Goal: Task Accomplishment & Management: Use online tool/utility

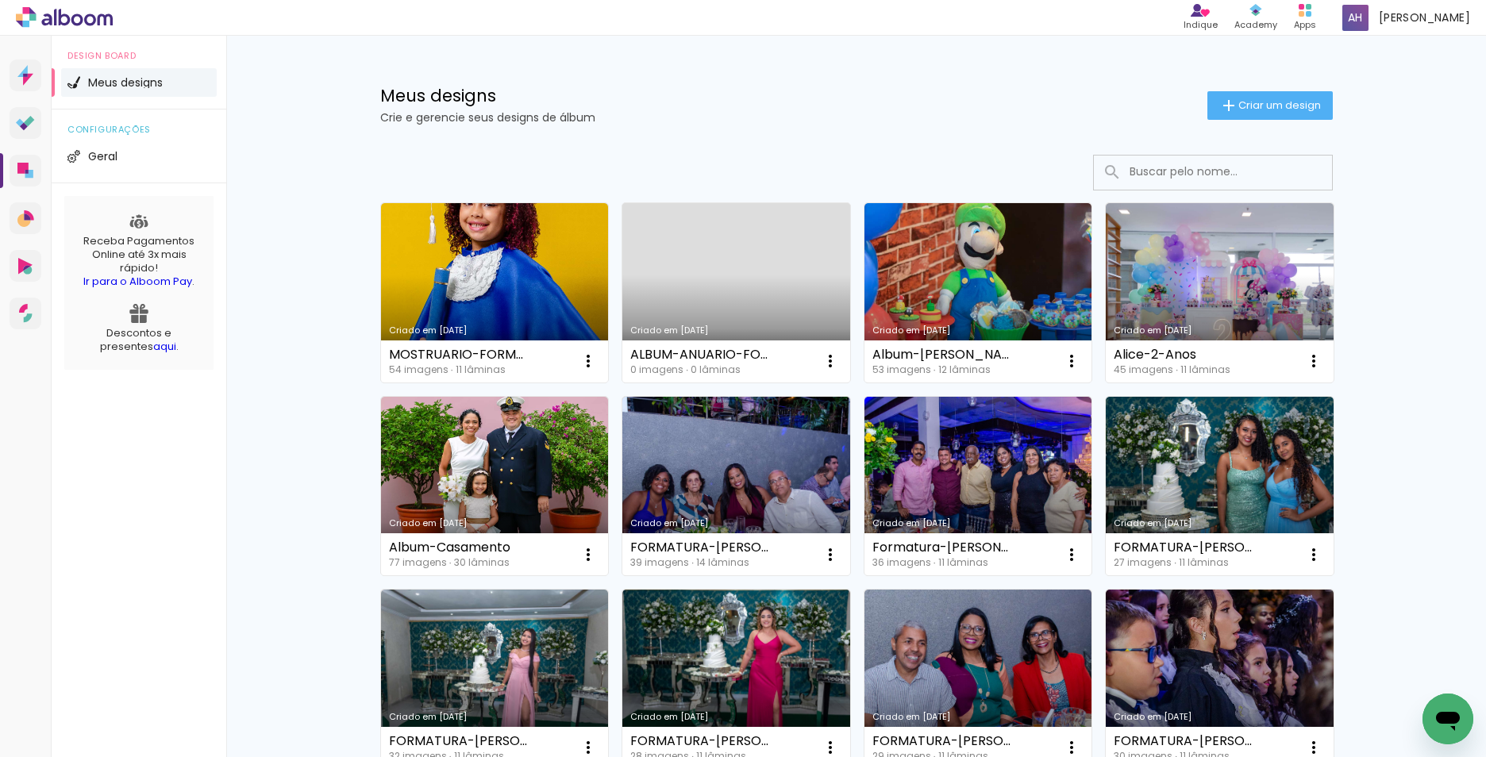
click at [1247, 110] on span "Criar um design" at bounding box center [1279, 105] width 83 height 10
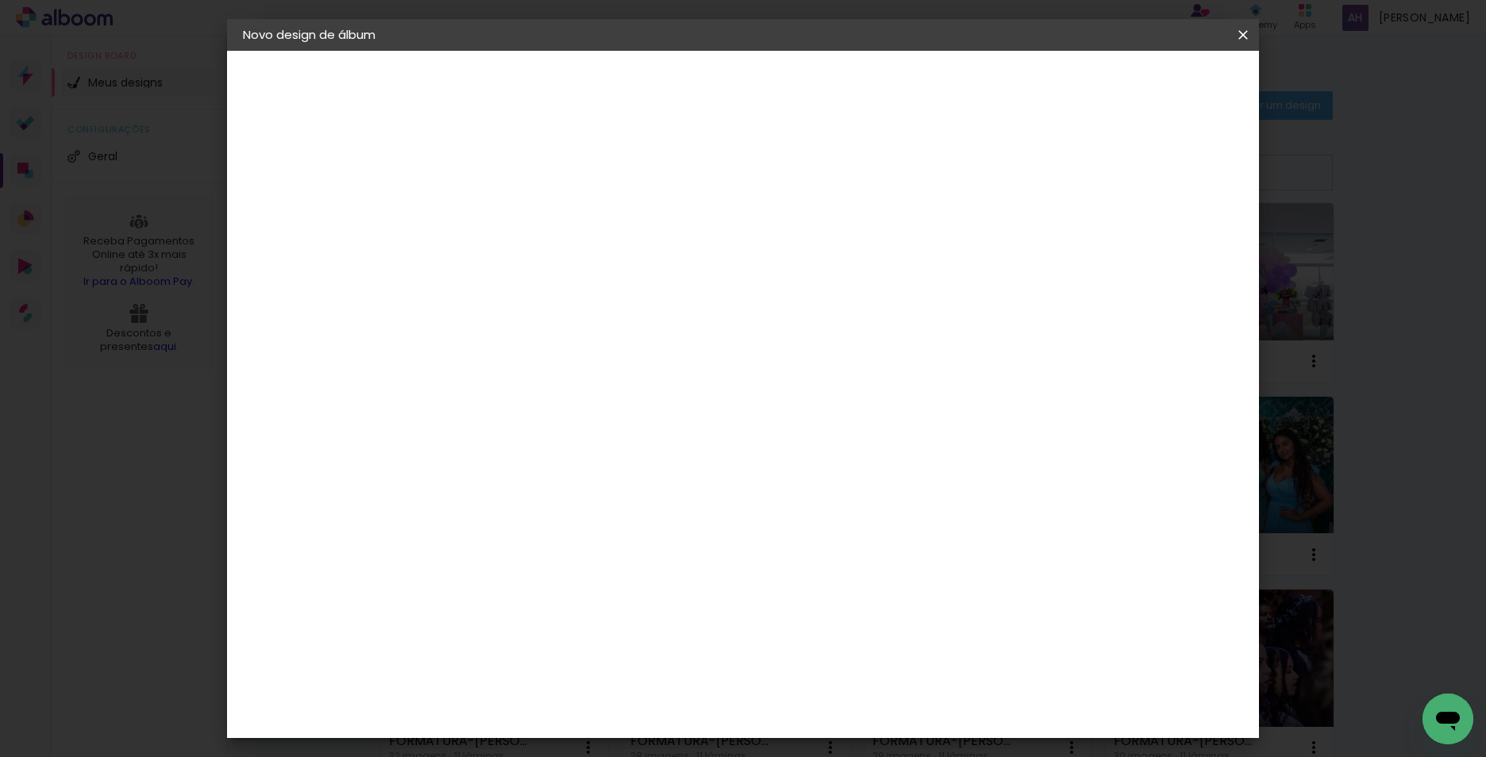
click at [502, 210] on input at bounding box center [502, 213] width 0 height 25
click at [502, 214] on input "Album JHoao" at bounding box center [502, 213] width 0 height 25
type input "Album Joao"
type paper-input "Album Joao"
click at [665, 74] on paper-button "Avançar" at bounding box center [626, 84] width 78 height 27
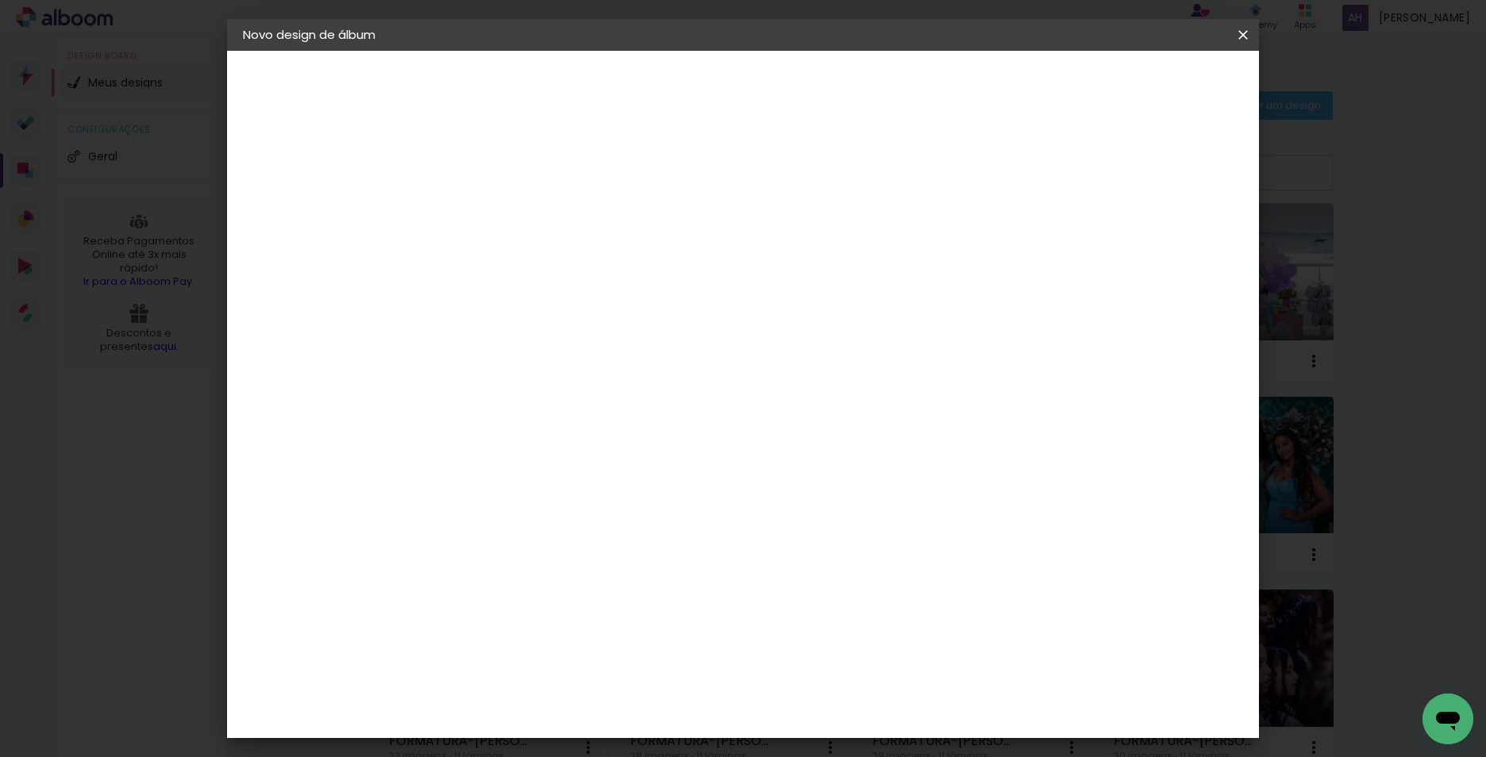
scroll to position [3511, 0]
drag, startPoint x: 1141, startPoint y: 521, endPoint x: 1207, endPoint y: 569, distance: 81.7
click at [532, 284] on div "Digipix Pro" at bounding box center [512, 296] width 40 height 25
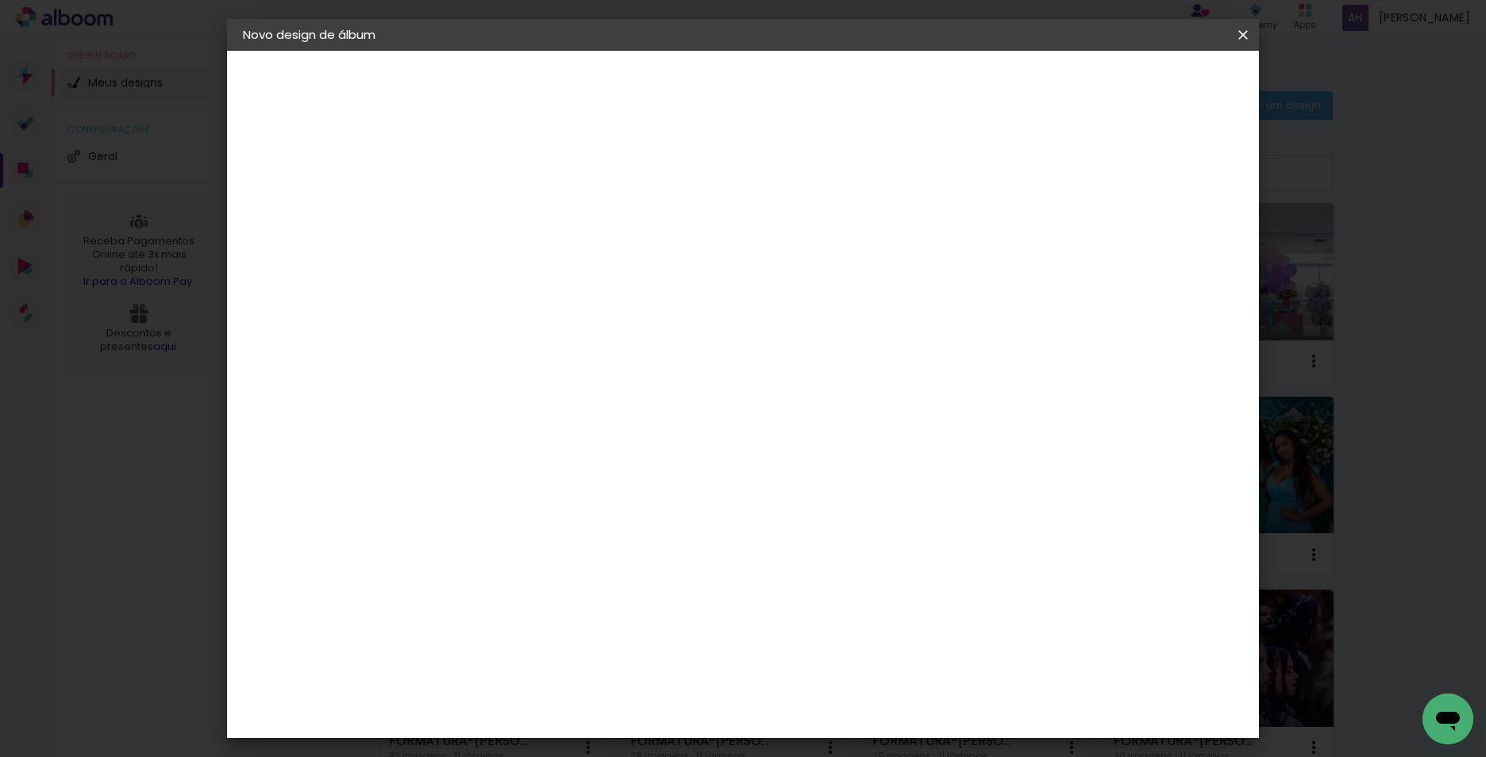
click at [532, 284] on div "Digipix Pro" at bounding box center [512, 296] width 40 height 25
click at [799, 94] on paper-button "Avançar" at bounding box center [760, 84] width 78 height 27
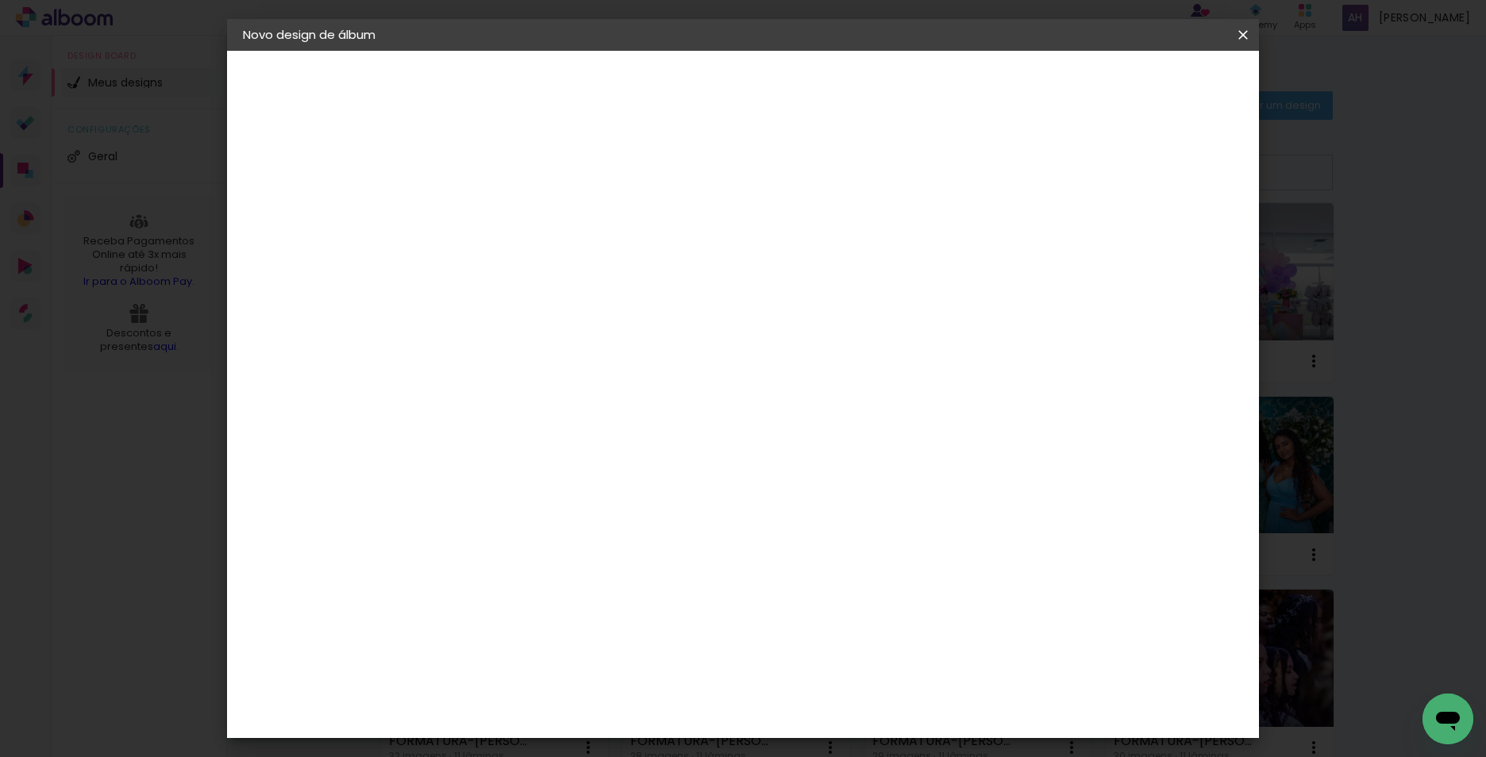
click at [564, 266] on input "text" at bounding box center [533, 276] width 62 height 25
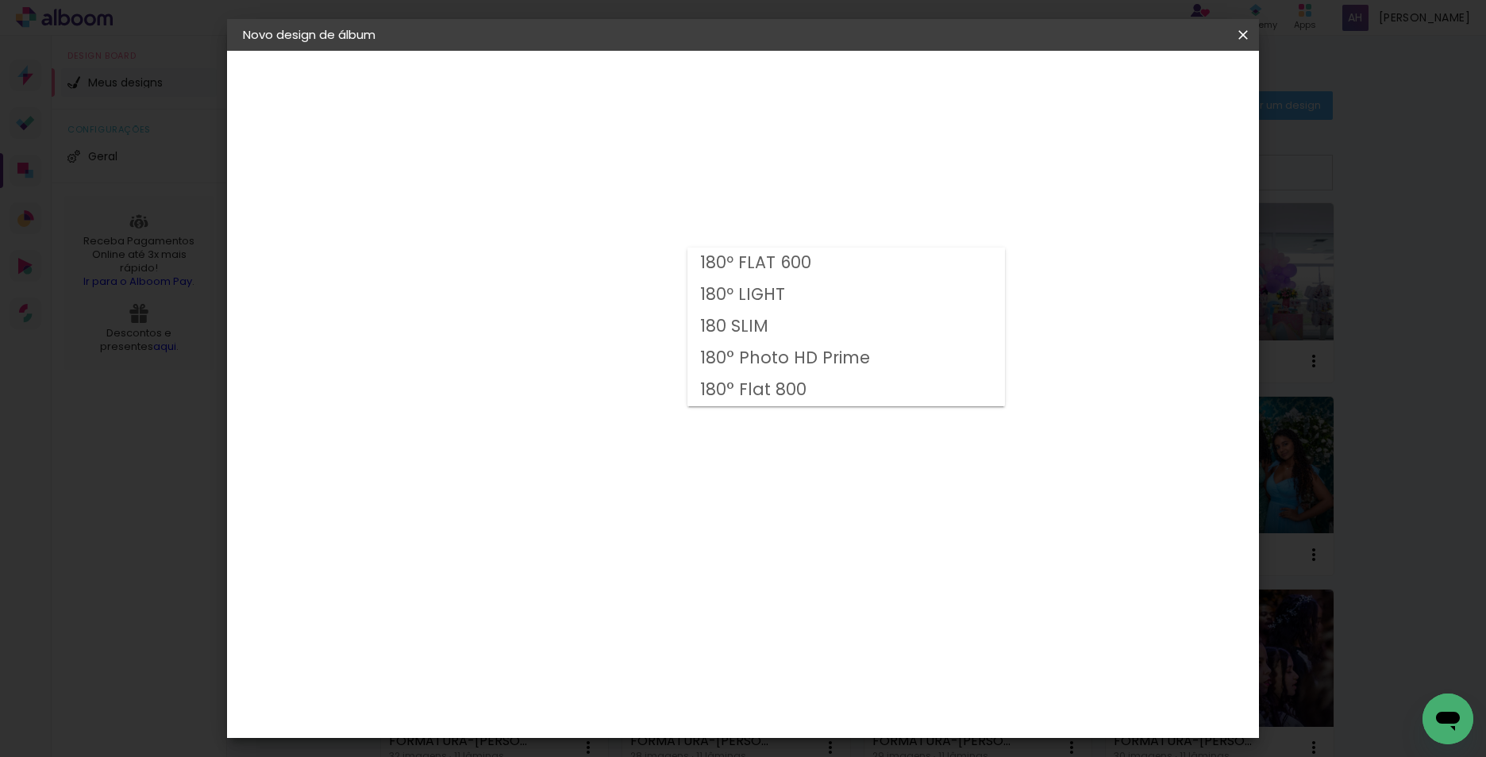
click at [652, 186] on div "Opções disponíveis 180º FLAT 600 180º LIGHT 180 SLIM 180° Photo HD Prime 180° F…" at bounding box center [542, 118] width 219 height 135
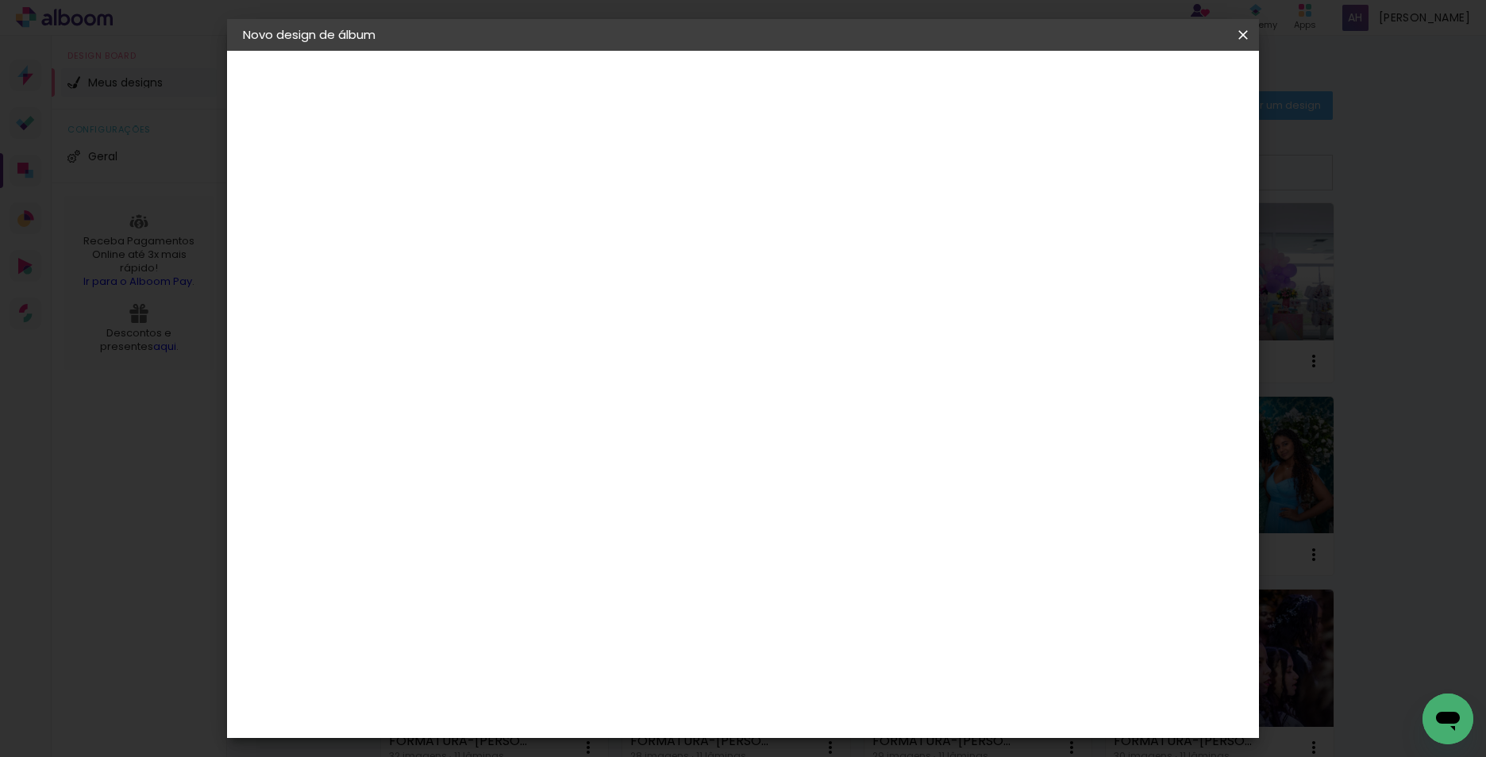
click at [564, 269] on input "text" at bounding box center [533, 276] width 62 height 25
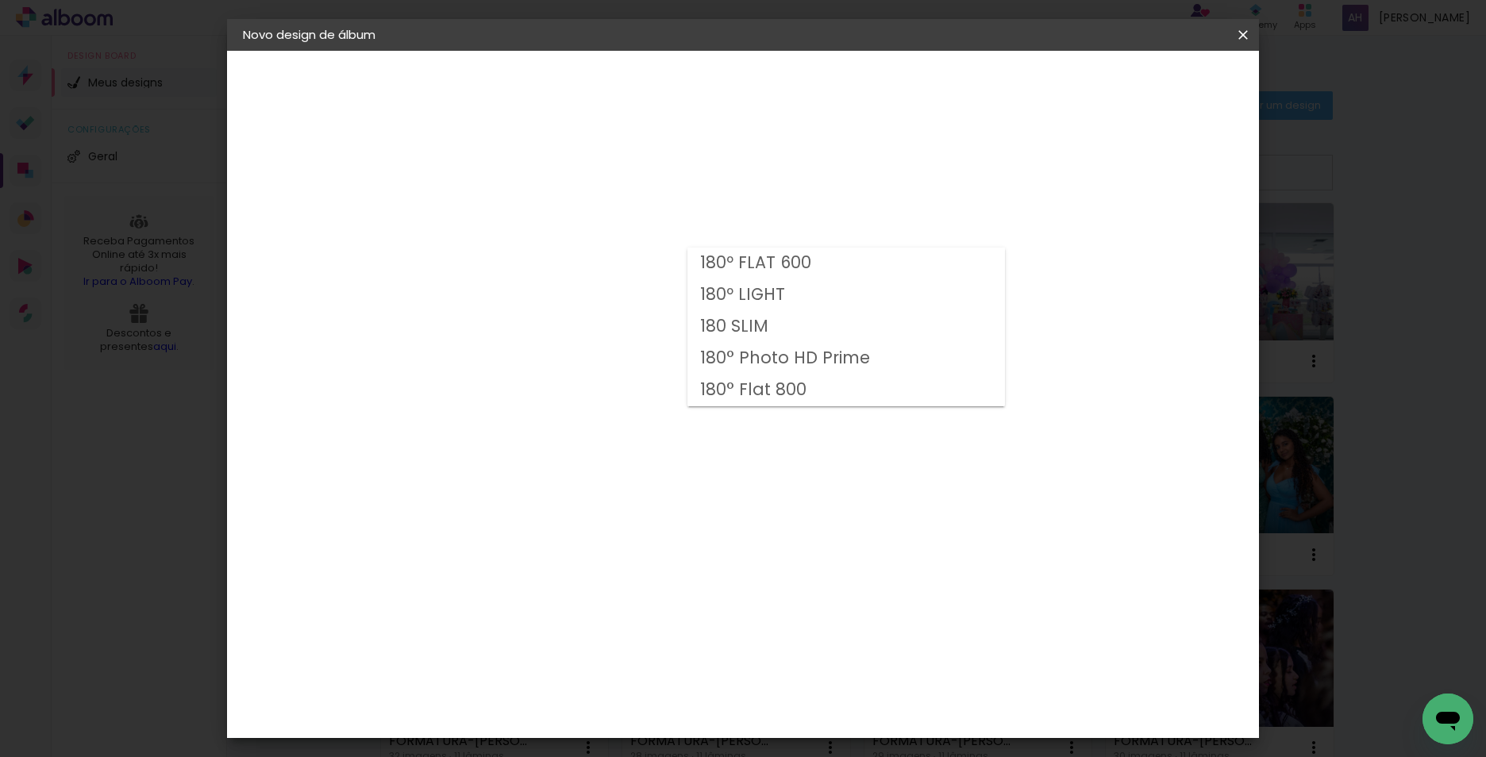
click at [652, 186] on div "Opções disponíveis 180º FLAT 600 180º LIGHT 180 SLIM 180° Photo HD Prime 180° F…" at bounding box center [542, 118] width 219 height 135
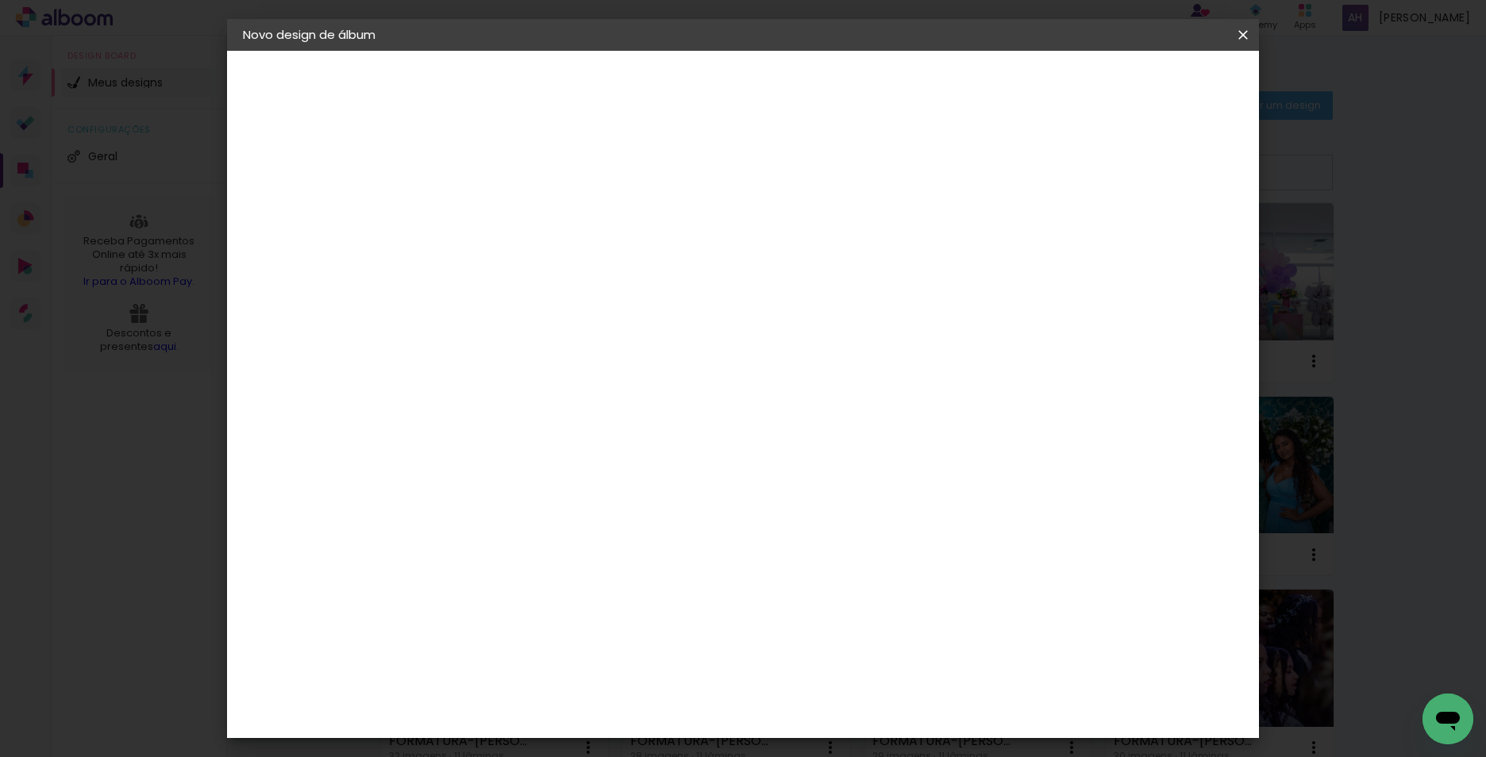
drag, startPoint x: 1247, startPoint y: 33, endPoint x: 804, endPoint y: 75, distance: 444.9
click at [1247, 33] on iron-icon at bounding box center [1242, 35] width 19 height 16
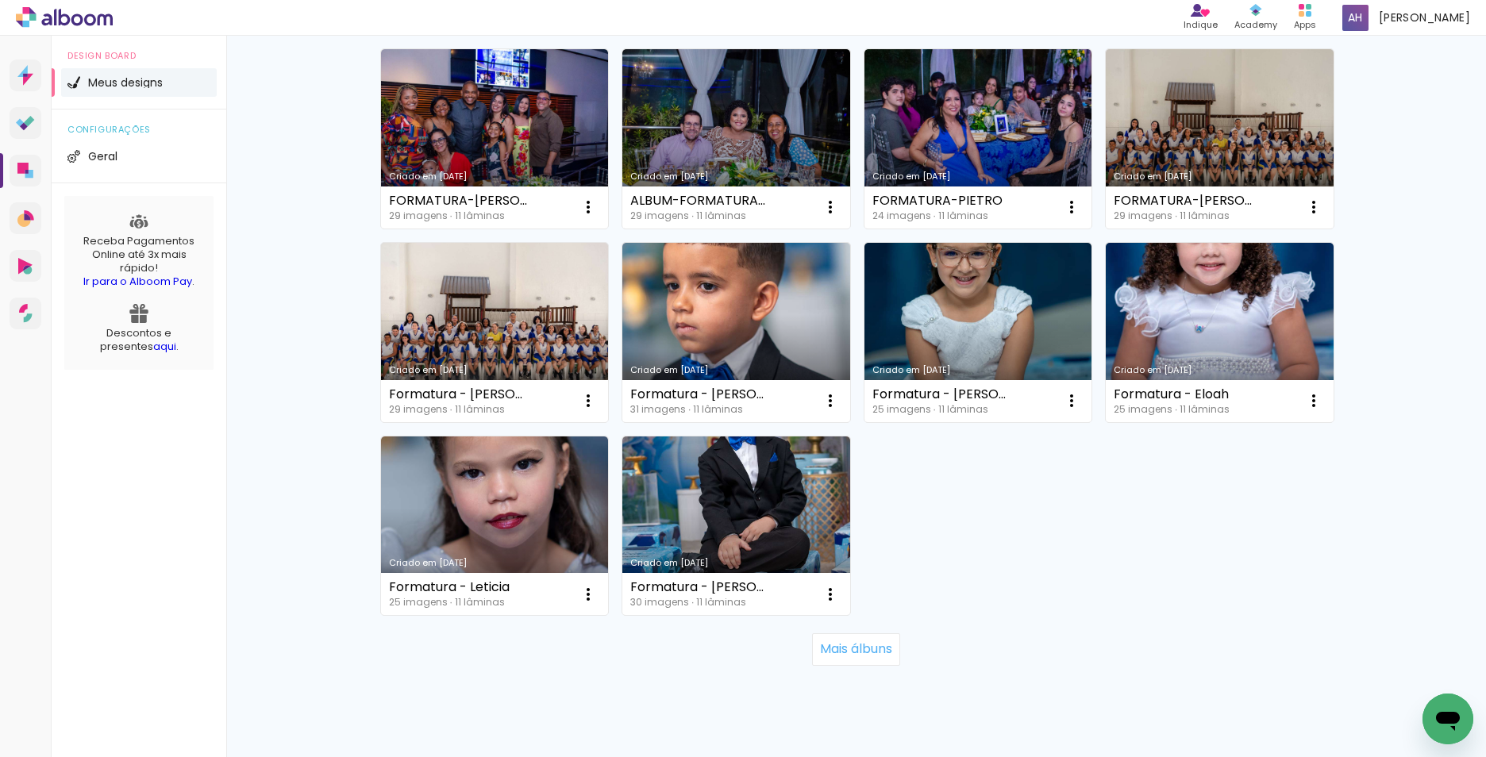
scroll to position [966, 0]
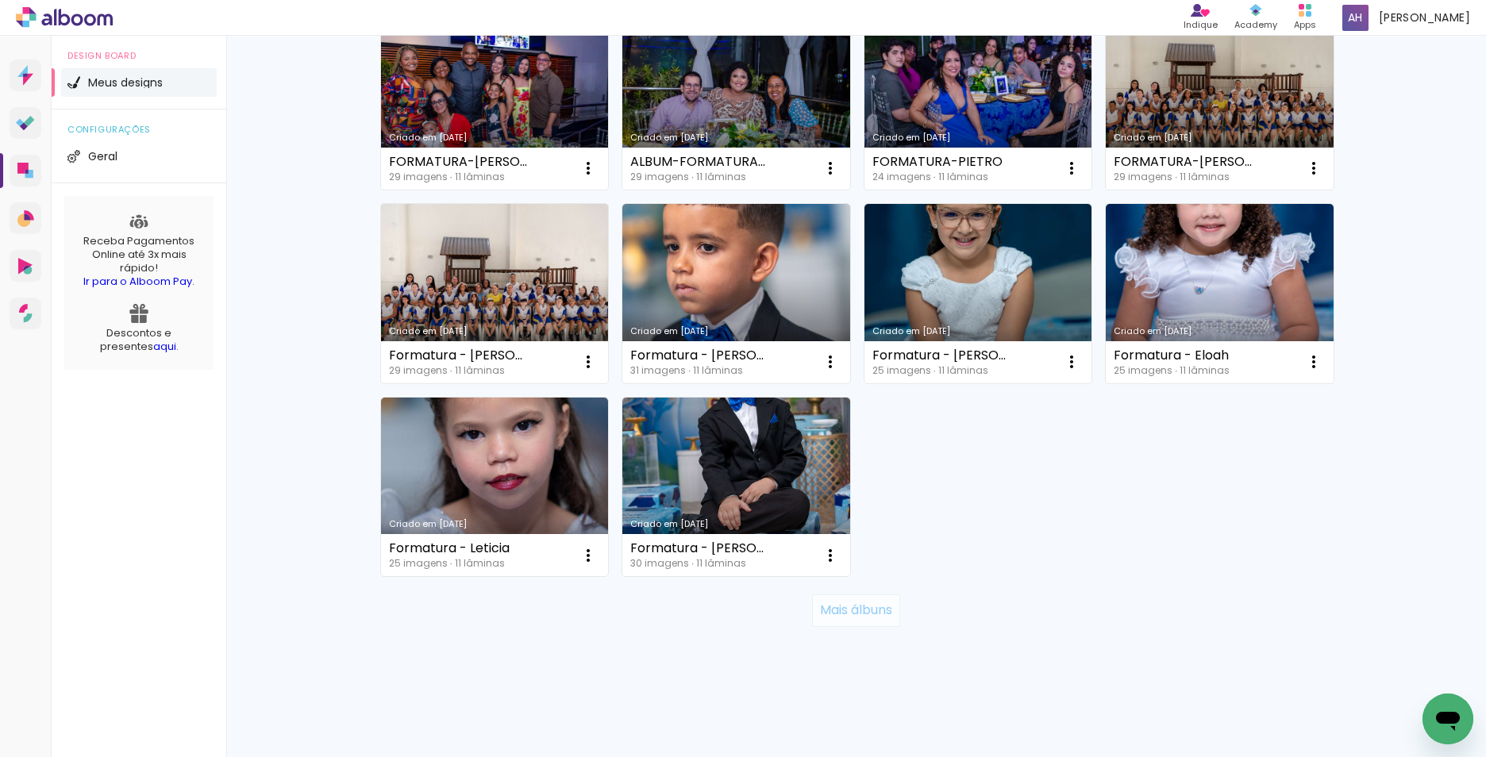
click at [0, 0] on slot "Mais álbuns" at bounding box center [0, 0] width 0 height 0
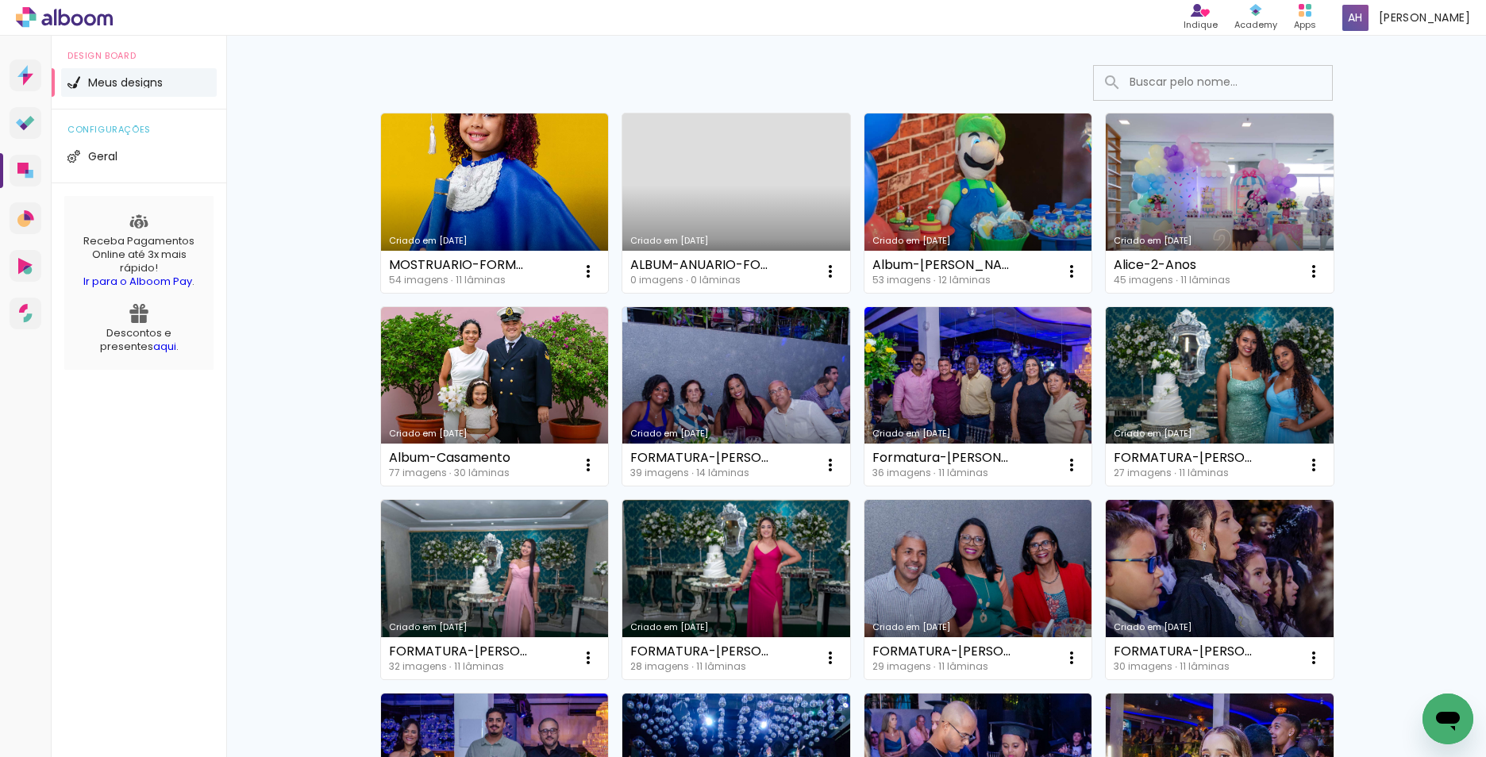
scroll to position [49, 0]
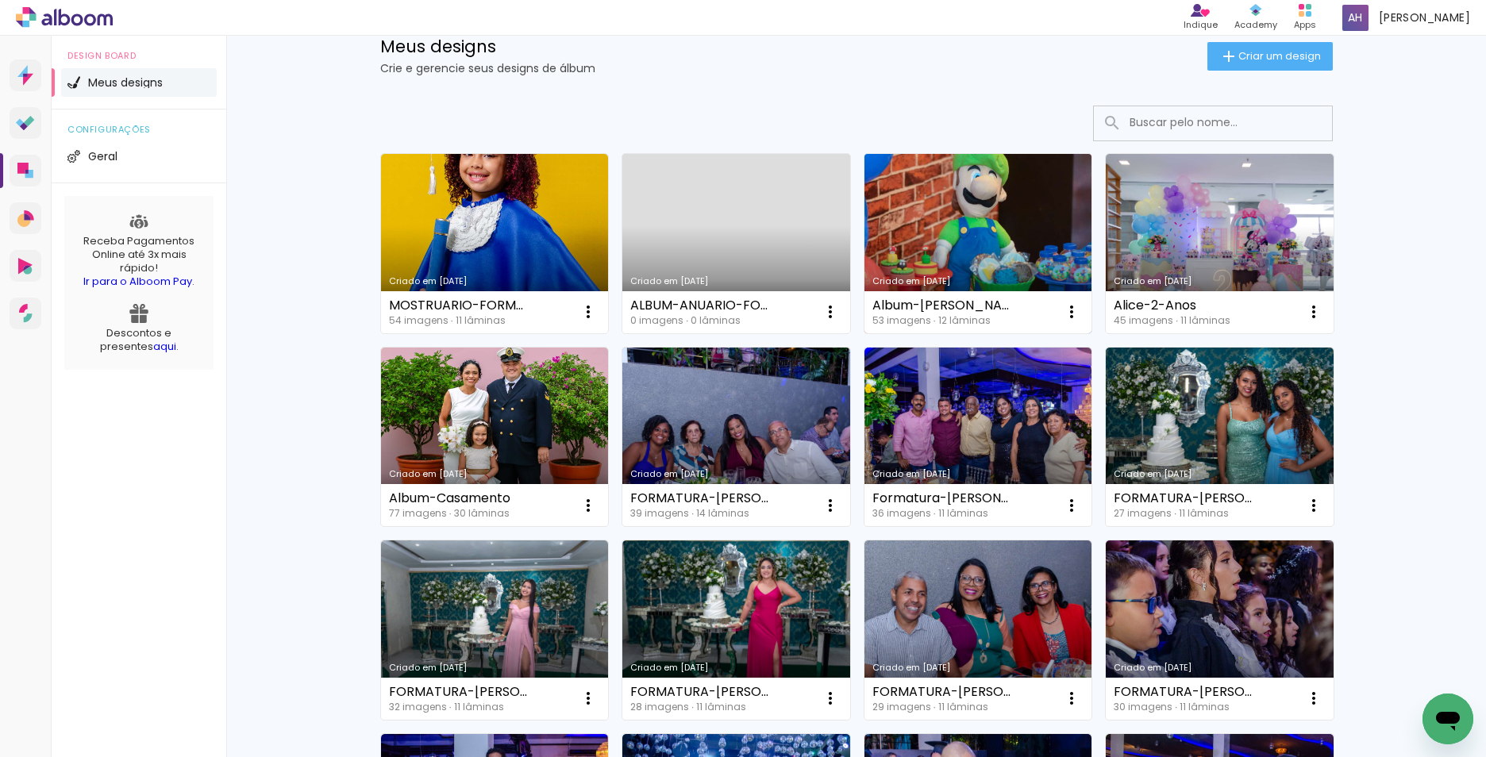
click at [959, 194] on link "Criado em [DATE]" at bounding box center [978, 243] width 228 height 179
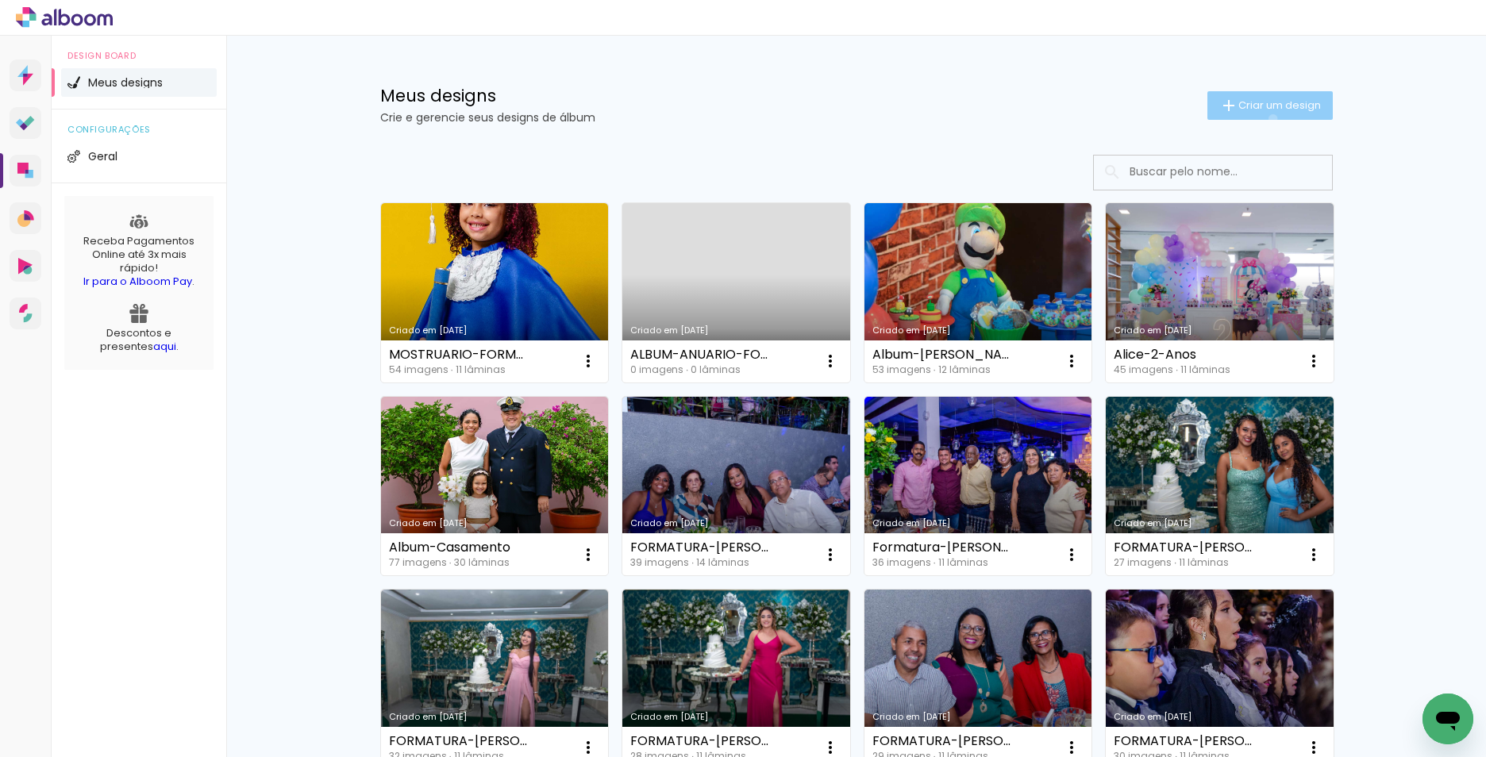
click at [1263, 118] on paper-button "Criar um design" at bounding box center [1269, 105] width 125 height 29
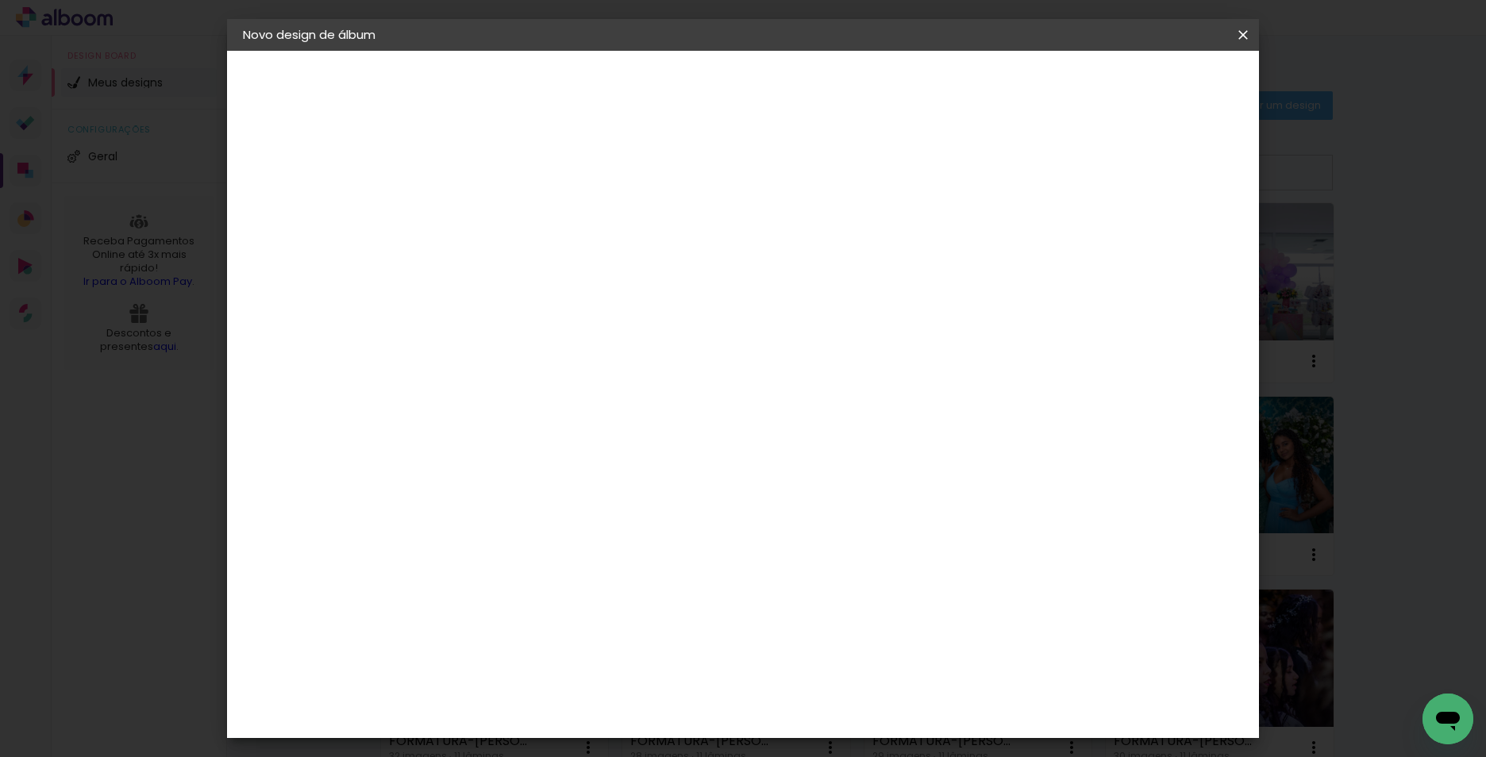
click at [502, 208] on input at bounding box center [502, 213] width 0 height 25
type input "[PERSON_NAME]"
type paper-input "[PERSON_NAME]"
click at [0, 0] on slot "Avançar" at bounding box center [0, 0] width 0 height 0
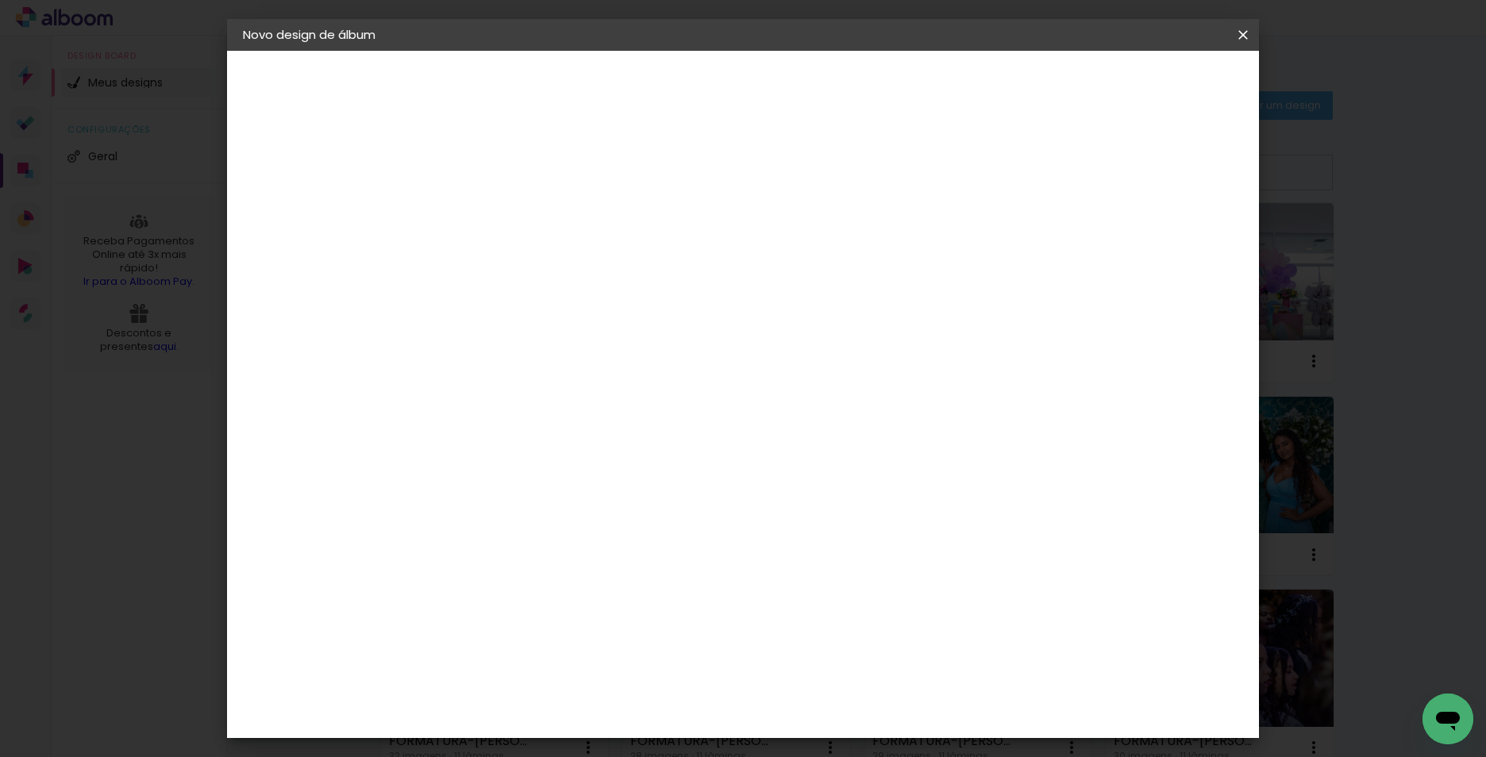
click at [527, 387] on div "Digipix Pro" at bounding box center [512, 399] width 40 height 25
click at [0, 0] on slot "Avançar" at bounding box center [0, 0] width 0 height 0
click at [628, 240] on div "Opções disponíveis 180º FLAT 600 180º LIGHT 180 SLIM 180° Photo HD Prime 180° F…" at bounding box center [542, 302] width 171 height 297
drag, startPoint x: 907, startPoint y: 240, endPoint x: 875, endPoint y: 248, distance: 32.7
click at [564, 264] on input "text" at bounding box center [533, 276] width 62 height 25
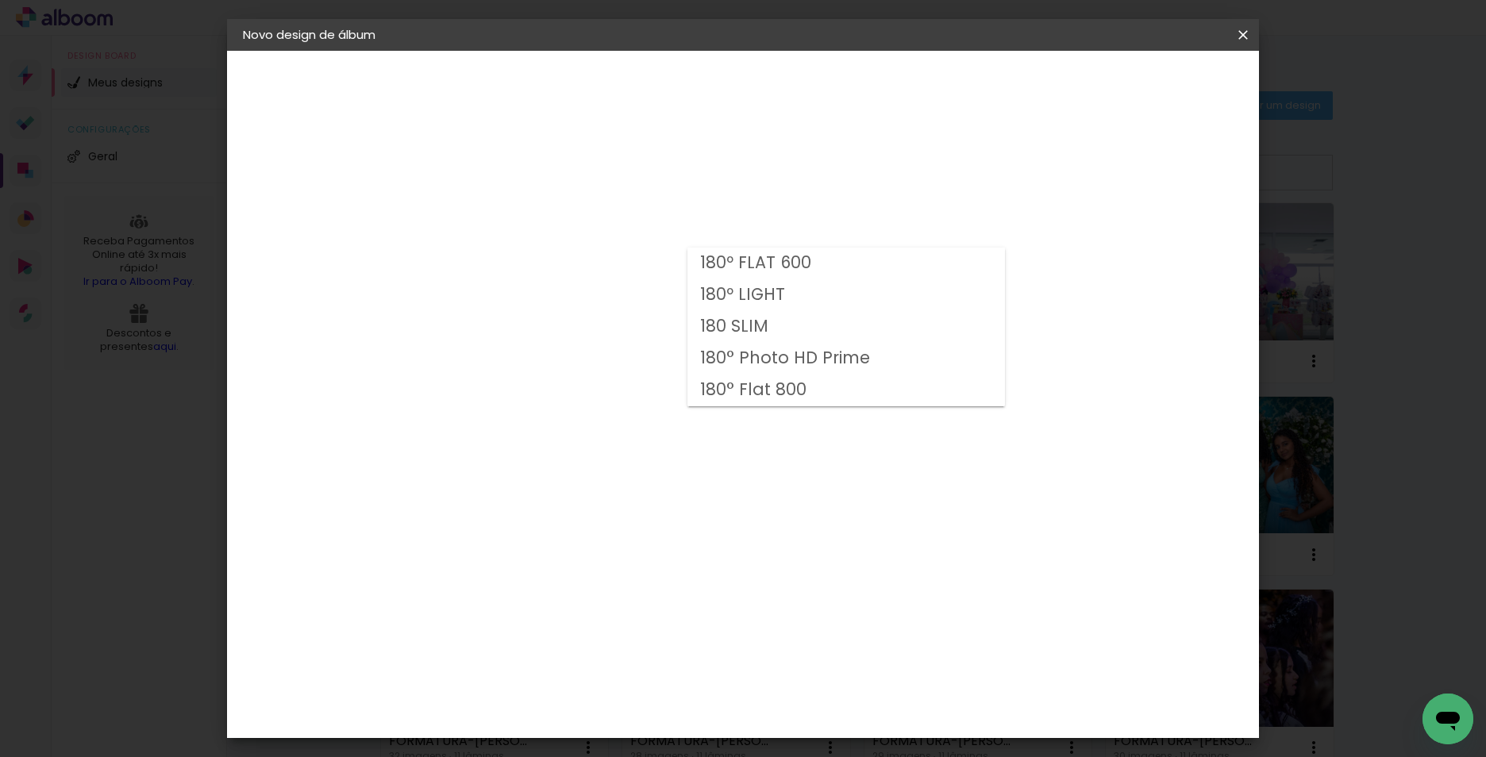
click at [1241, 34] on iron-icon at bounding box center [1242, 35] width 19 height 16
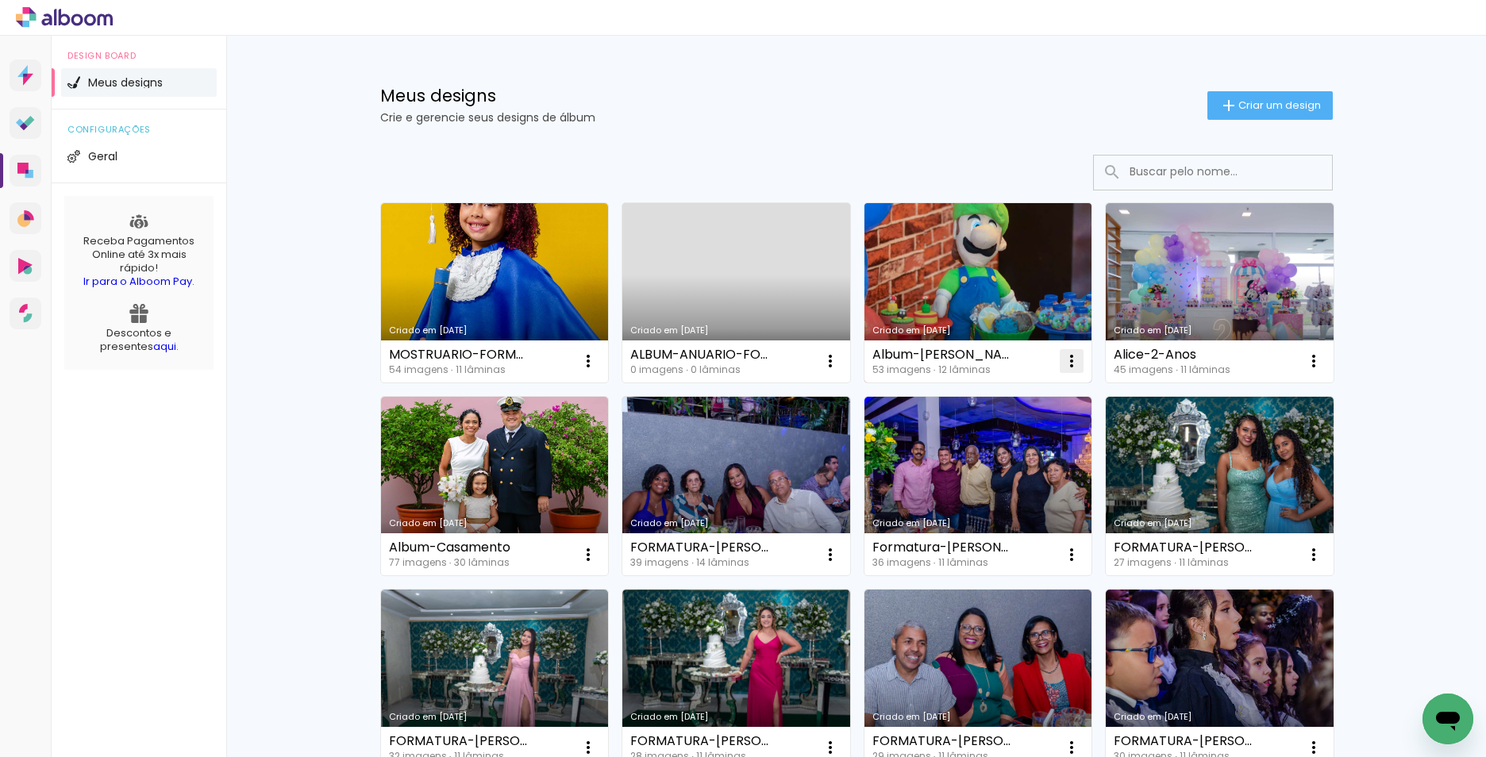
click at [1062, 359] on iron-icon at bounding box center [1071, 361] width 19 height 19
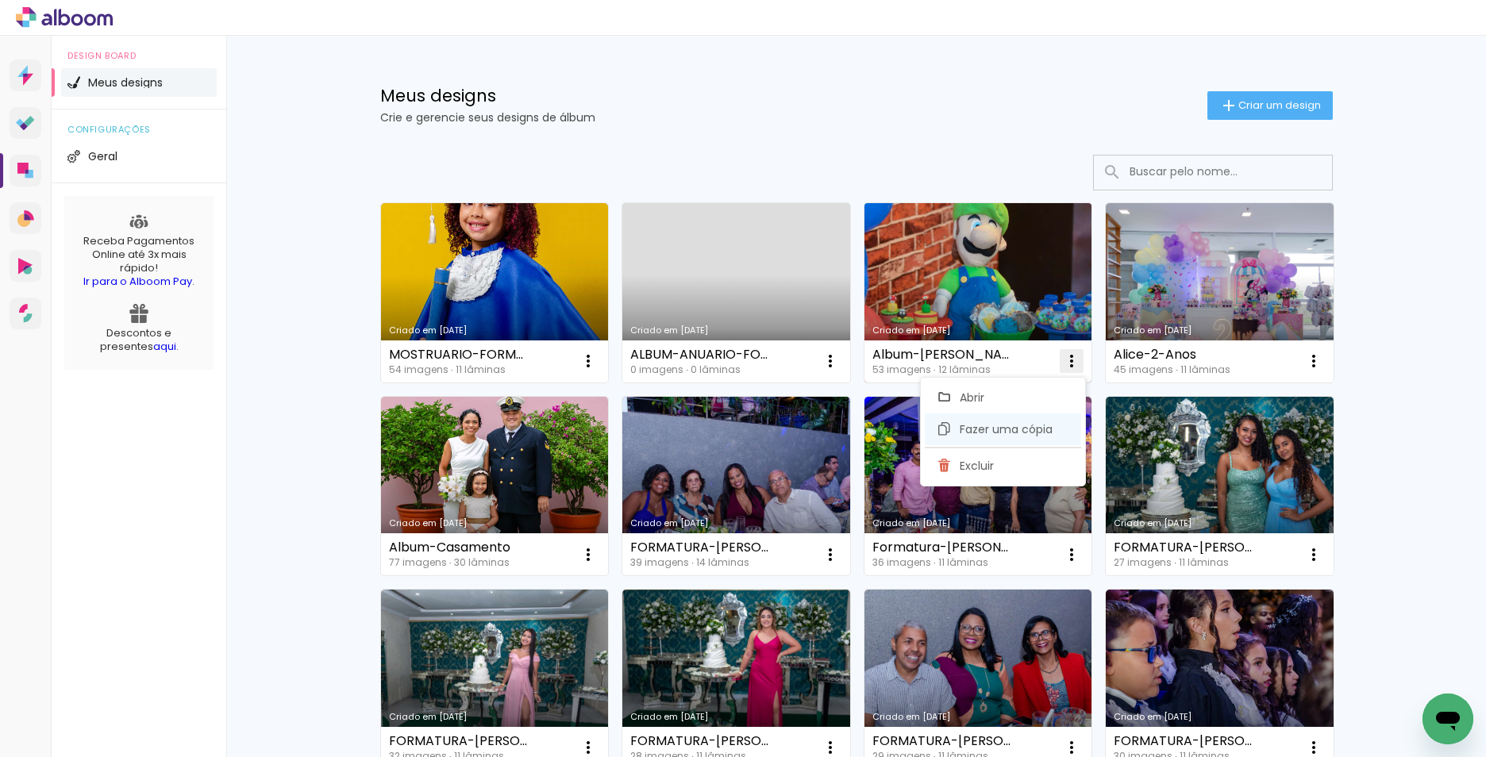
click at [1024, 429] on span "Fazer uma cópia" at bounding box center [1005, 429] width 93 height 11
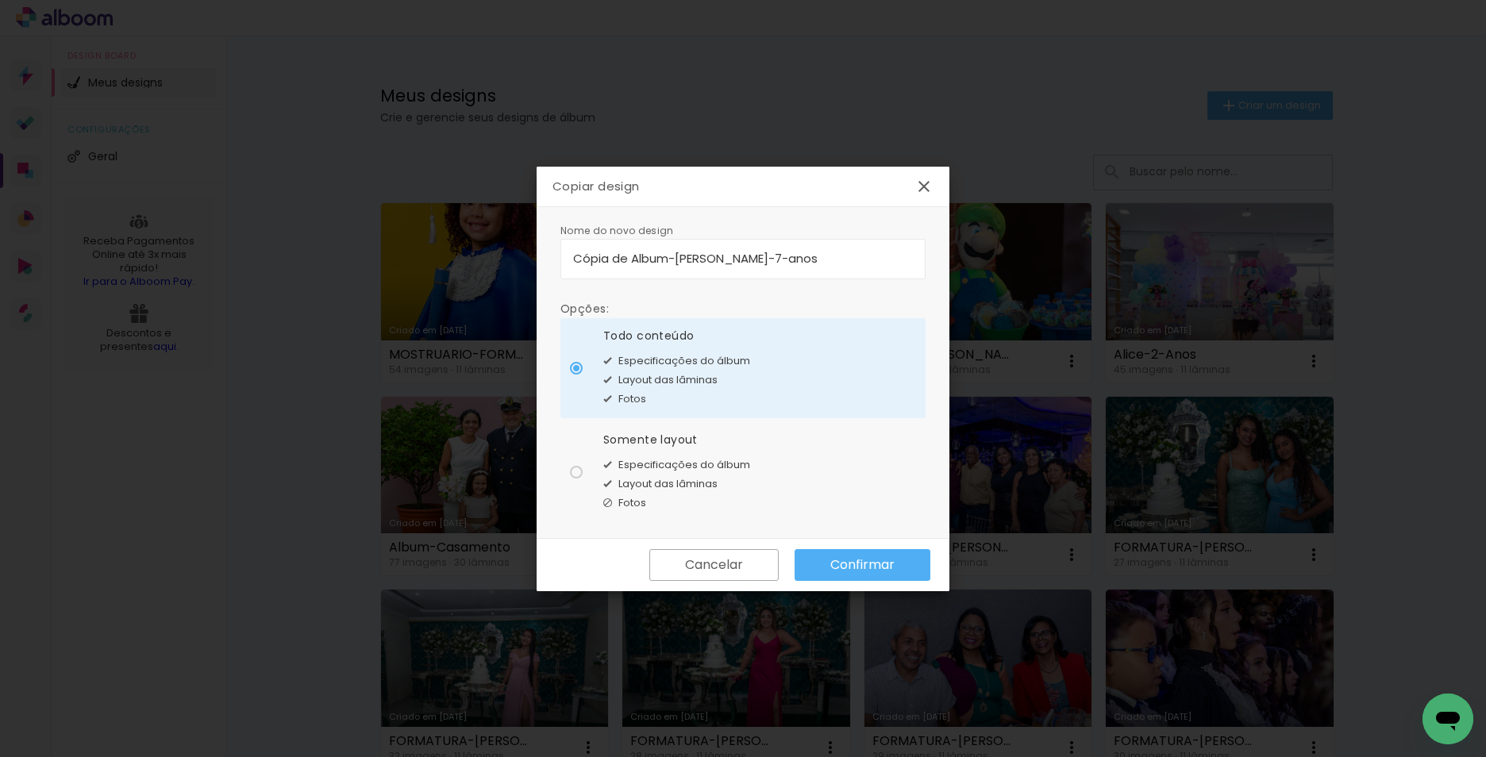
drag, startPoint x: 629, startPoint y: 258, endPoint x: 549, endPoint y: 250, distance: 80.5
click at [549, 250] on div "Nome do novo design Opções: Todo conteúdo Especificações do álbum Layout das lâ…" at bounding box center [742, 373] width 413 height 332
type input "Album-[PERSON_NAME]"
type paper-input "Album-[PERSON_NAME]"
click at [575, 472] on div at bounding box center [576, 472] width 13 height 13
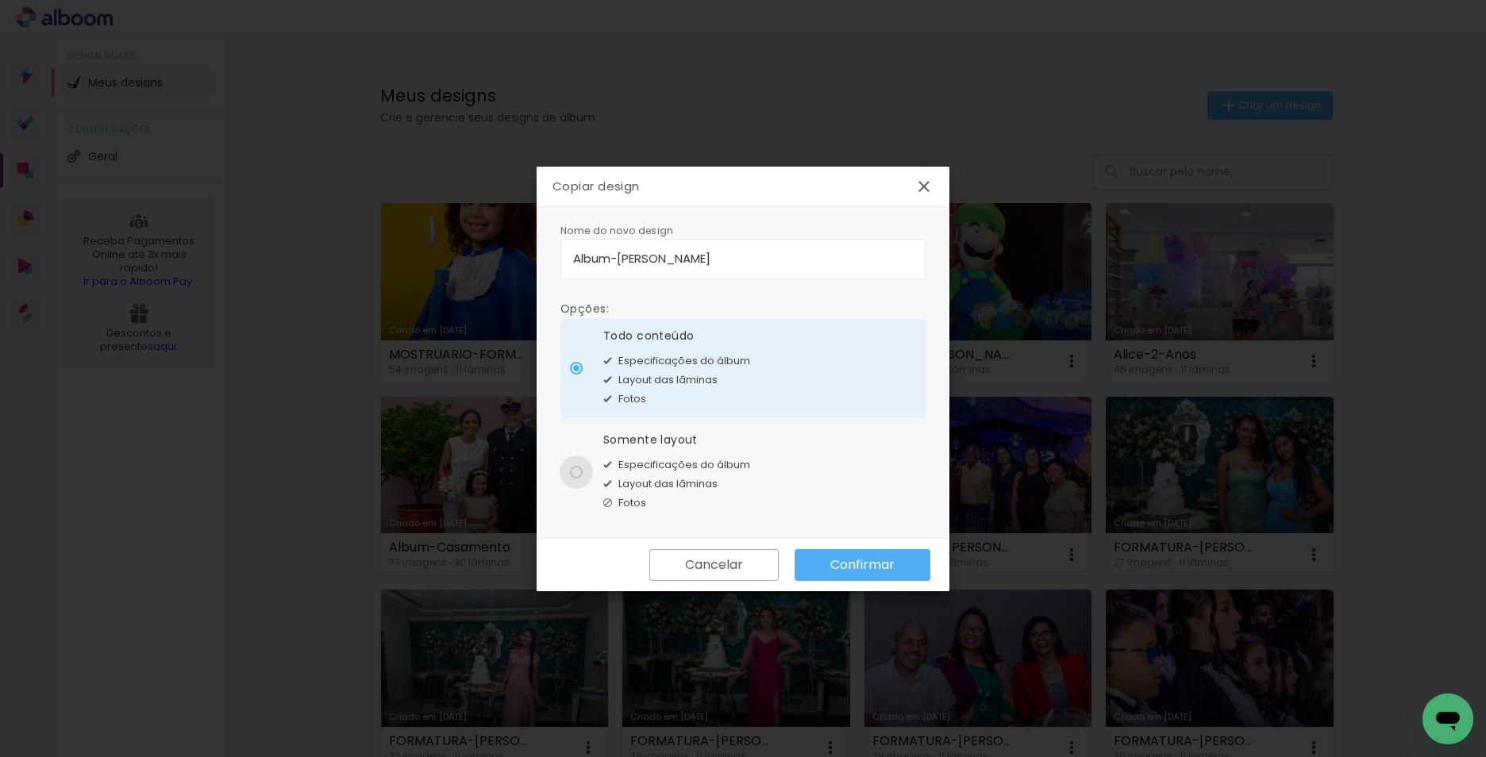
type paper-radio-button "on"
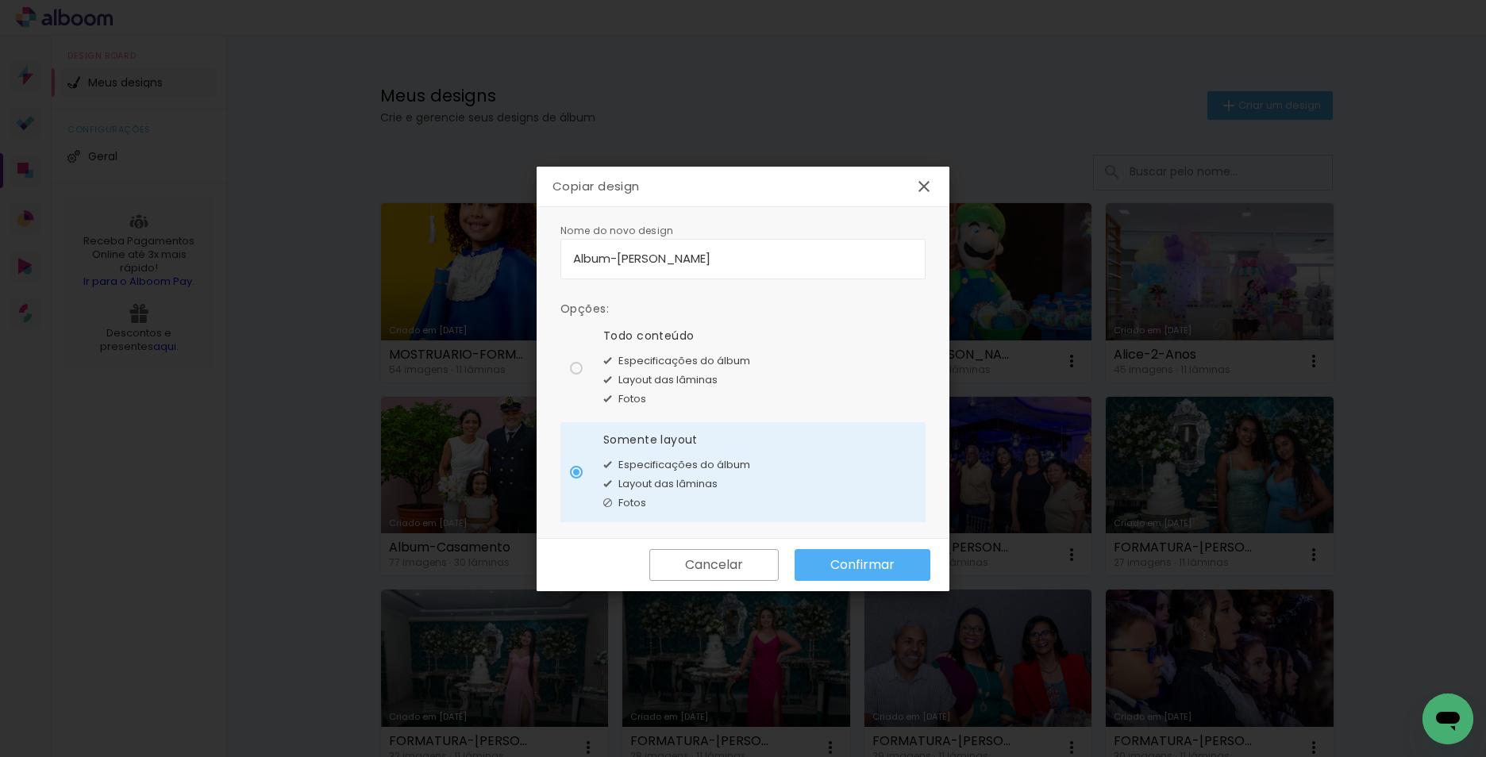
click at [0, 0] on slot "Confirmar" at bounding box center [0, 0] width 0 height 0
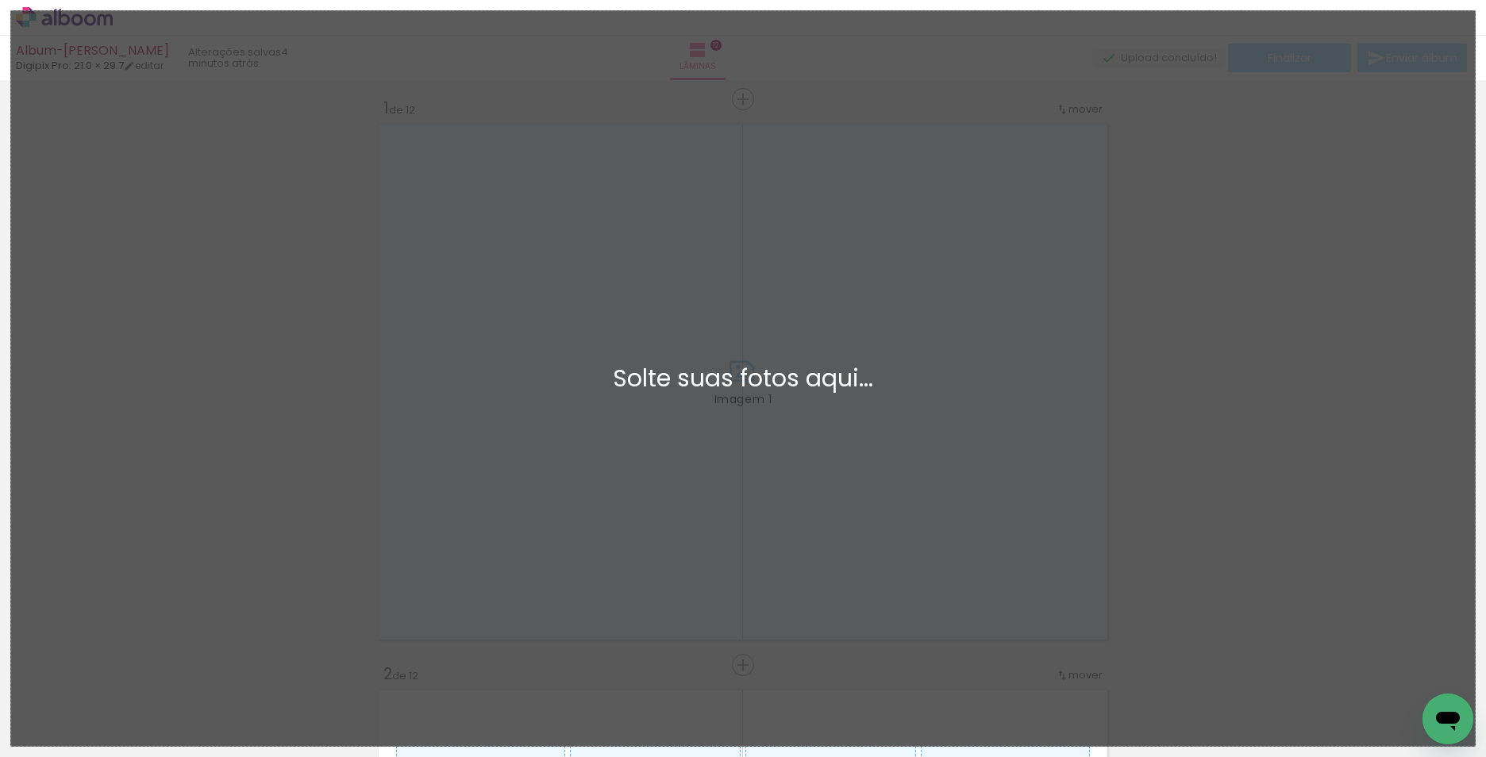
scroll to position [21, 0]
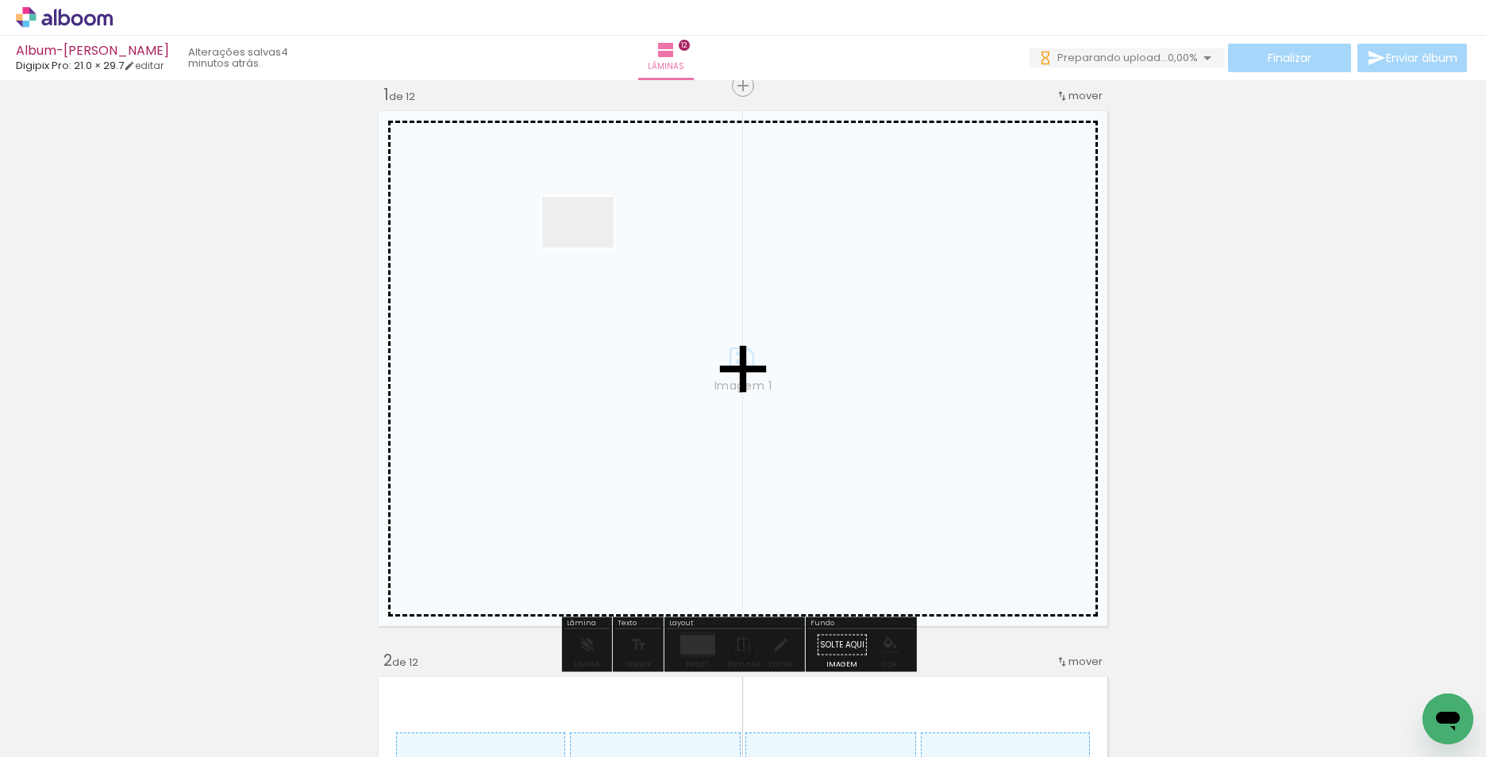
drag, startPoint x: 182, startPoint y: 702, endPoint x: 590, endPoint y: 244, distance: 613.2
click at [590, 244] on quentale-workspace at bounding box center [743, 378] width 1486 height 757
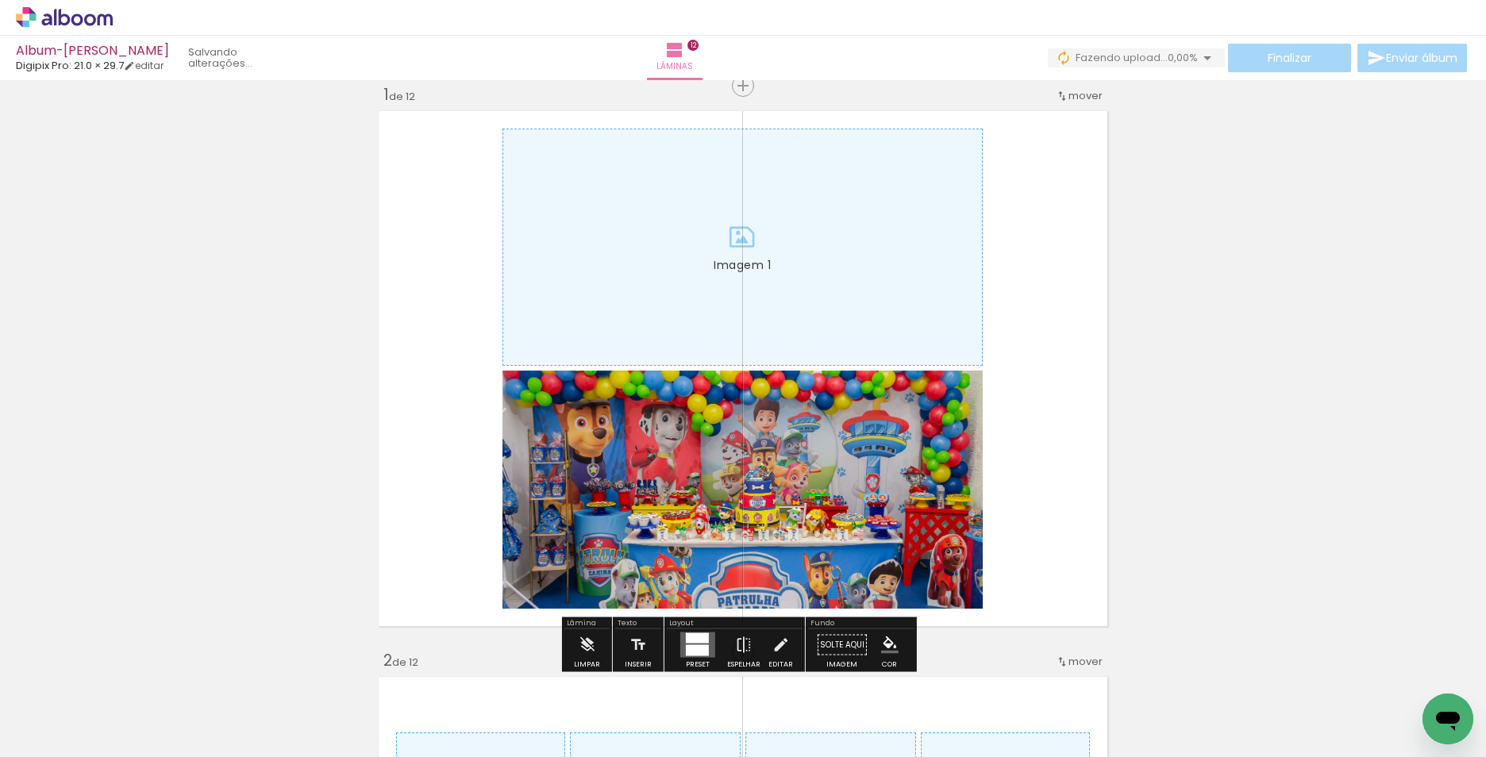
click at [688, 474] on quentale-photo at bounding box center [742, 490] width 480 height 238
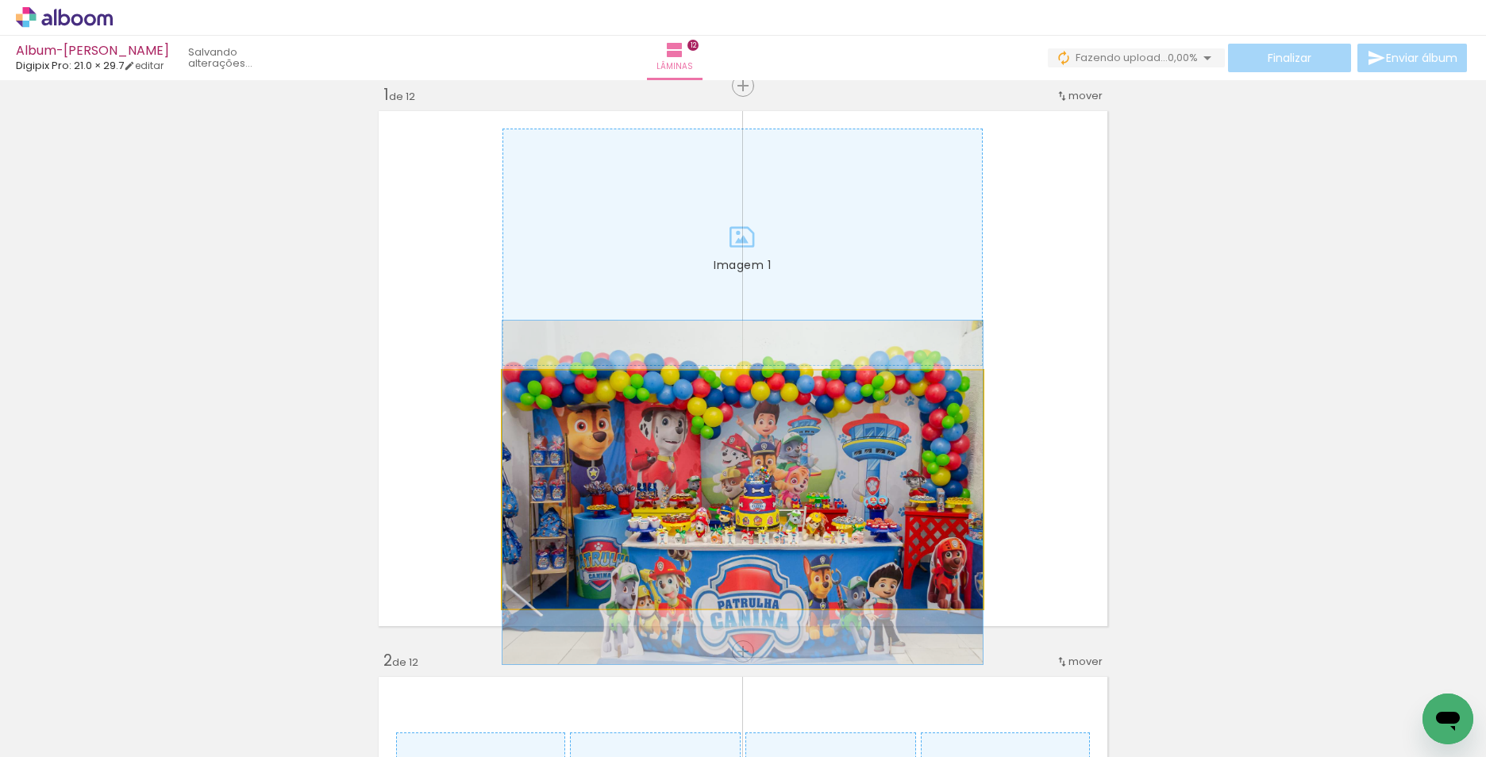
drag, startPoint x: 680, startPoint y: 538, endPoint x: 859, endPoint y: 541, distance: 179.4
click at [868, 539] on quentale-photo at bounding box center [742, 490] width 480 height 238
click at [882, 467] on quentale-photo at bounding box center [742, 490] width 480 height 238
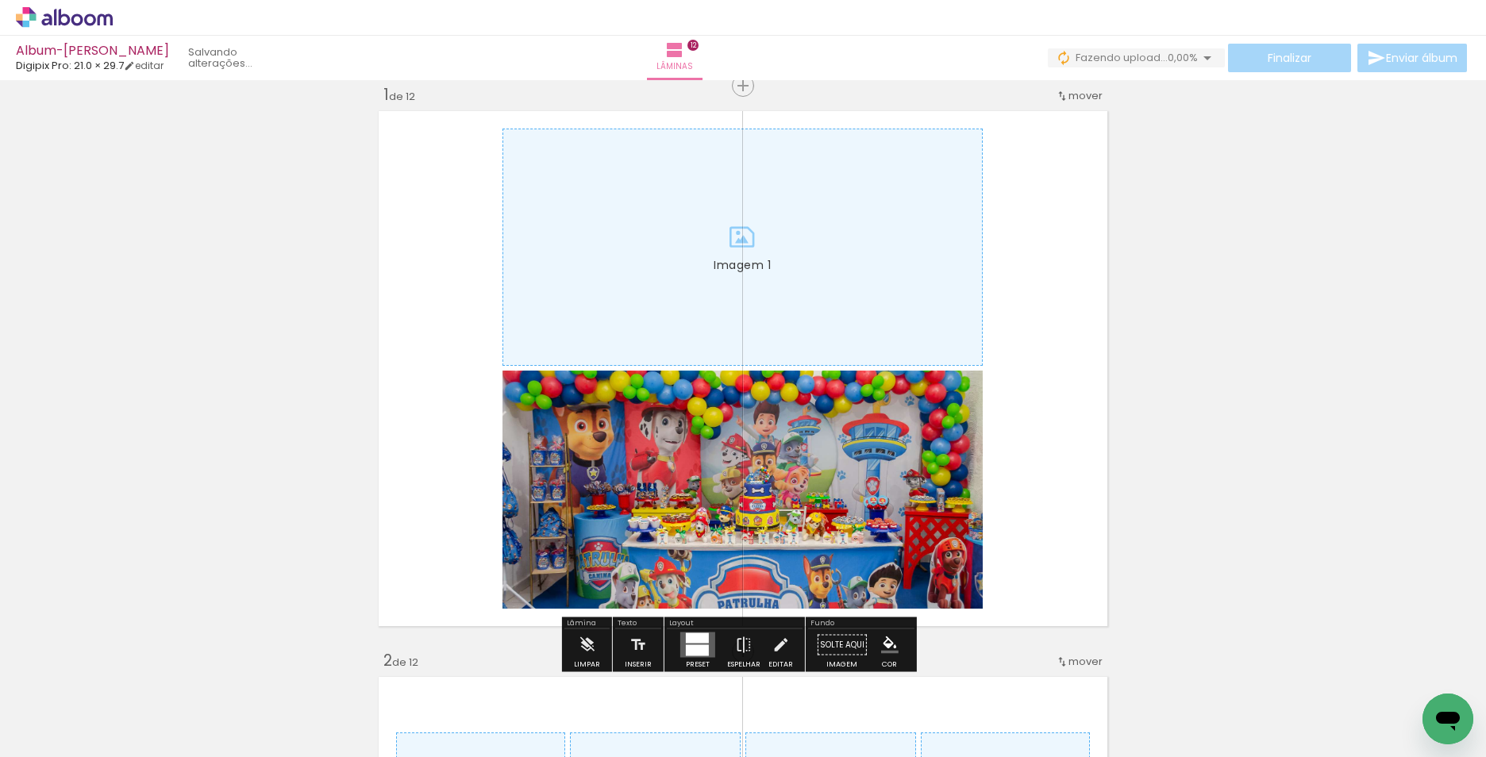
click at [882, 464] on quentale-photo at bounding box center [742, 490] width 480 height 238
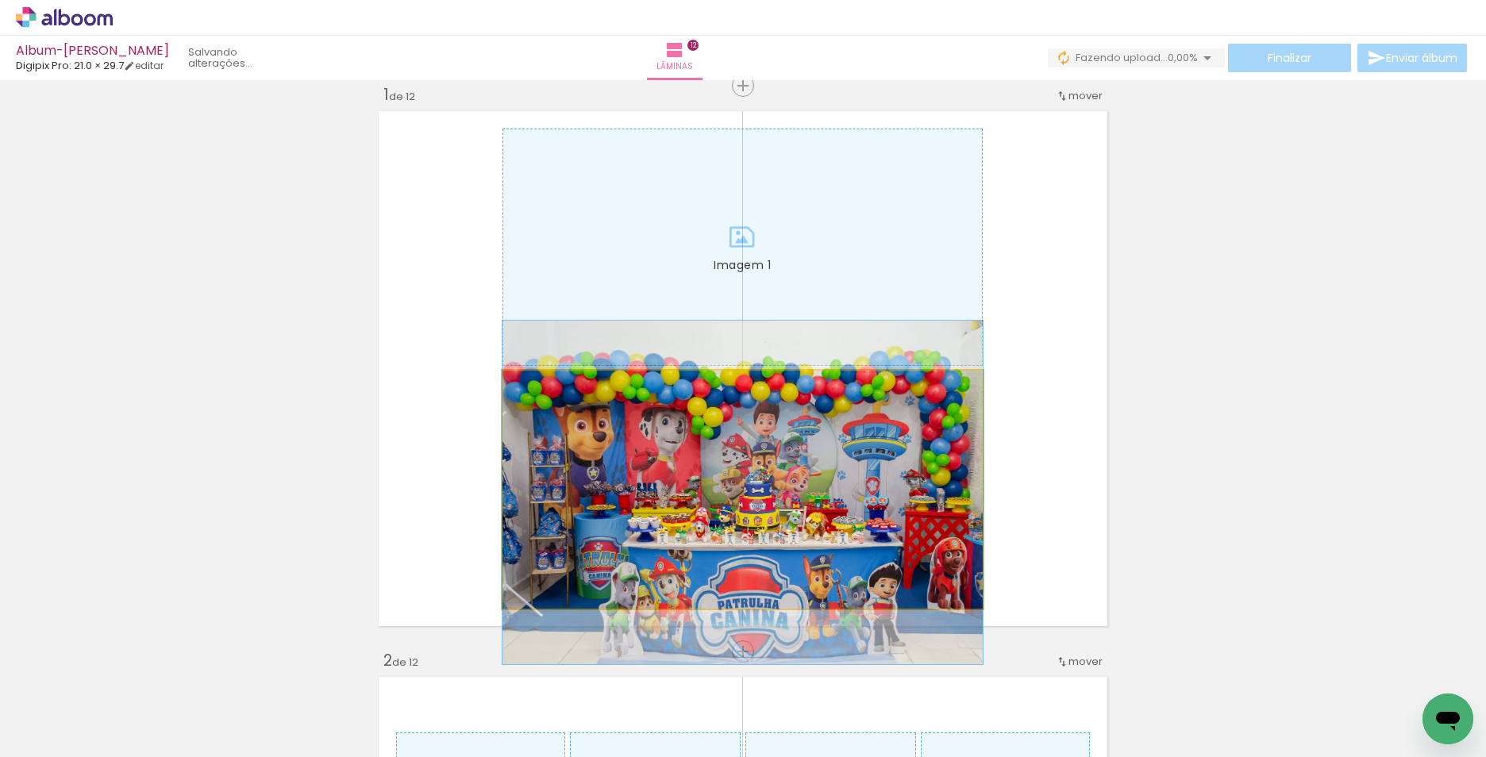
click at [882, 464] on quentale-photo at bounding box center [742, 490] width 480 height 238
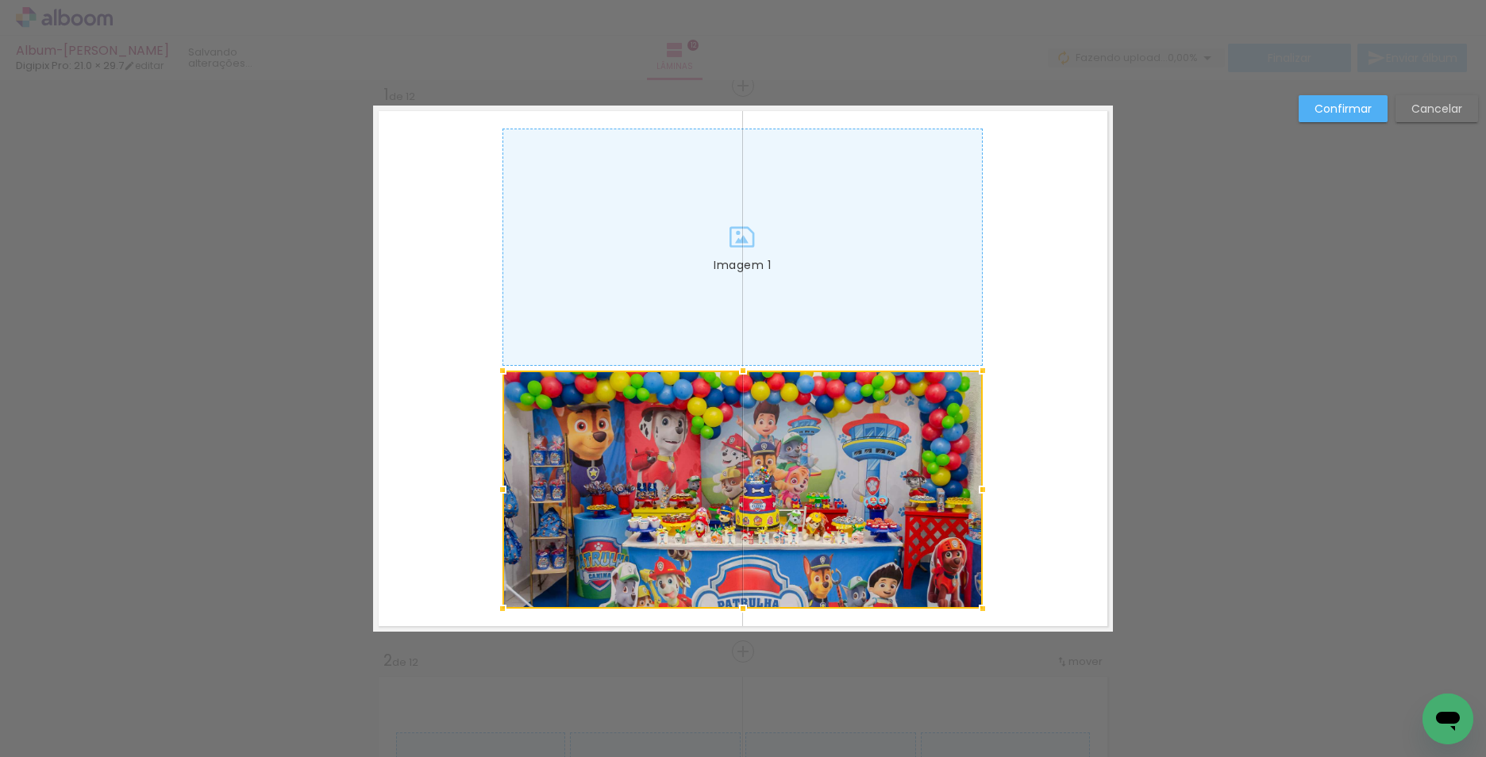
click at [605, 481] on div at bounding box center [742, 490] width 480 height 238
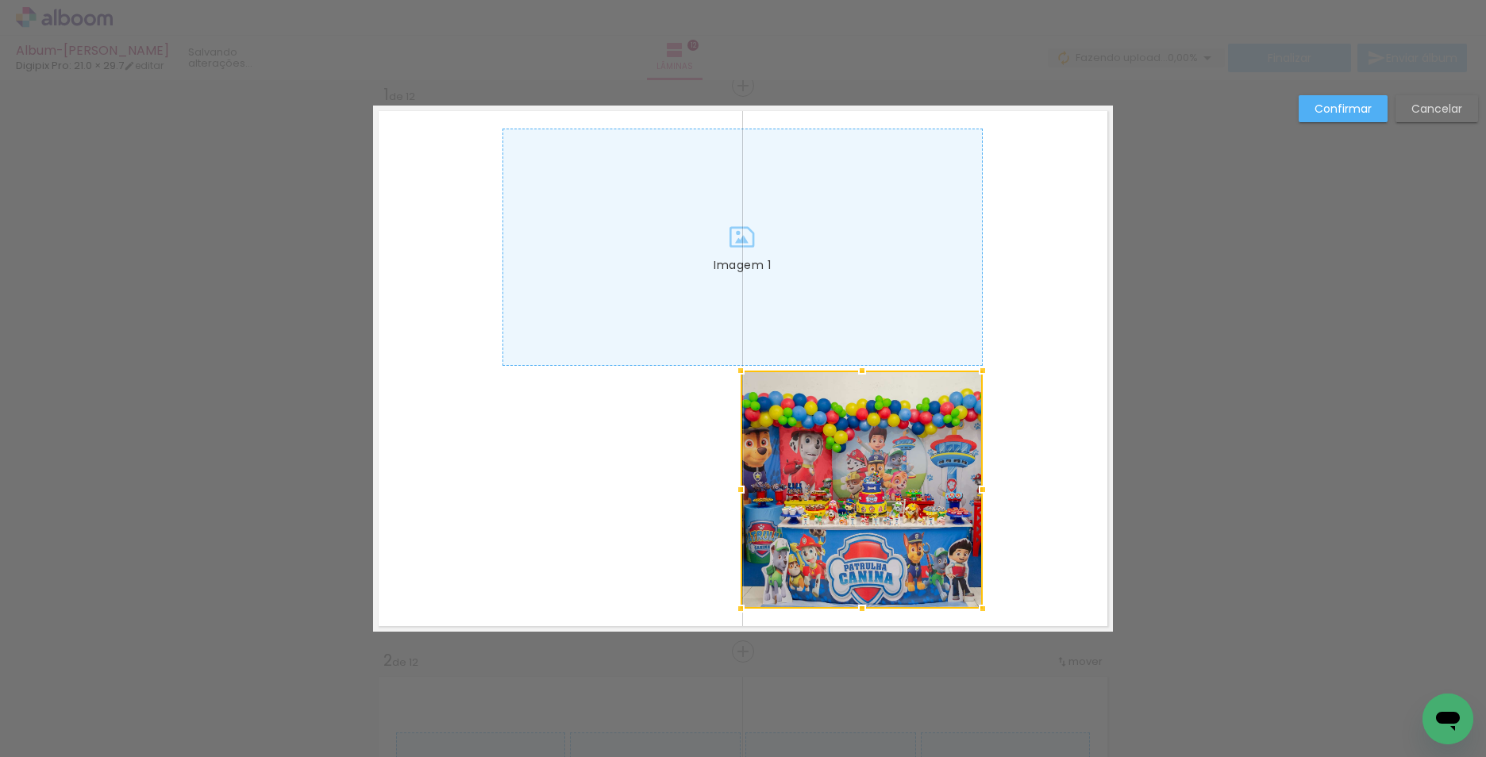
drag, startPoint x: 499, startPoint y: 490, endPoint x: 737, endPoint y: 483, distance: 238.2
click at [737, 483] on div at bounding box center [741, 490] width 32 height 32
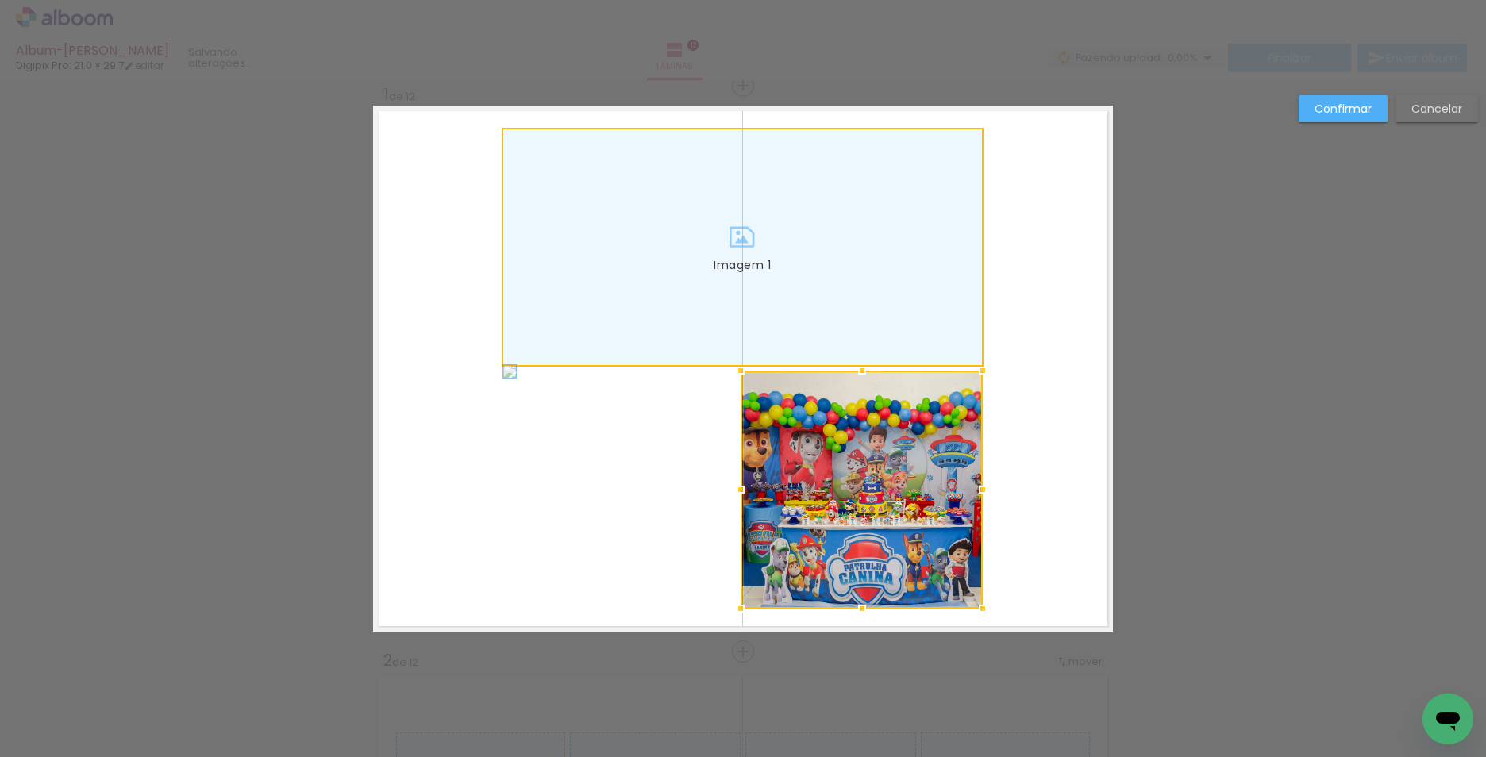
click at [855, 345] on div at bounding box center [742, 247] width 479 height 236
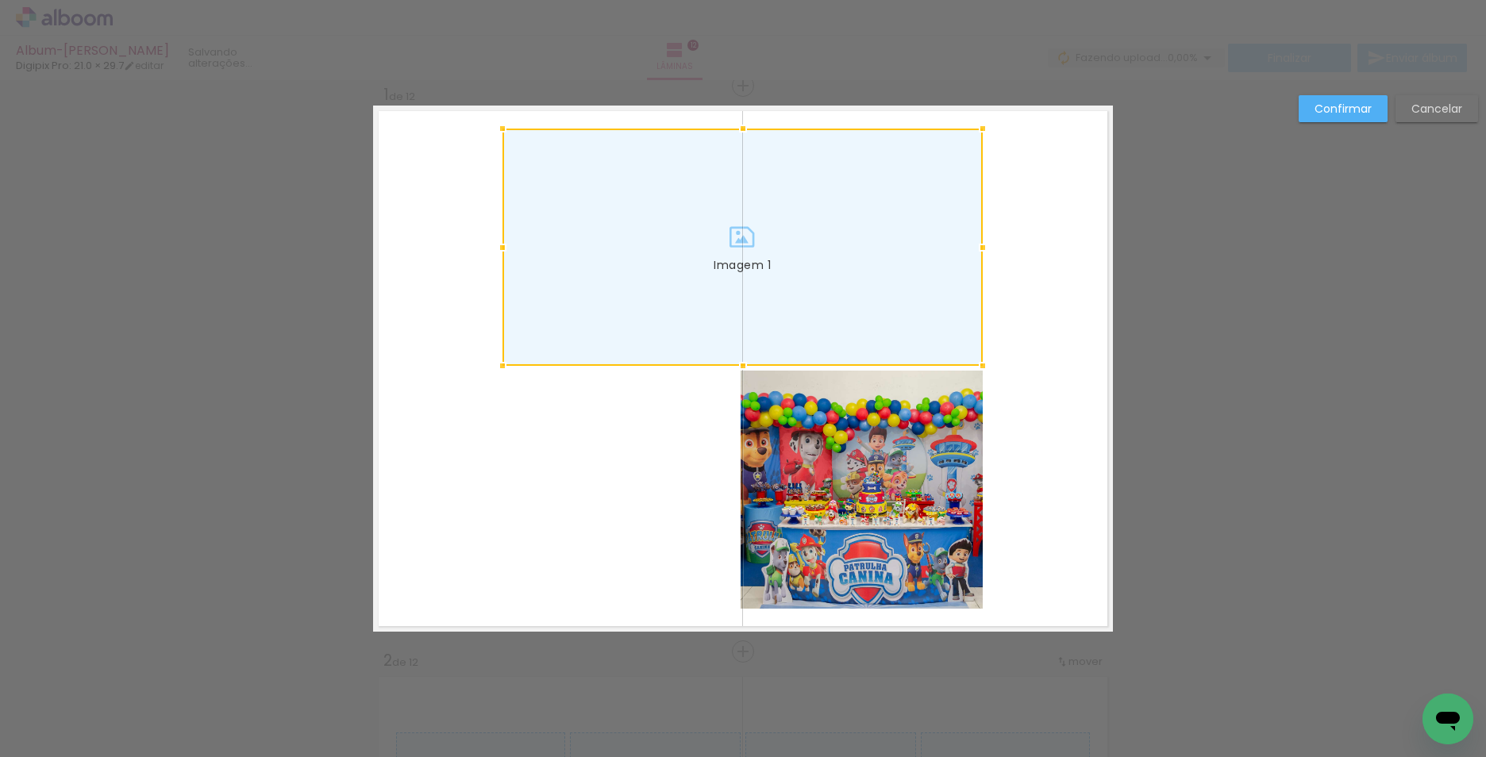
click at [913, 286] on div at bounding box center [742, 247] width 480 height 237
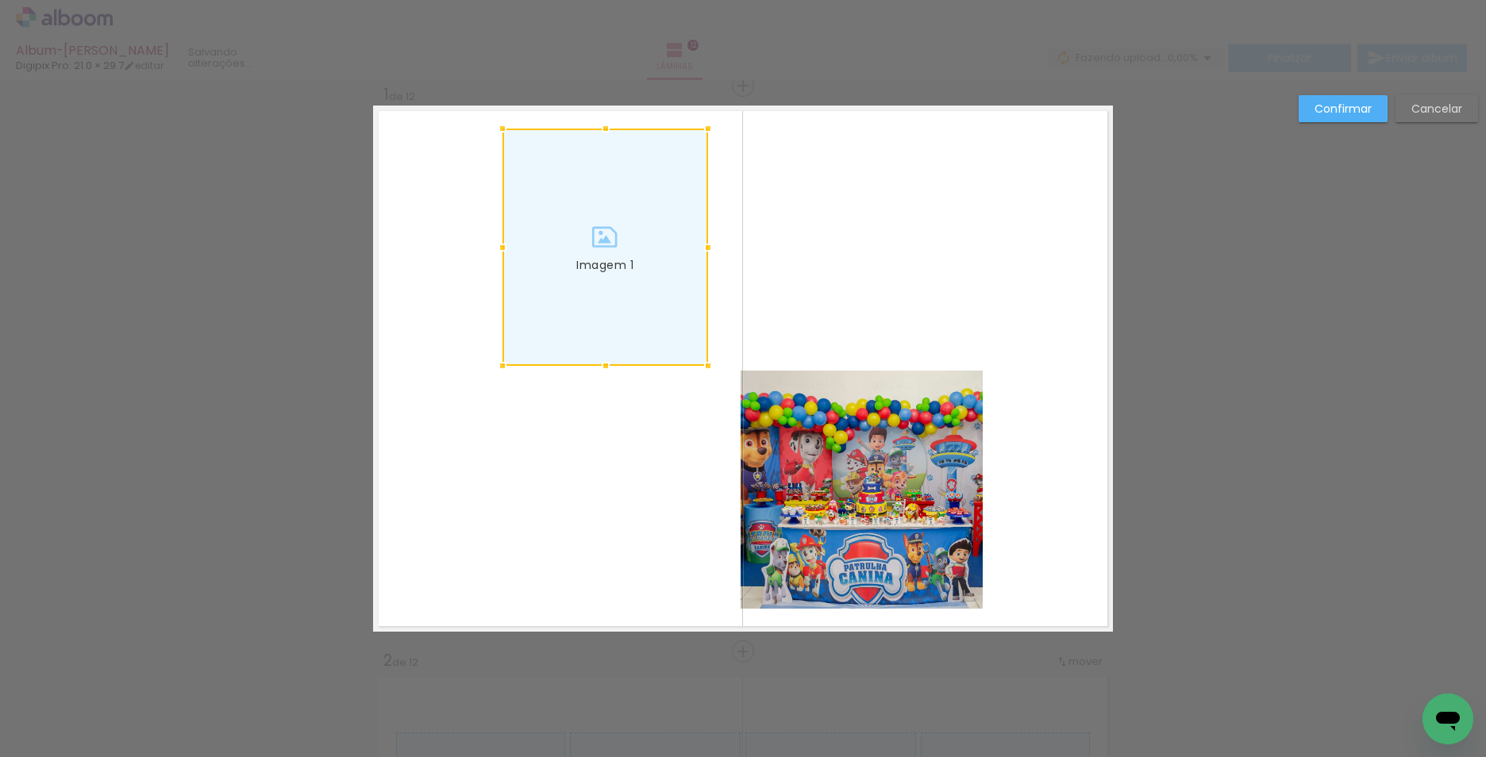
drag, startPoint x: 972, startPoint y: 248, endPoint x: 698, endPoint y: 240, distance: 274.7
click at [698, 240] on div at bounding box center [708, 248] width 32 height 32
click at [795, 382] on quentale-photo at bounding box center [861, 490] width 242 height 238
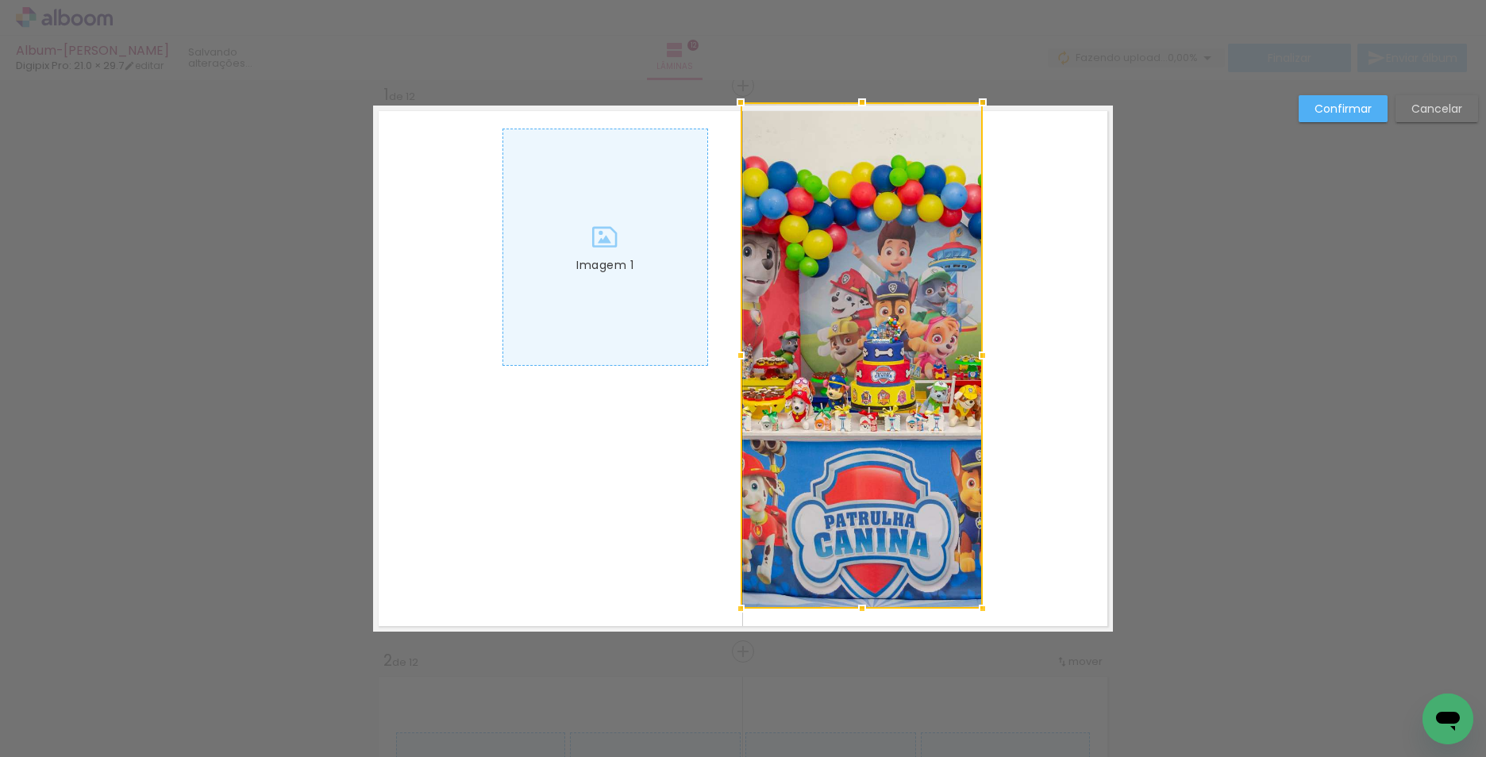
drag, startPoint x: 855, startPoint y: 374, endPoint x: 842, endPoint y: 86, distance: 287.5
click at [846, 86] on div at bounding box center [862, 102] width 32 height 32
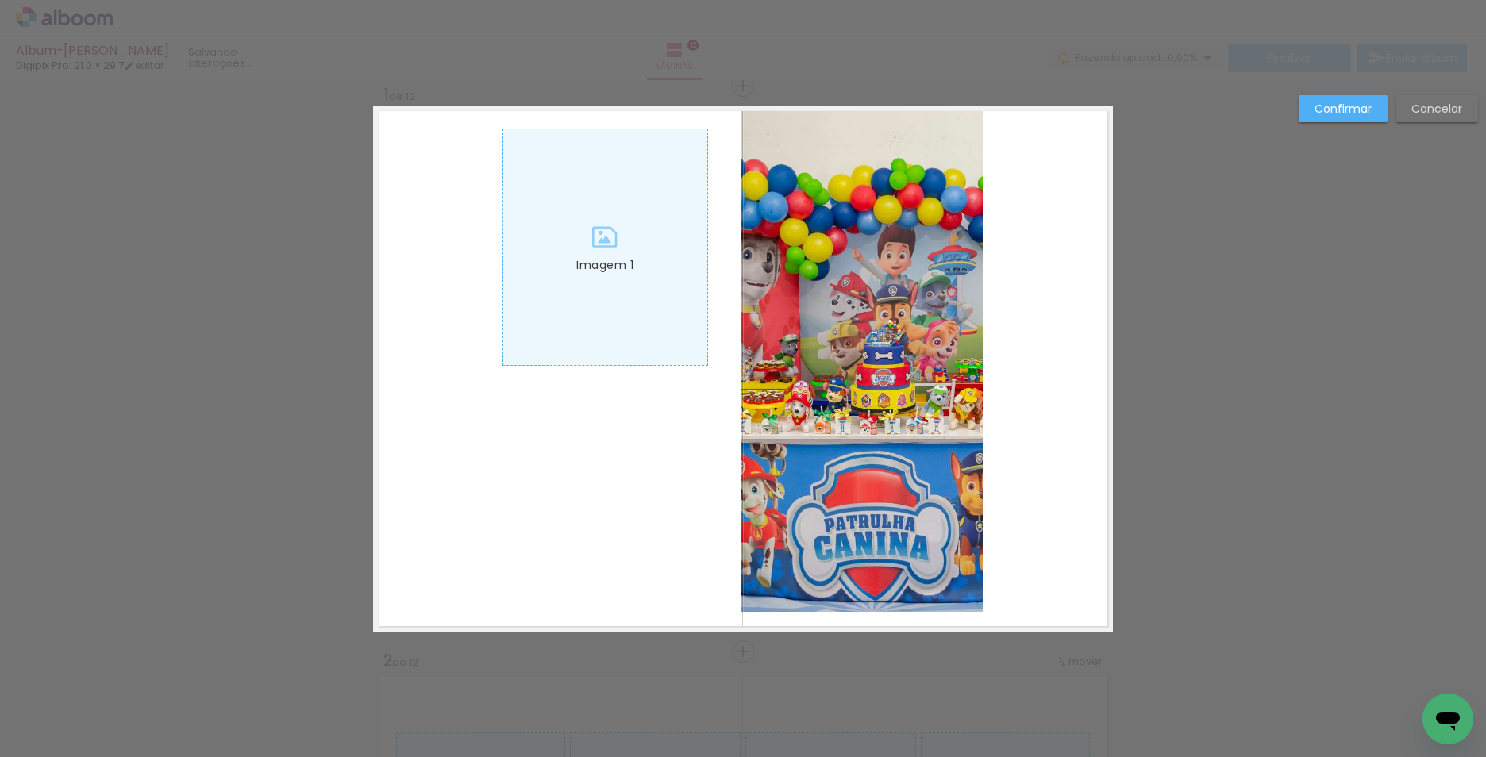
click at [964, 364] on quentale-photo at bounding box center [861, 359] width 242 height 506
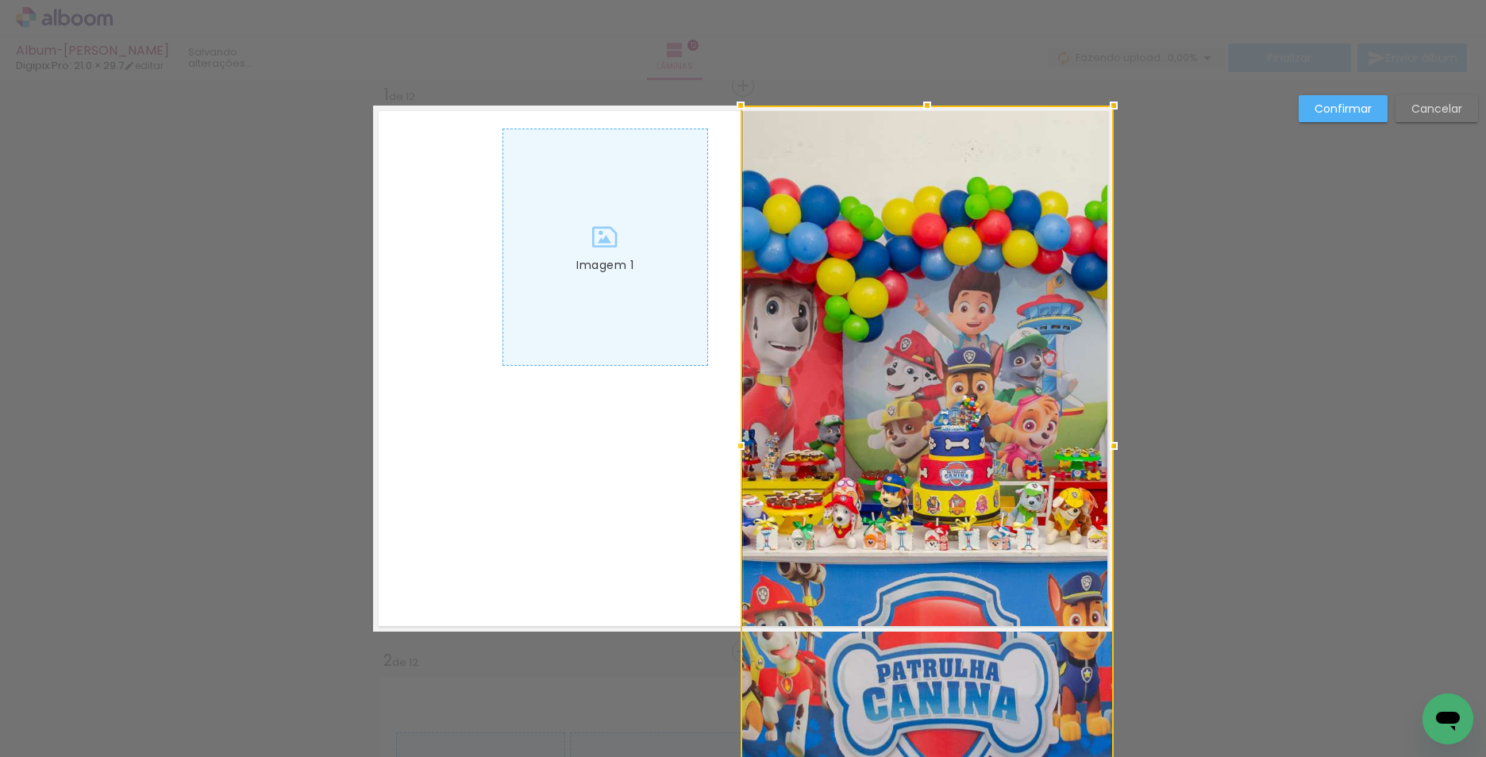
drag, startPoint x: 976, startPoint y: 358, endPoint x: 1113, endPoint y: 324, distance: 140.7
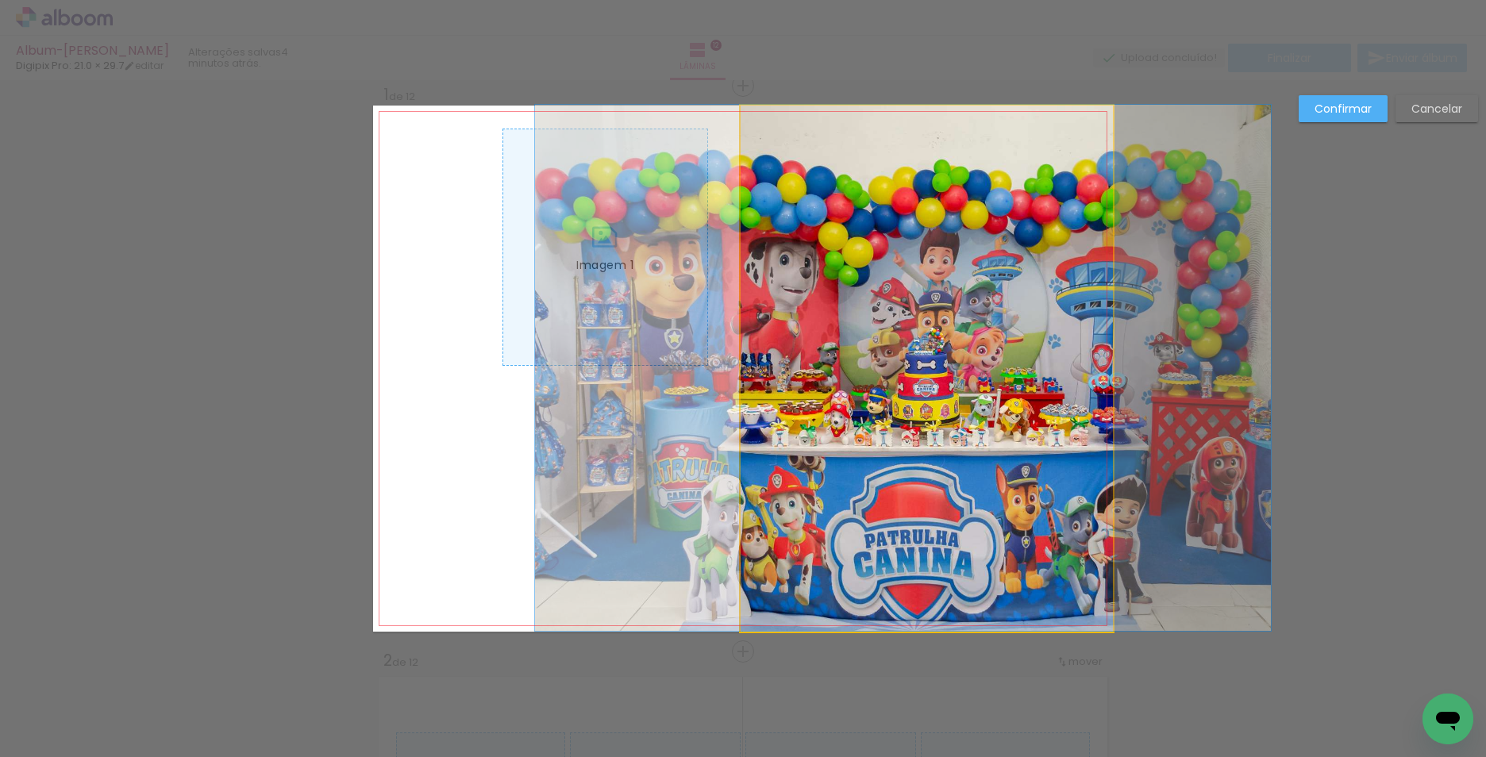
drag, startPoint x: 947, startPoint y: 386, endPoint x: 923, endPoint y: 379, distance: 24.9
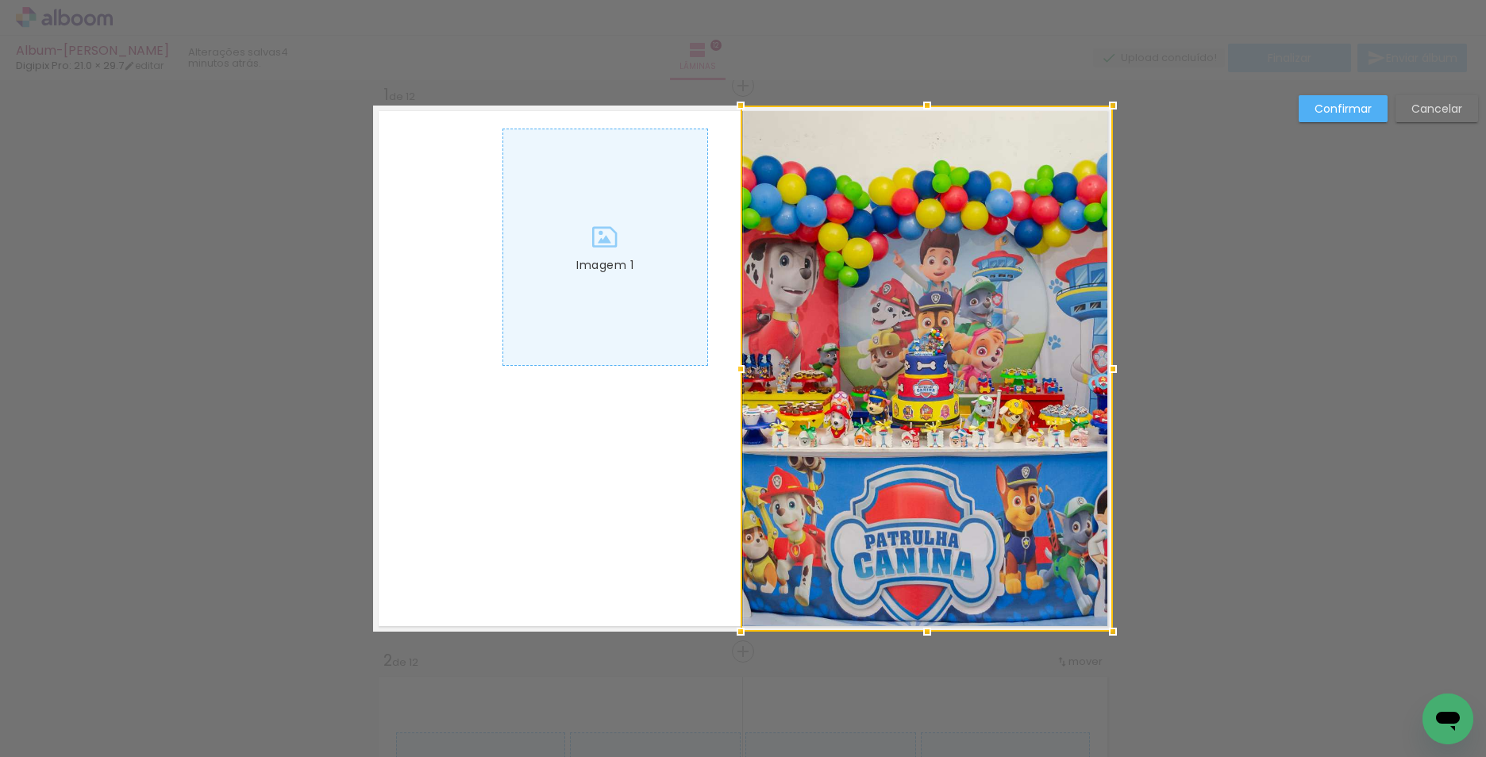
click at [1009, 65] on div at bounding box center [743, 40] width 1486 height 80
click at [659, 311] on div at bounding box center [605, 247] width 204 height 236
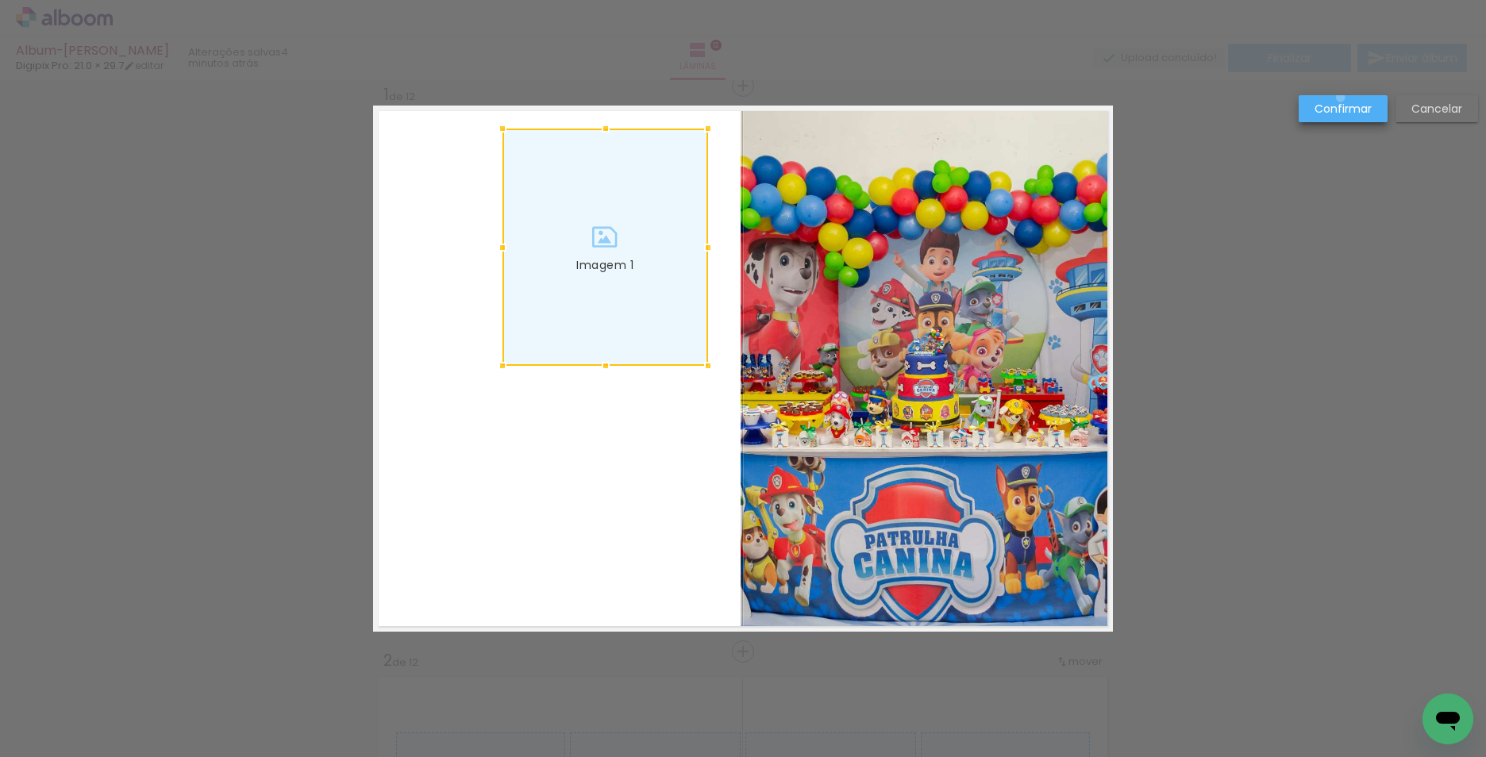
click at [1340, 98] on paper-button "Confirmar" at bounding box center [1342, 108] width 89 height 27
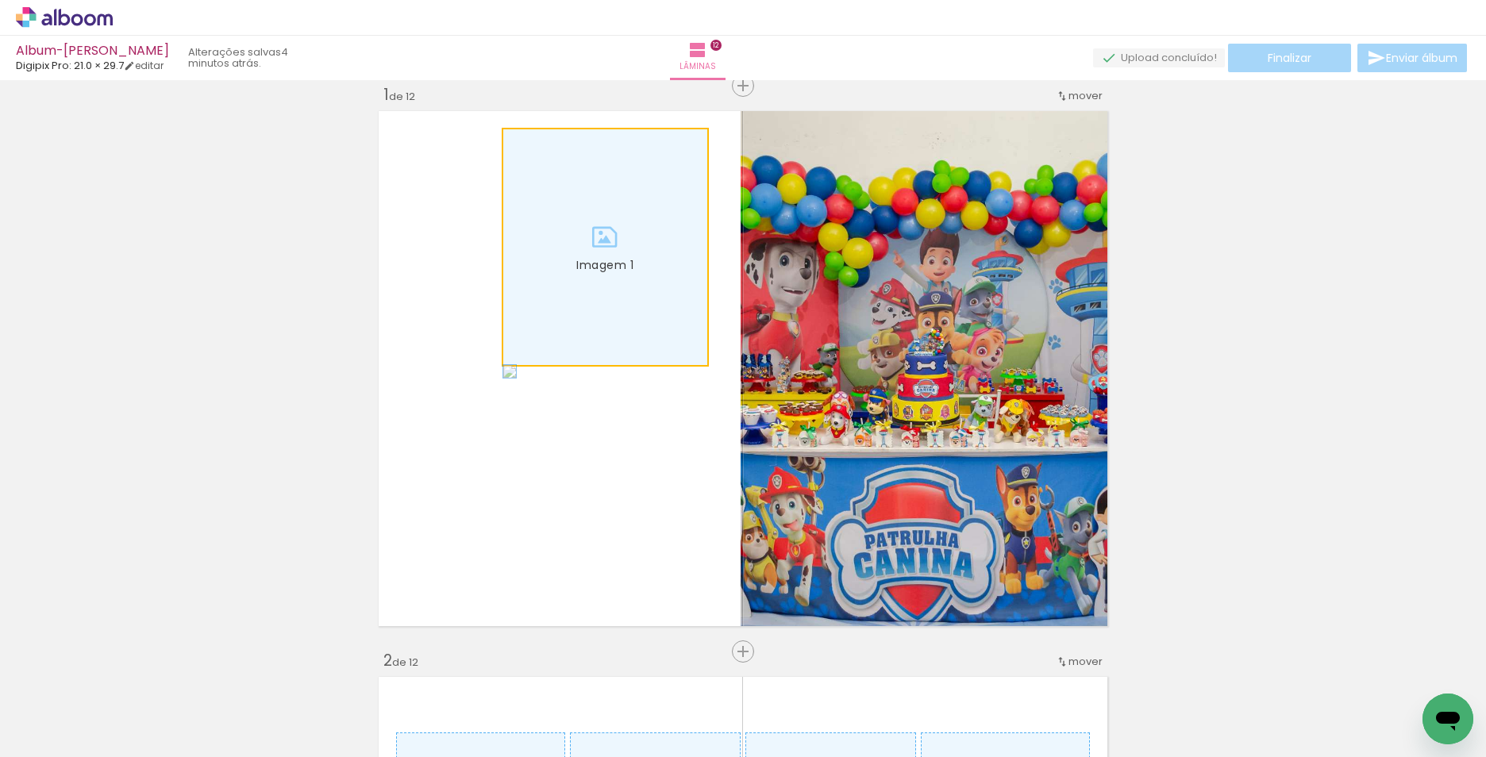
click at [585, 334] on div at bounding box center [605, 247] width 204 height 236
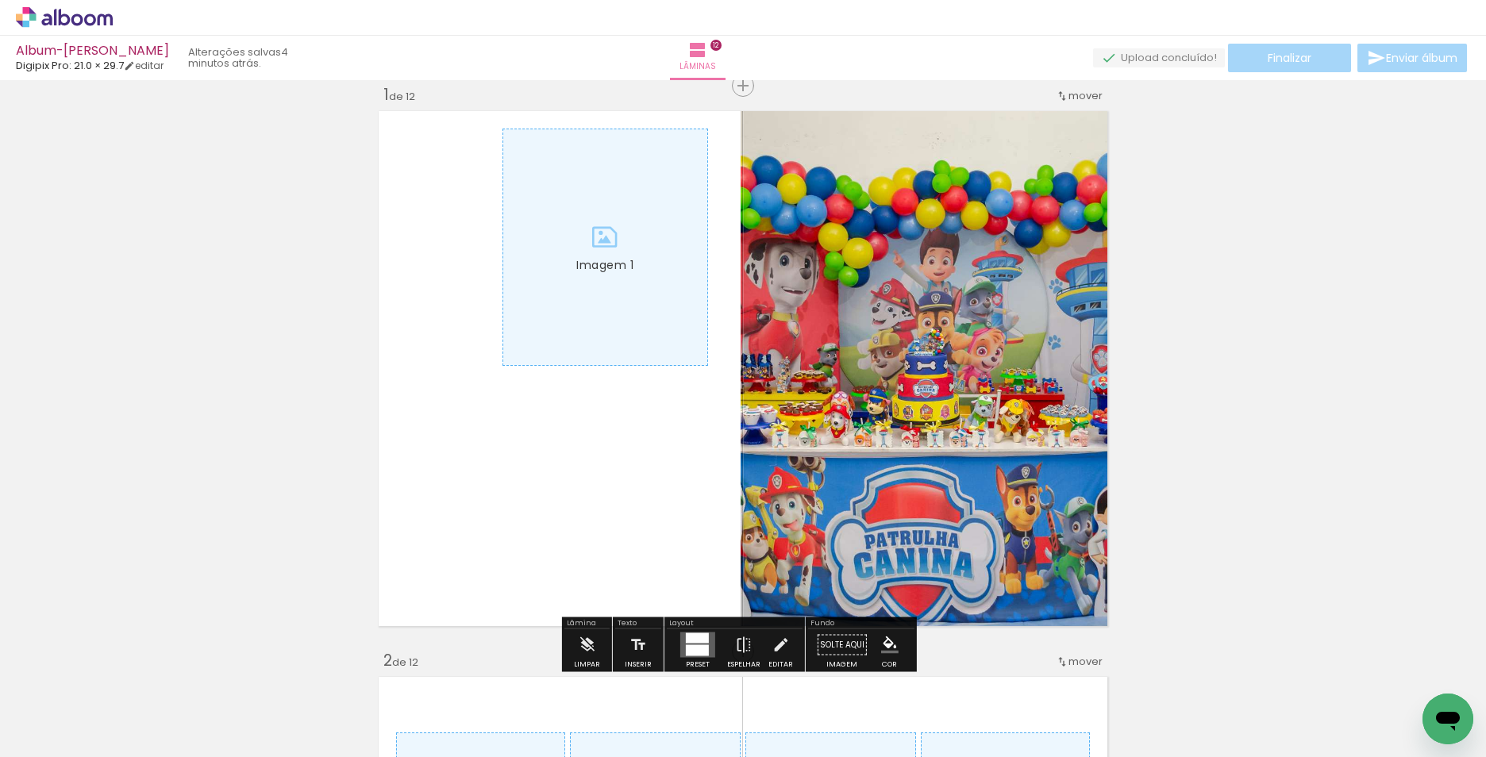
click at [682, 313] on div at bounding box center [605, 247] width 204 height 236
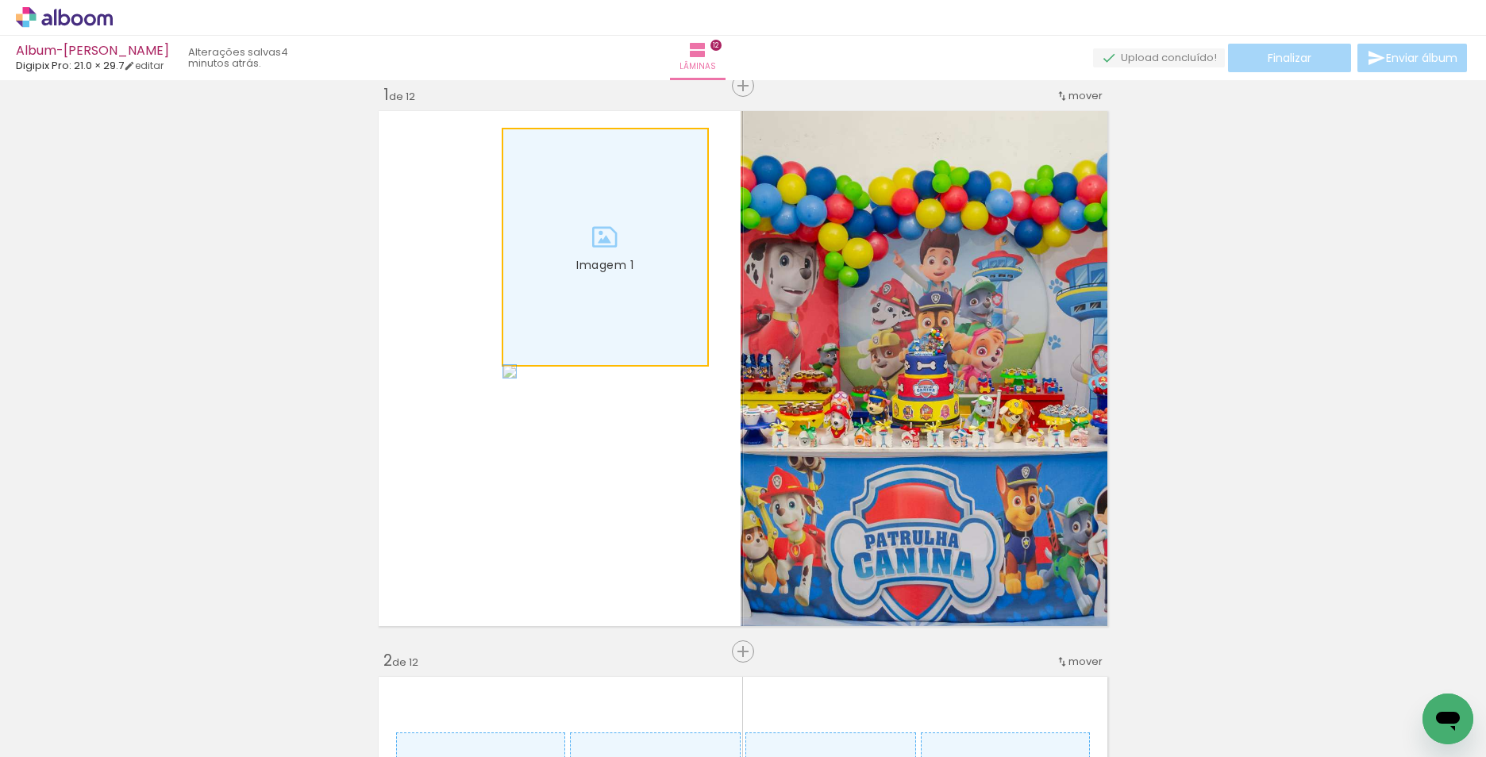
click at [682, 313] on div at bounding box center [605, 247] width 204 height 236
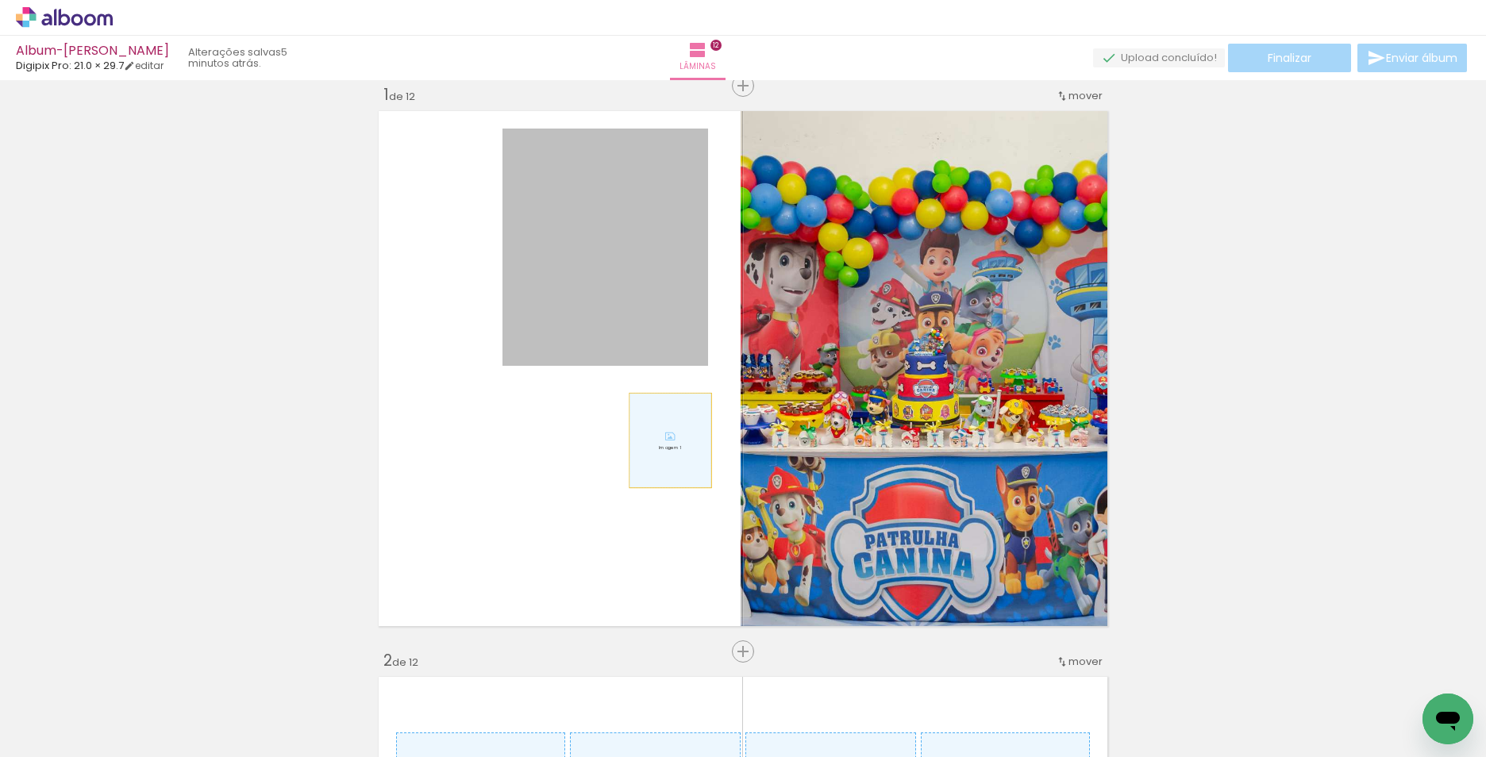
drag, startPoint x: 682, startPoint y: 313, endPoint x: 664, endPoint y: 440, distance: 129.1
click at [664, 440] on quentale-layouter "Imagem 1" at bounding box center [743, 369] width 740 height 526
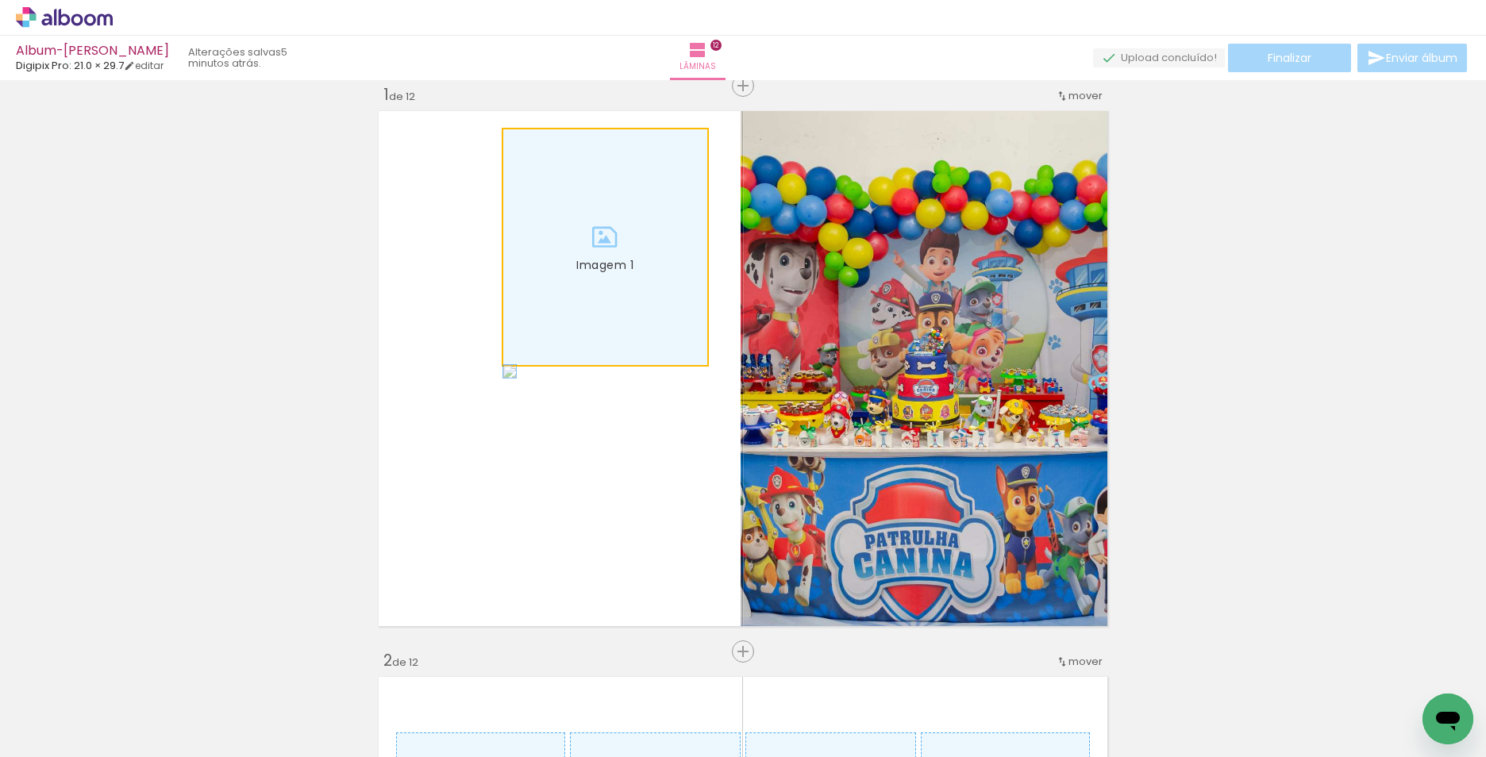
click at [658, 349] on div at bounding box center [605, 247] width 204 height 236
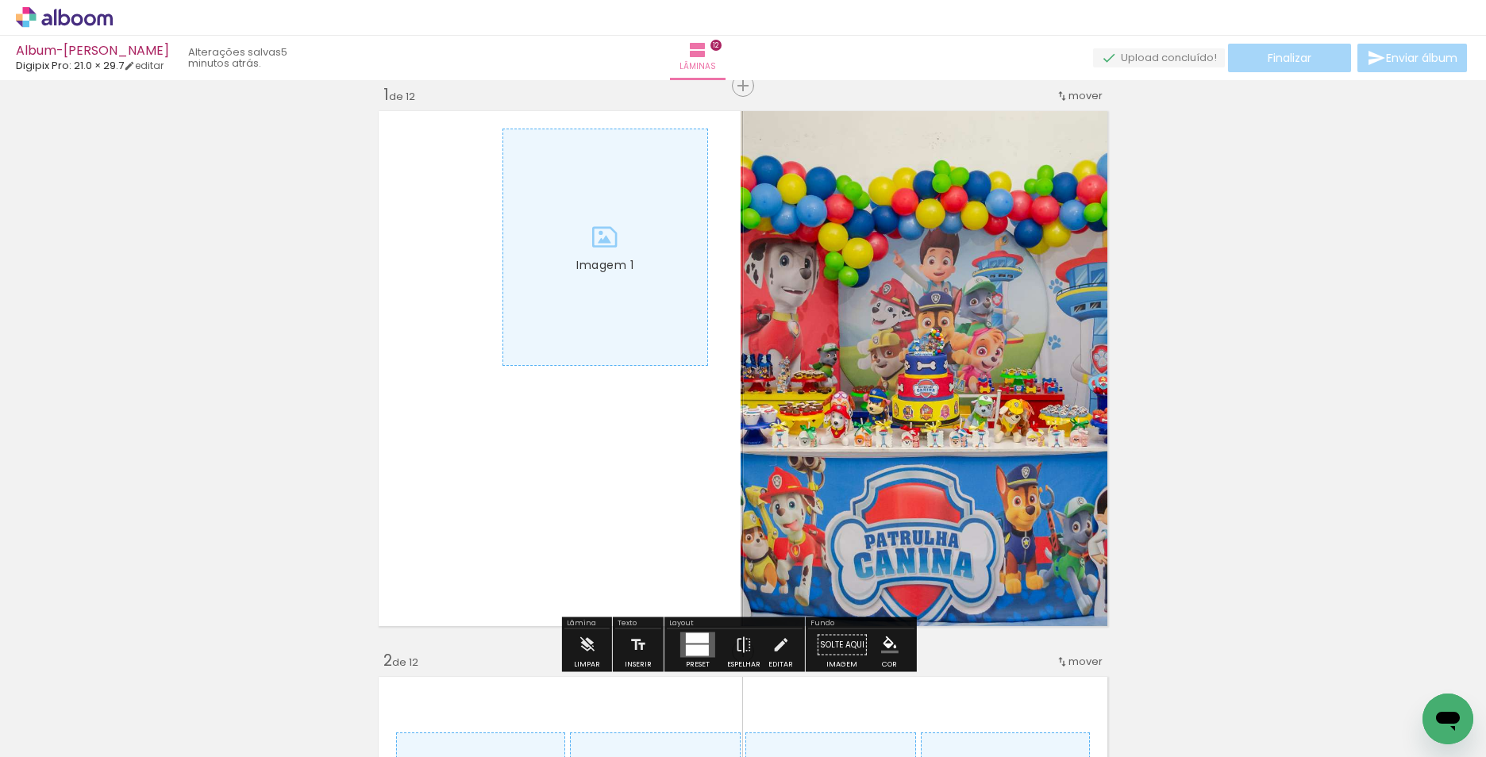
click at [624, 207] on div at bounding box center [605, 247] width 204 height 236
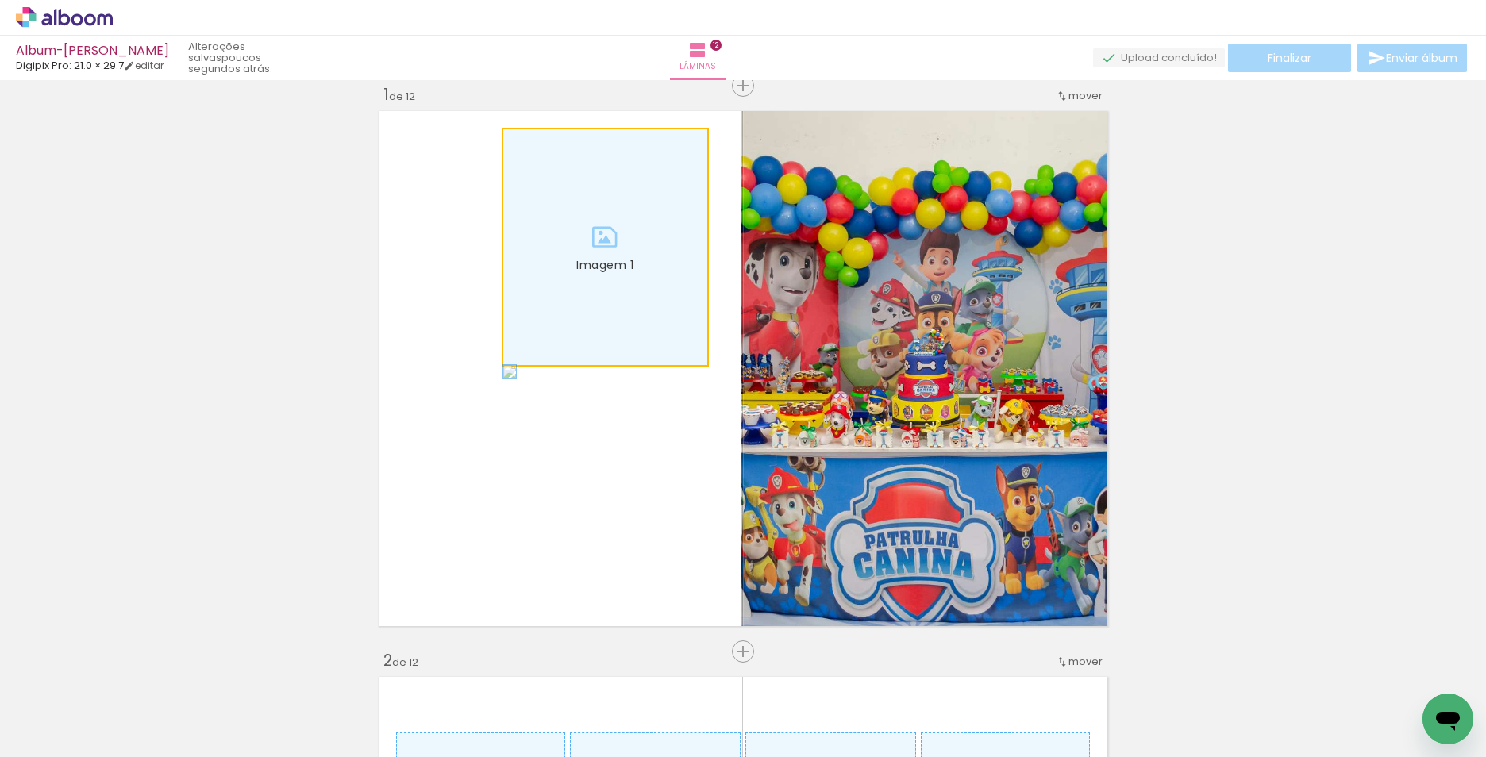
click at [610, 239] on quentale-photo "Imagem 1" at bounding box center [605, 247] width 206 height 237
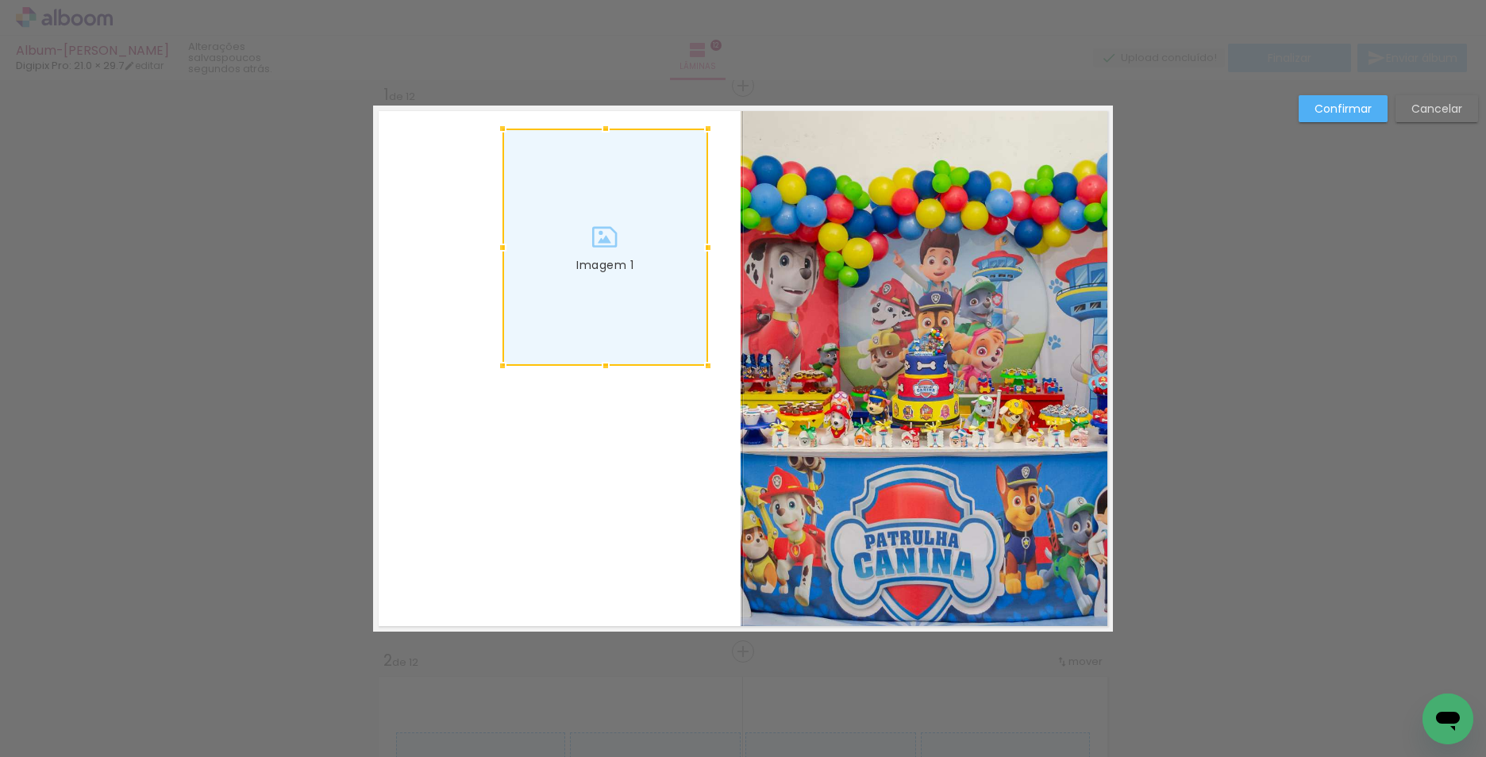
drag, startPoint x: 610, startPoint y: 239, endPoint x: 604, endPoint y: 274, distance: 35.5
click at [604, 274] on div at bounding box center [605, 247] width 206 height 237
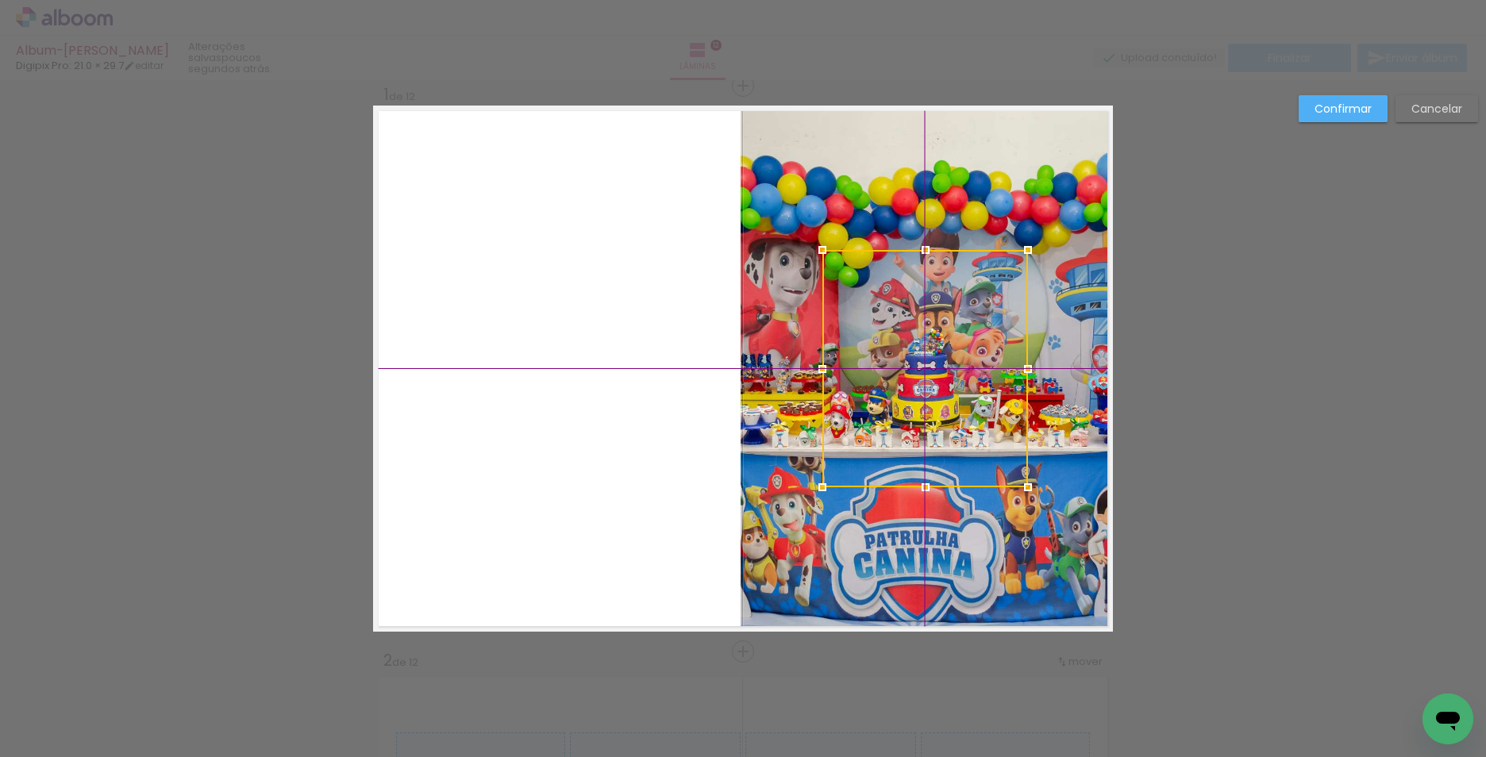
drag, startPoint x: 604, startPoint y: 274, endPoint x: 905, endPoint y: 362, distance: 313.4
click at [905, 362] on div at bounding box center [925, 368] width 206 height 237
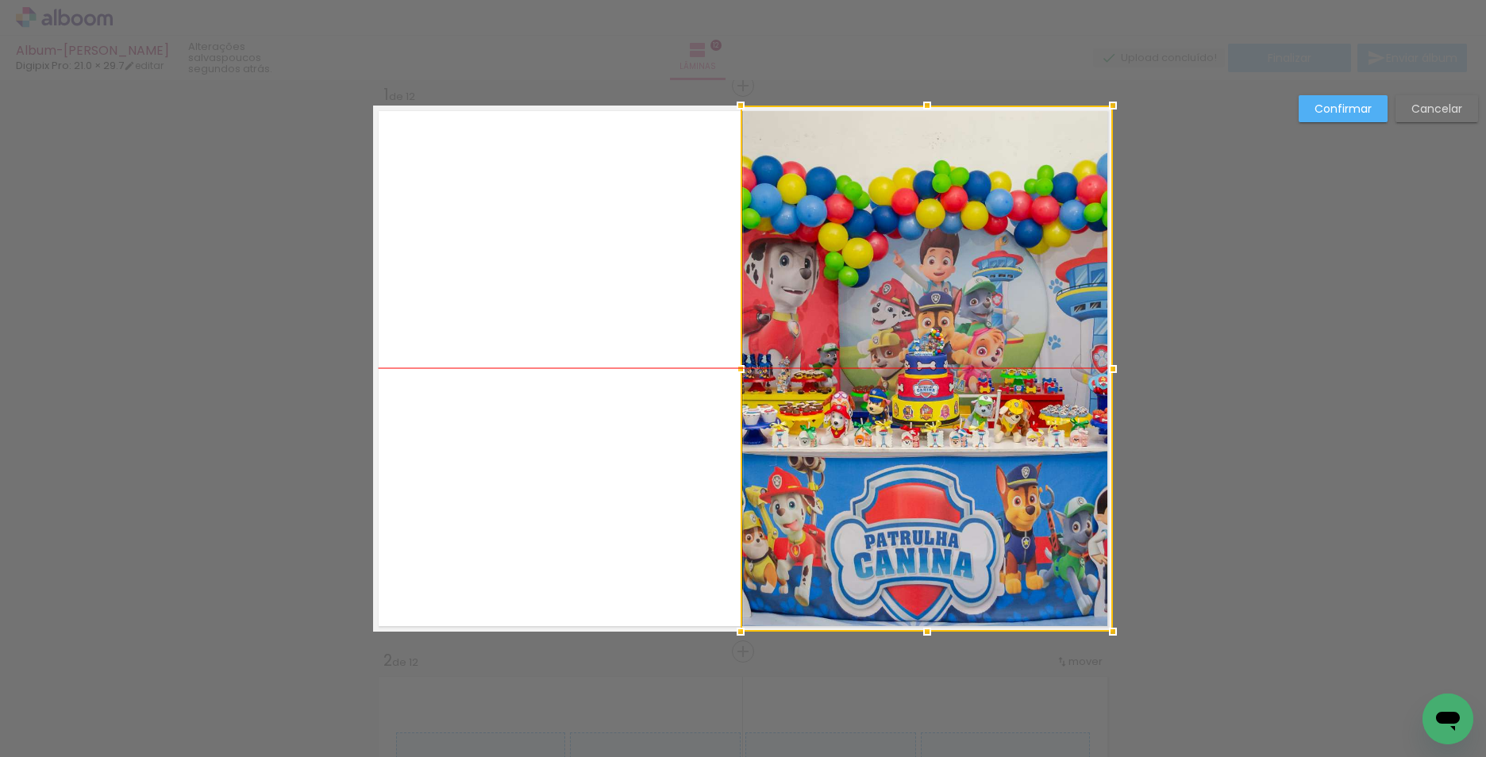
drag, startPoint x: 905, startPoint y: 356, endPoint x: 1087, endPoint y: 363, distance: 182.6
click at [1087, 363] on div at bounding box center [926, 369] width 372 height 526
click at [1040, 357] on div at bounding box center [926, 369] width 372 height 526
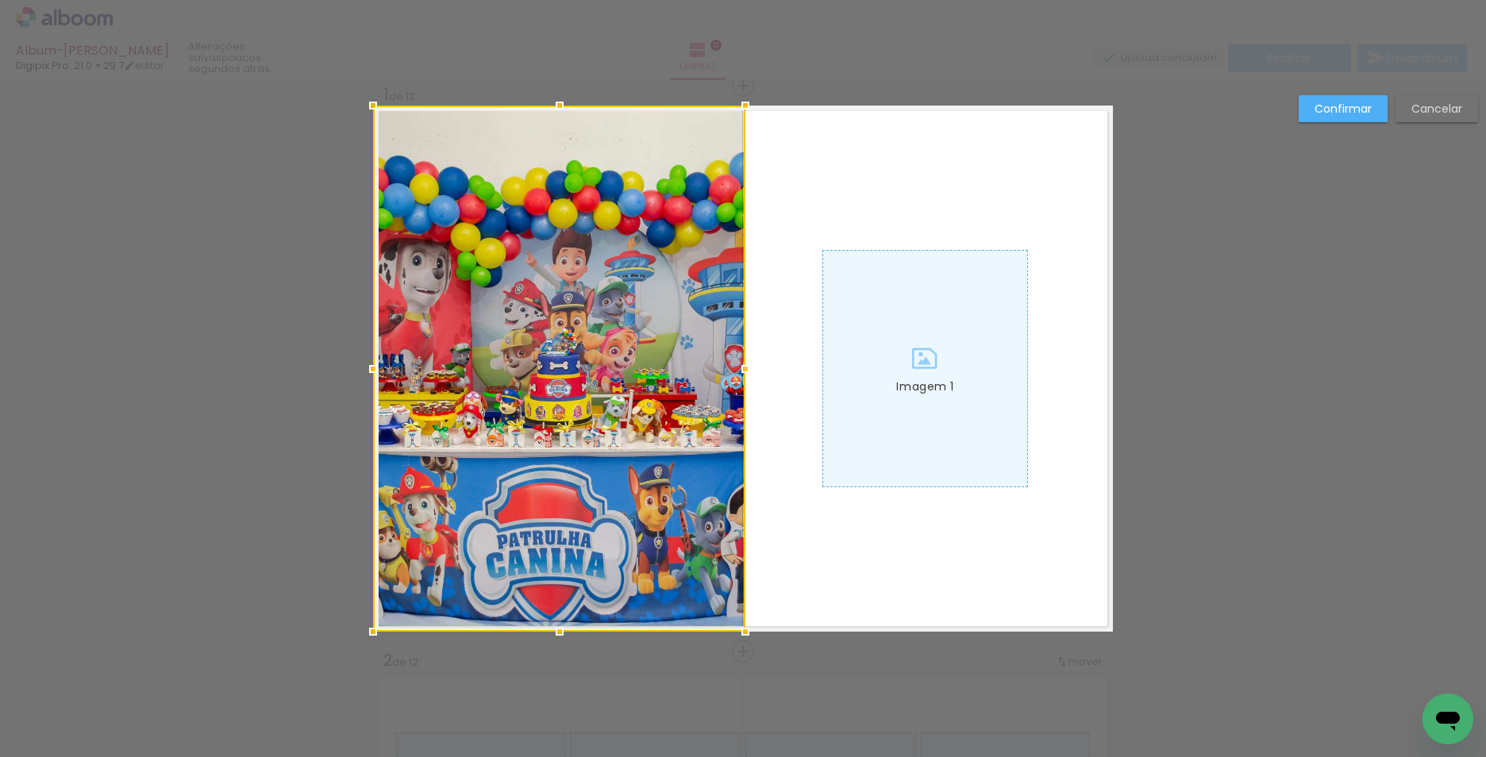
drag, startPoint x: 1040, startPoint y: 356, endPoint x: 586, endPoint y: 373, distance: 454.2
click at [586, 373] on div at bounding box center [559, 369] width 372 height 526
click at [844, 363] on div at bounding box center [925, 369] width 204 height 236
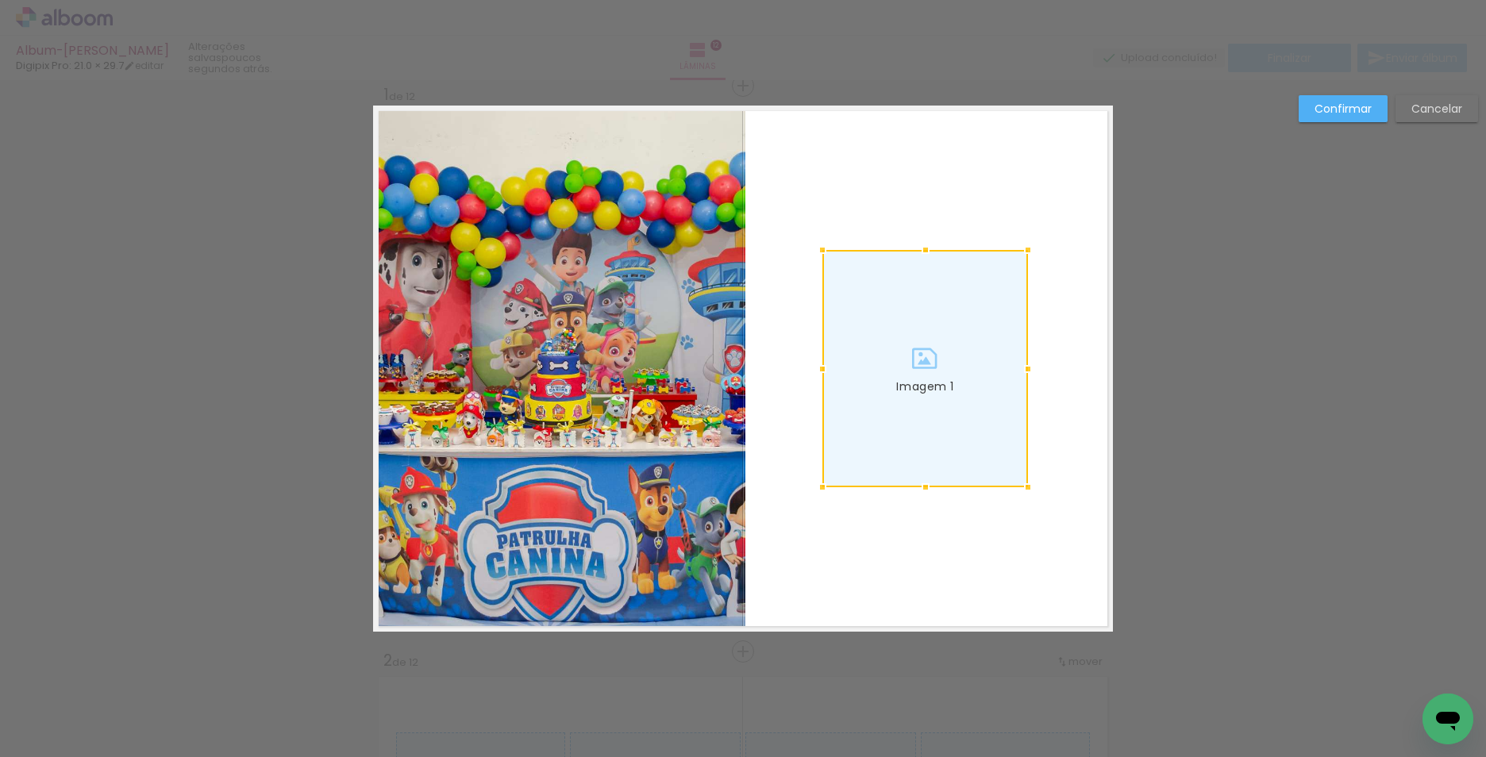
click at [0, 0] on slot "Cancelar" at bounding box center [0, 0] width 0 height 0
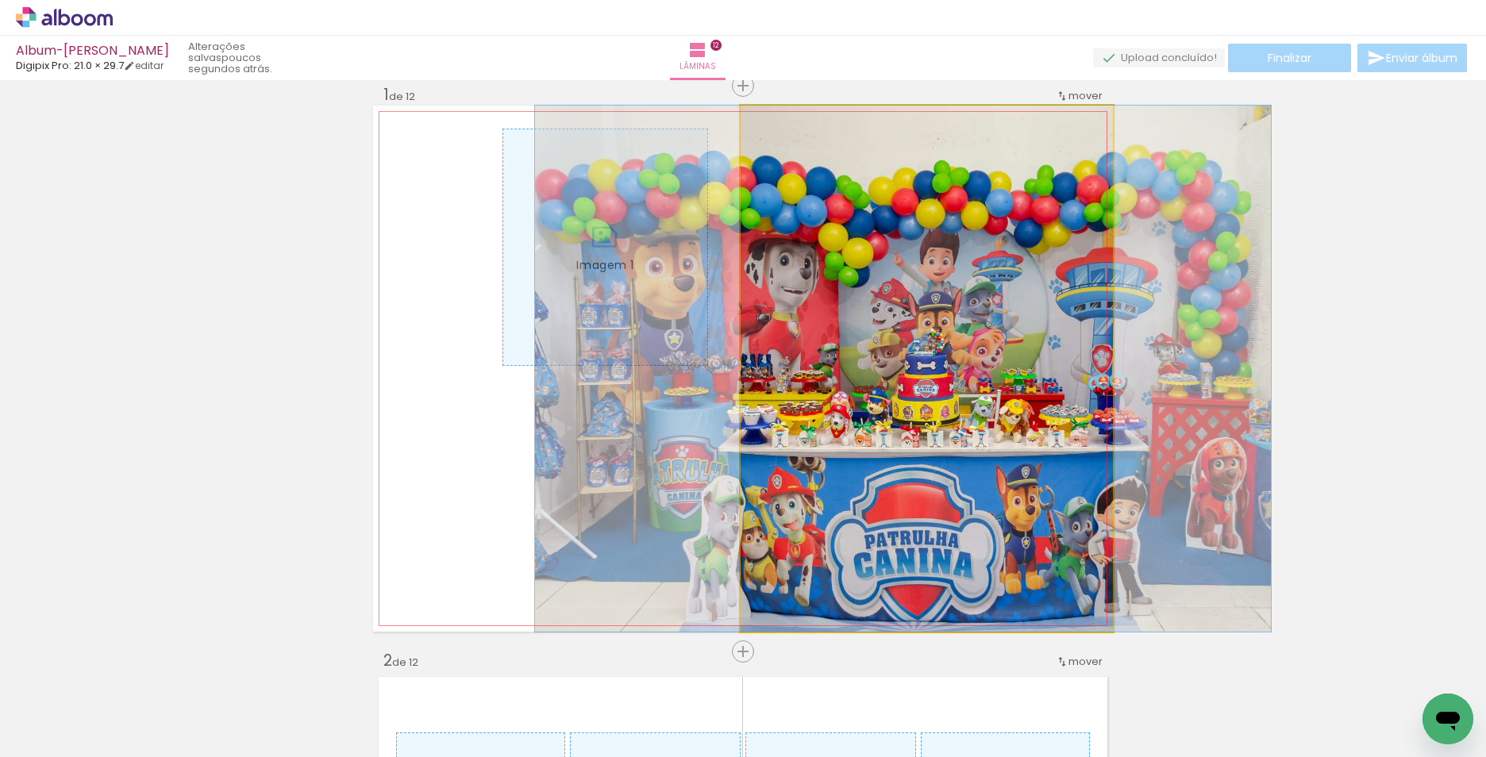
click at [751, 329] on quentale-photo at bounding box center [926, 369] width 372 height 526
click at [817, 275] on quentale-photo at bounding box center [926, 369] width 372 height 526
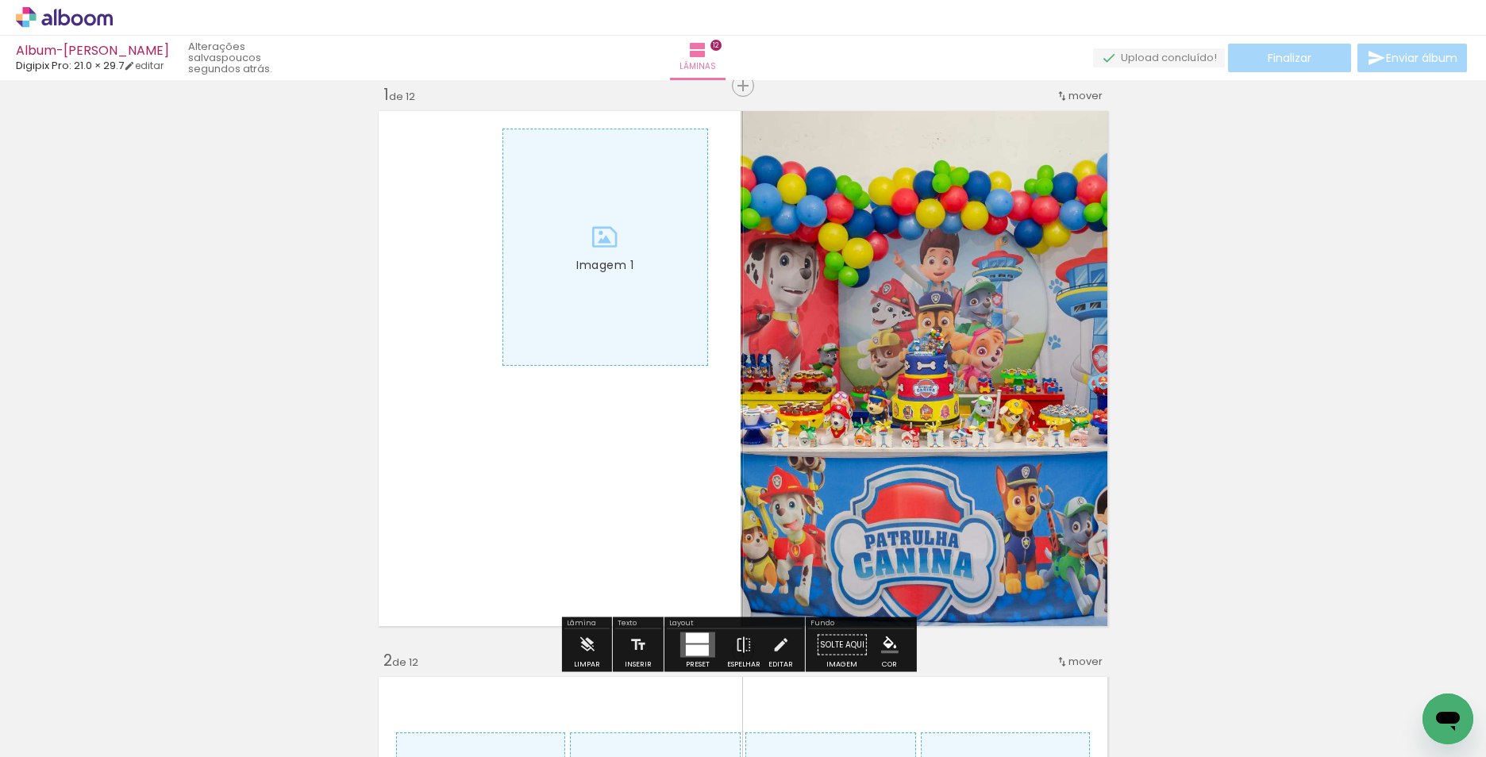
click at [817, 275] on quentale-photo at bounding box center [926, 369] width 372 height 526
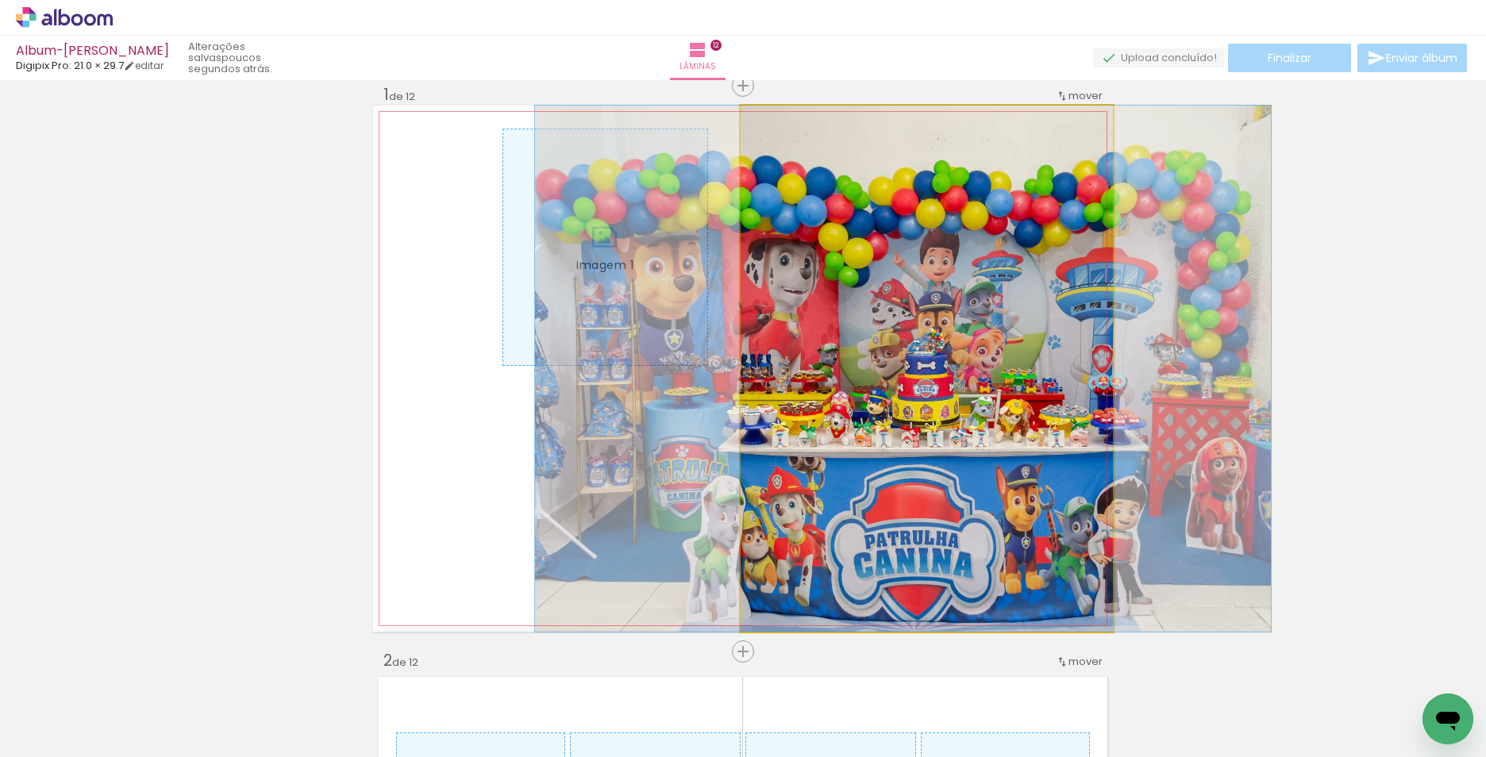
click at [817, 275] on quentale-photo at bounding box center [926, 369] width 372 height 526
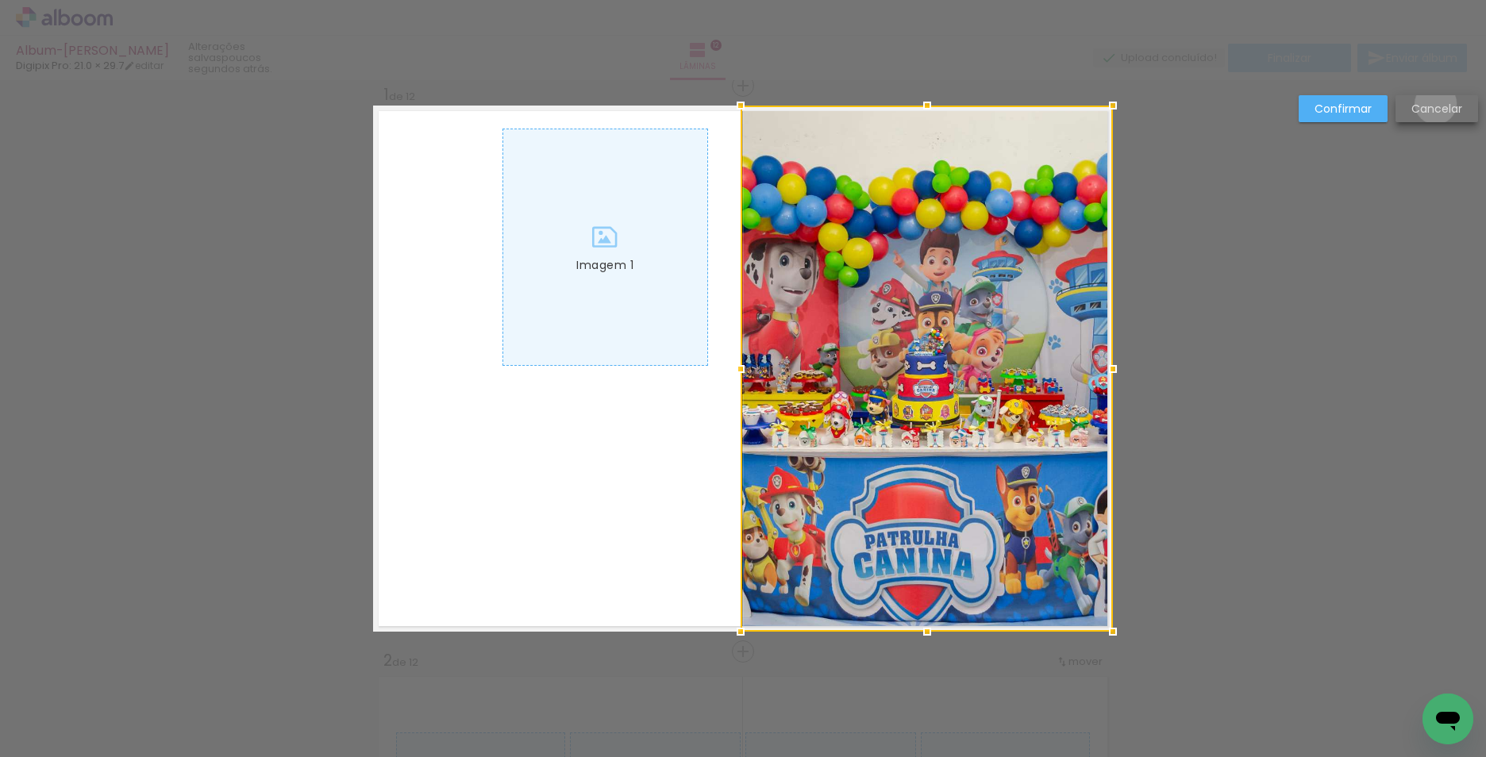
click at [0, 0] on slot "Cancelar" at bounding box center [0, 0] width 0 height 0
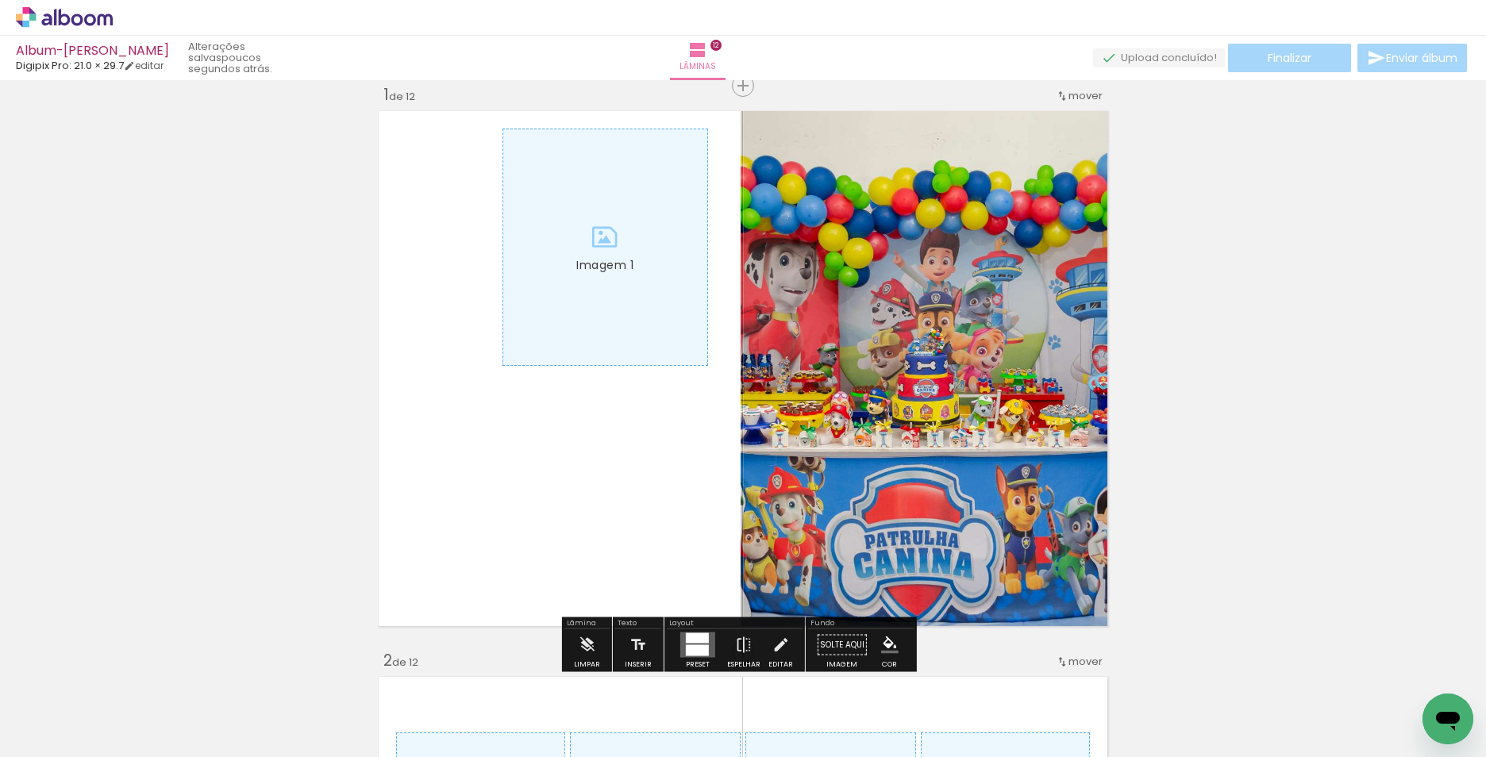
click at [707, 646] on quentale-layouter at bounding box center [697, 644] width 35 height 25
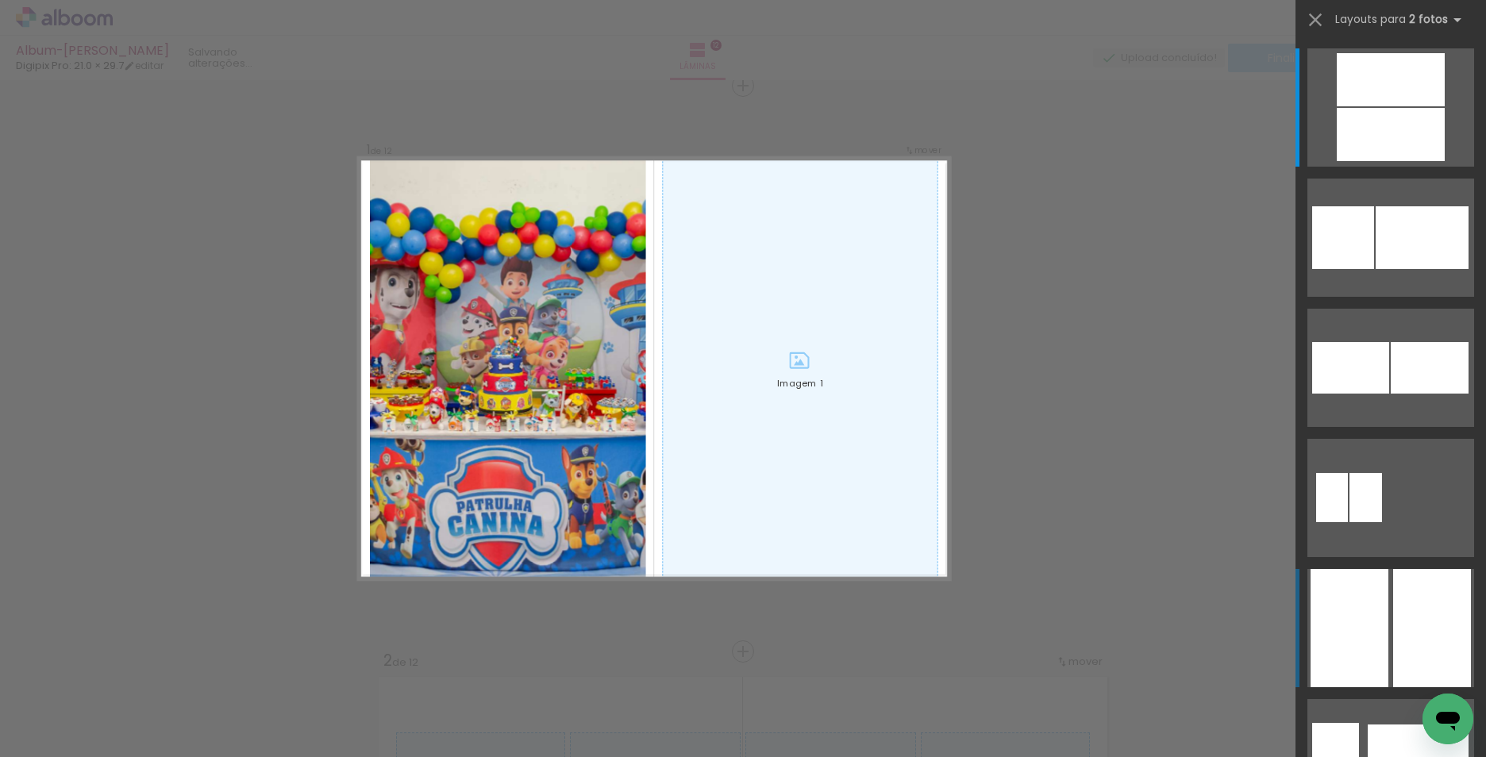
click at [1406, 633] on div at bounding box center [1432, 628] width 78 height 118
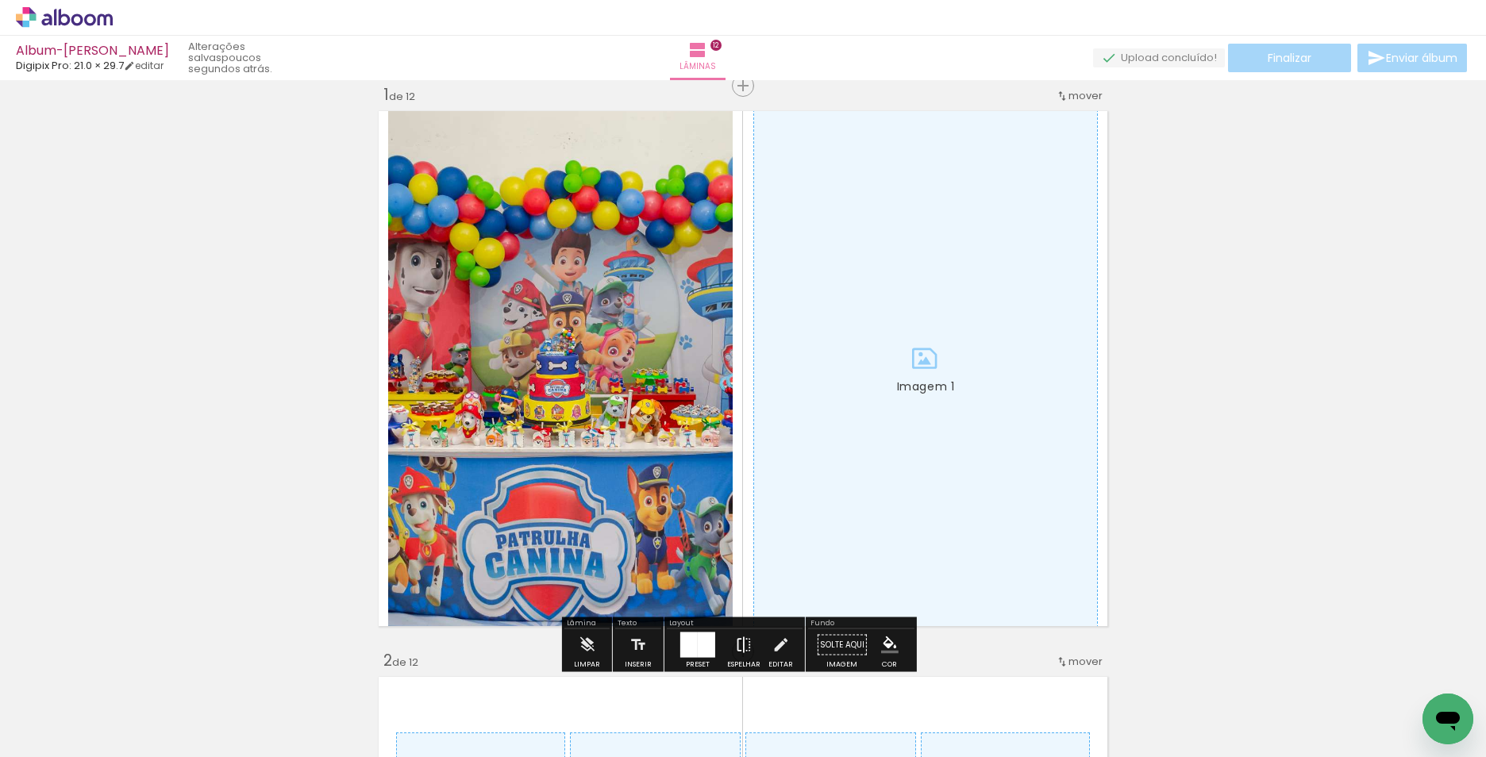
click at [735, 637] on iron-icon at bounding box center [743, 645] width 17 height 32
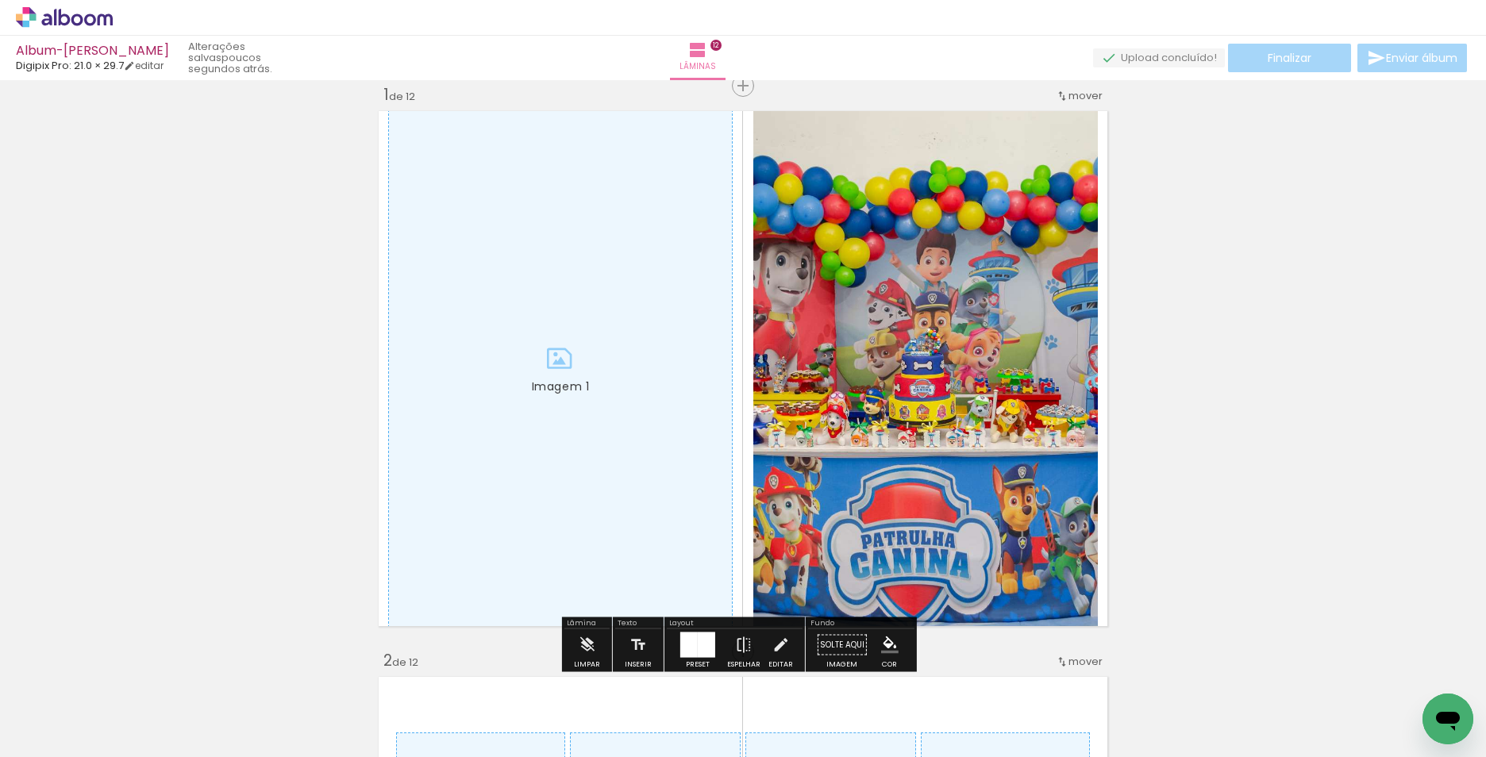
click at [628, 460] on div at bounding box center [560, 368] width 343 height 525
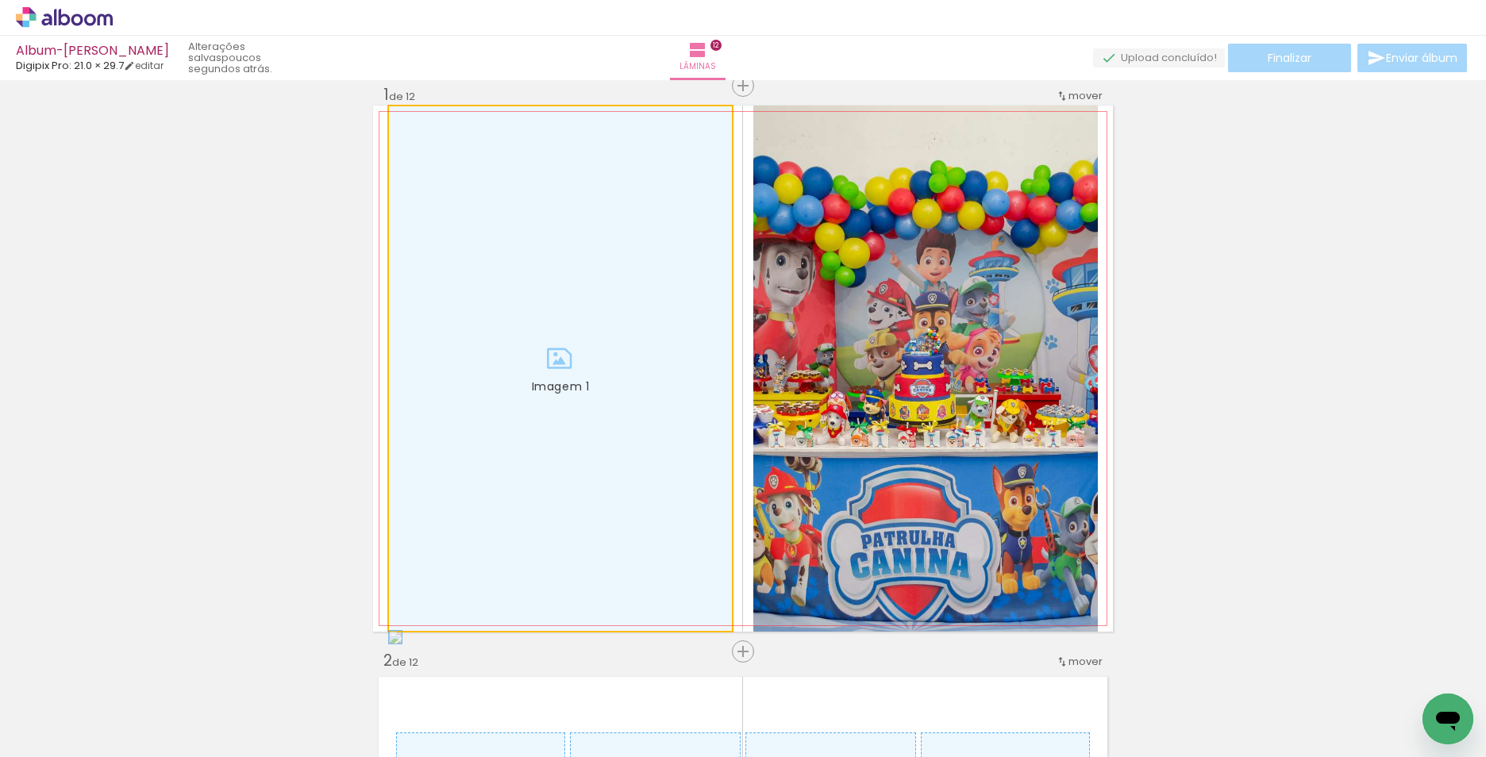
click at [628, 460] on div at bounding box center [560, 368] width 343 height 525
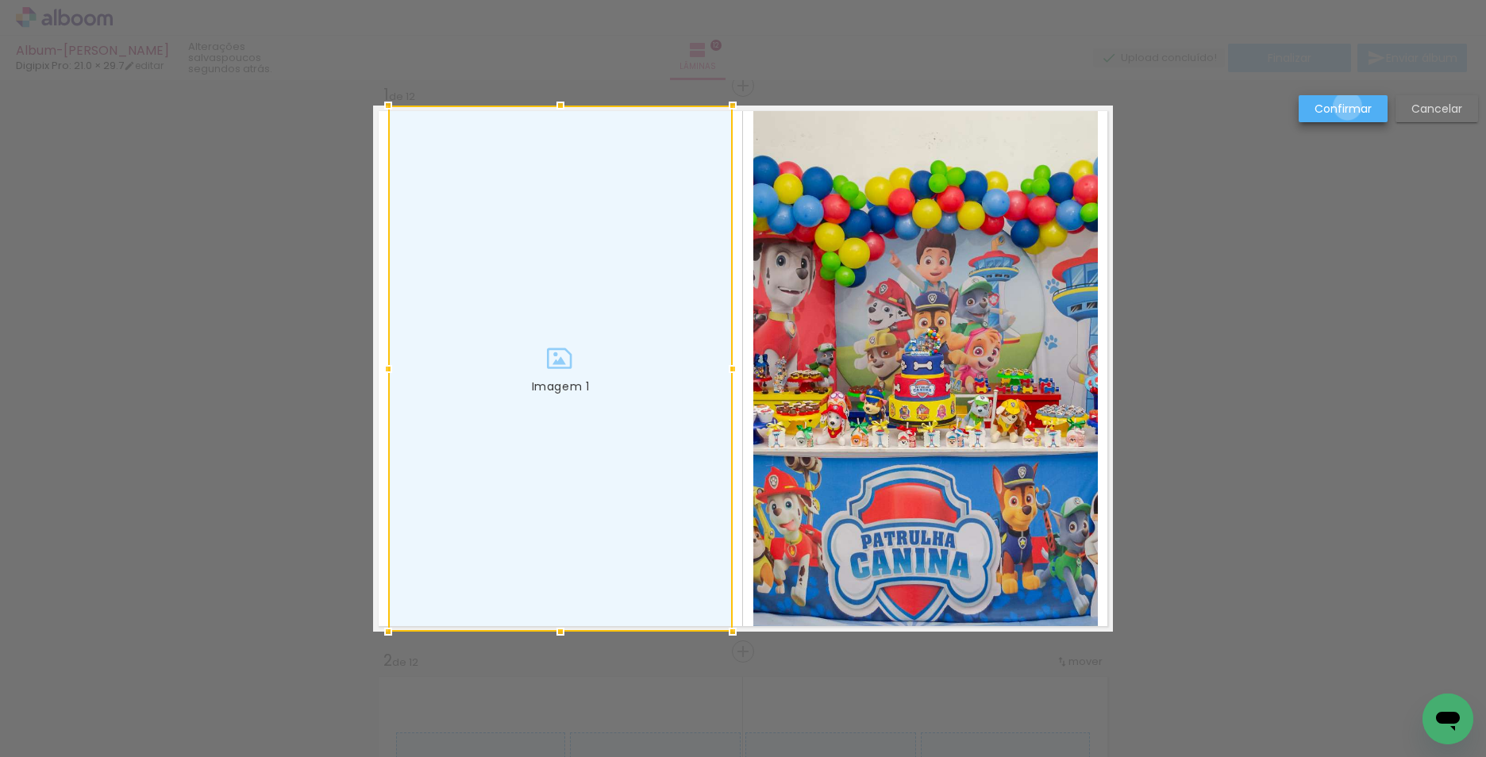
click at [0, 0] on slot "Confirmar" at bounding box center [0, 0] width 0 height 0
